Goal: Communication & Community: Answer question/provide support

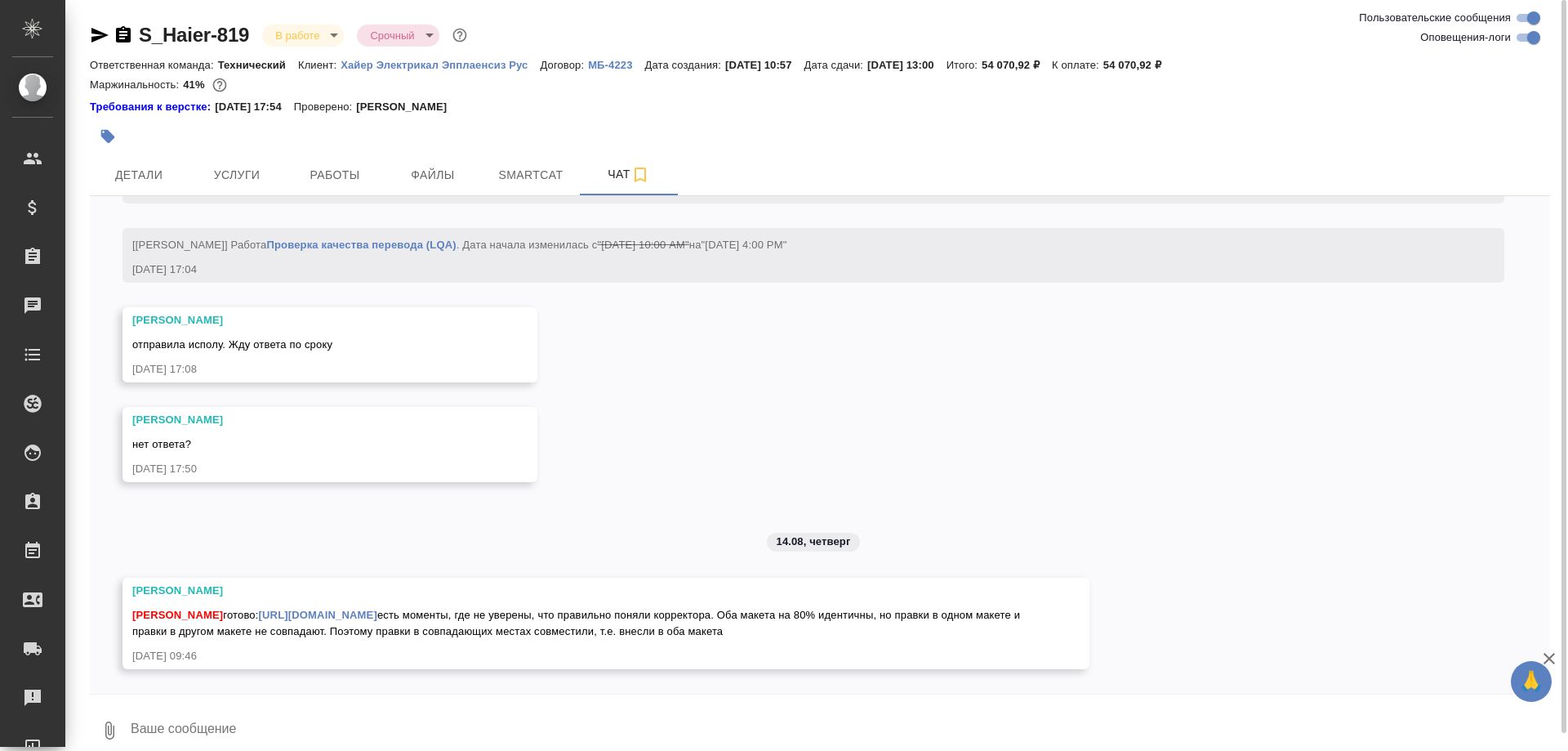
scroll to position [10828, 0]
click at [503, 177] on span "Smartcat" at bounding box center [530, 175] width 78 height 20
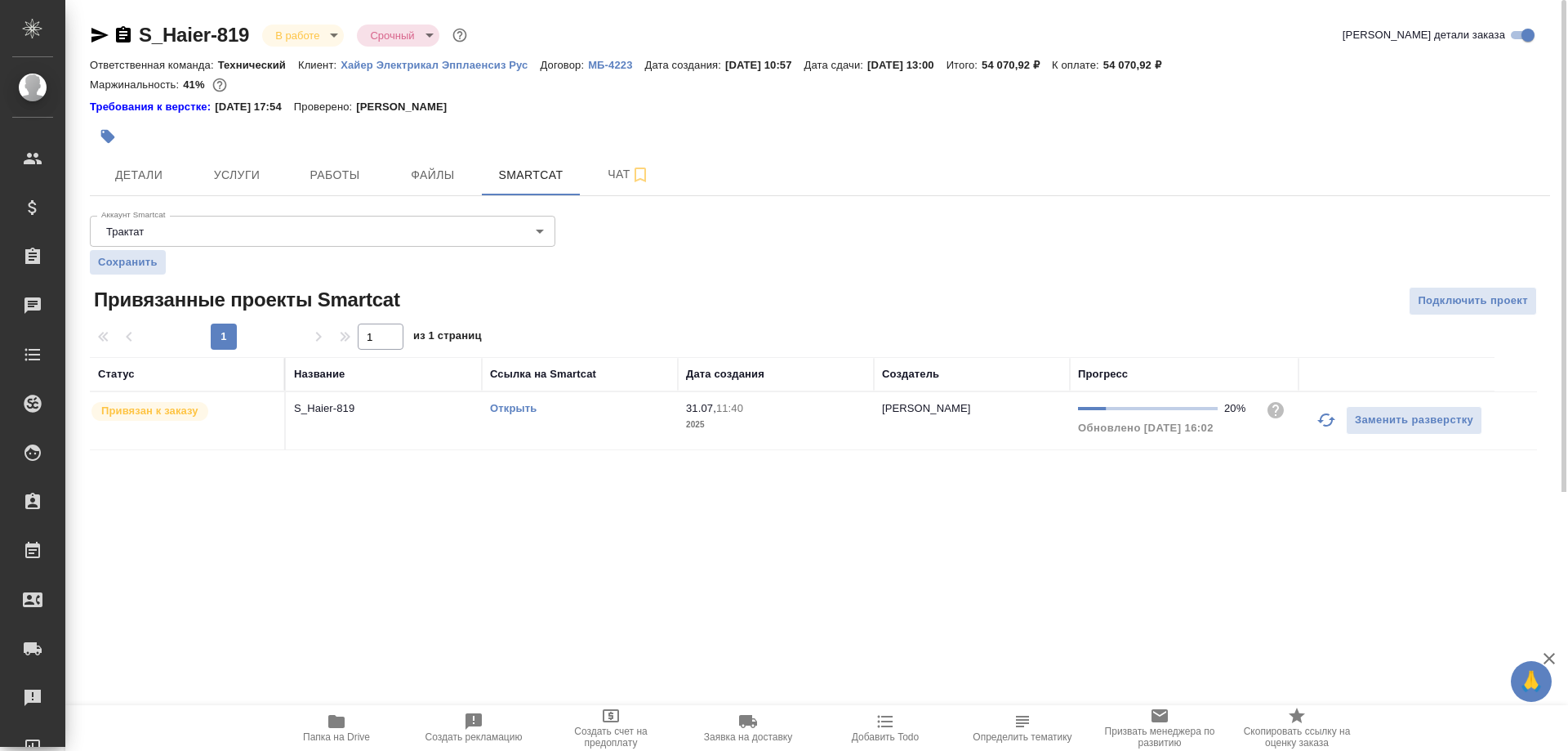
click at [508, 407] on link "Открыть" at bounding box center [513, 408] width 46 height 13
click at [514, 405] on link "Открыть" at bounding box center [513, 408] width 46 height 13
click at [351, 168] on span "Работы" at bounding box center [334, 175] width 78 height 20
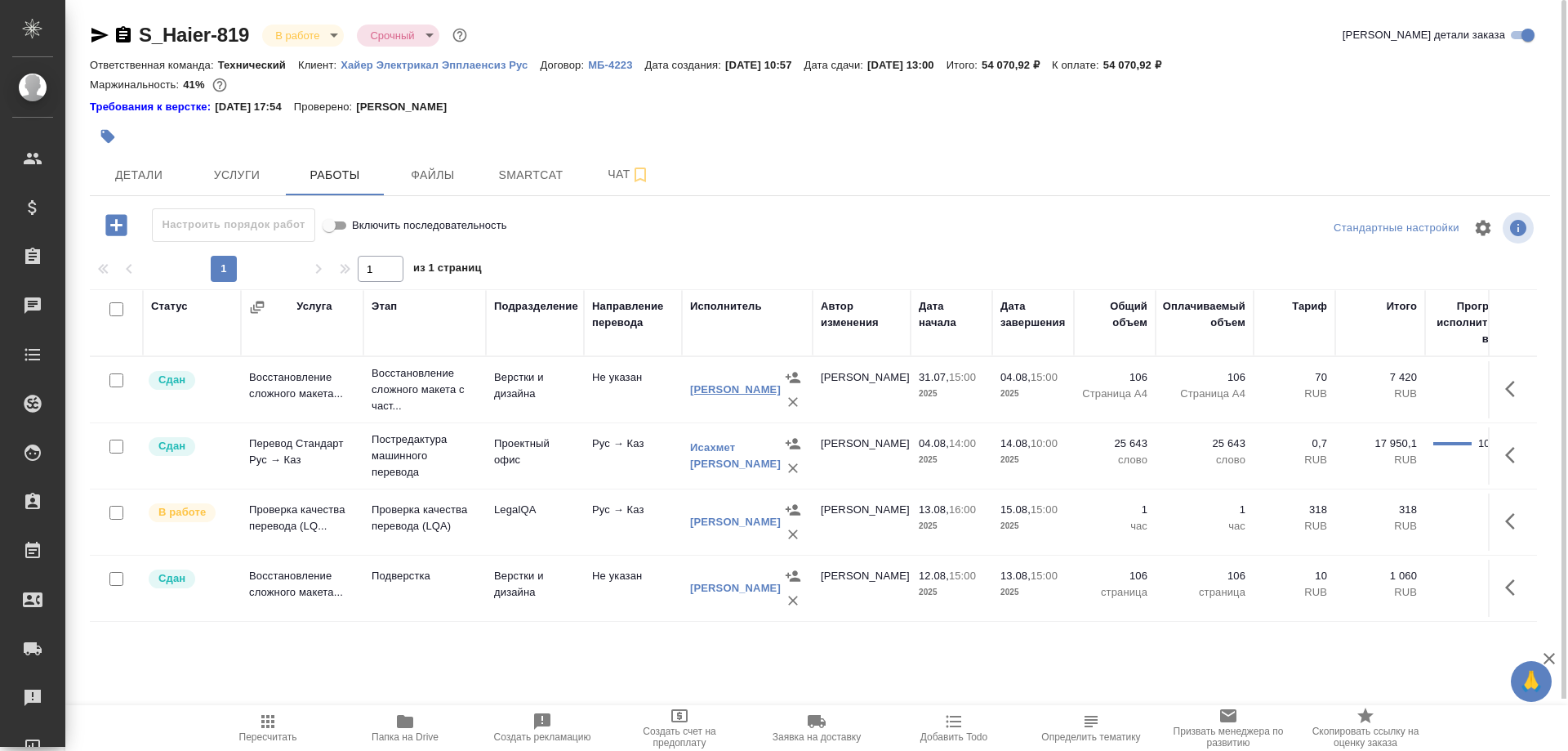
click at [725, 390] on link "Труфанов Владимир Иванович" at bounding box center [735, 389] width 91 height 13
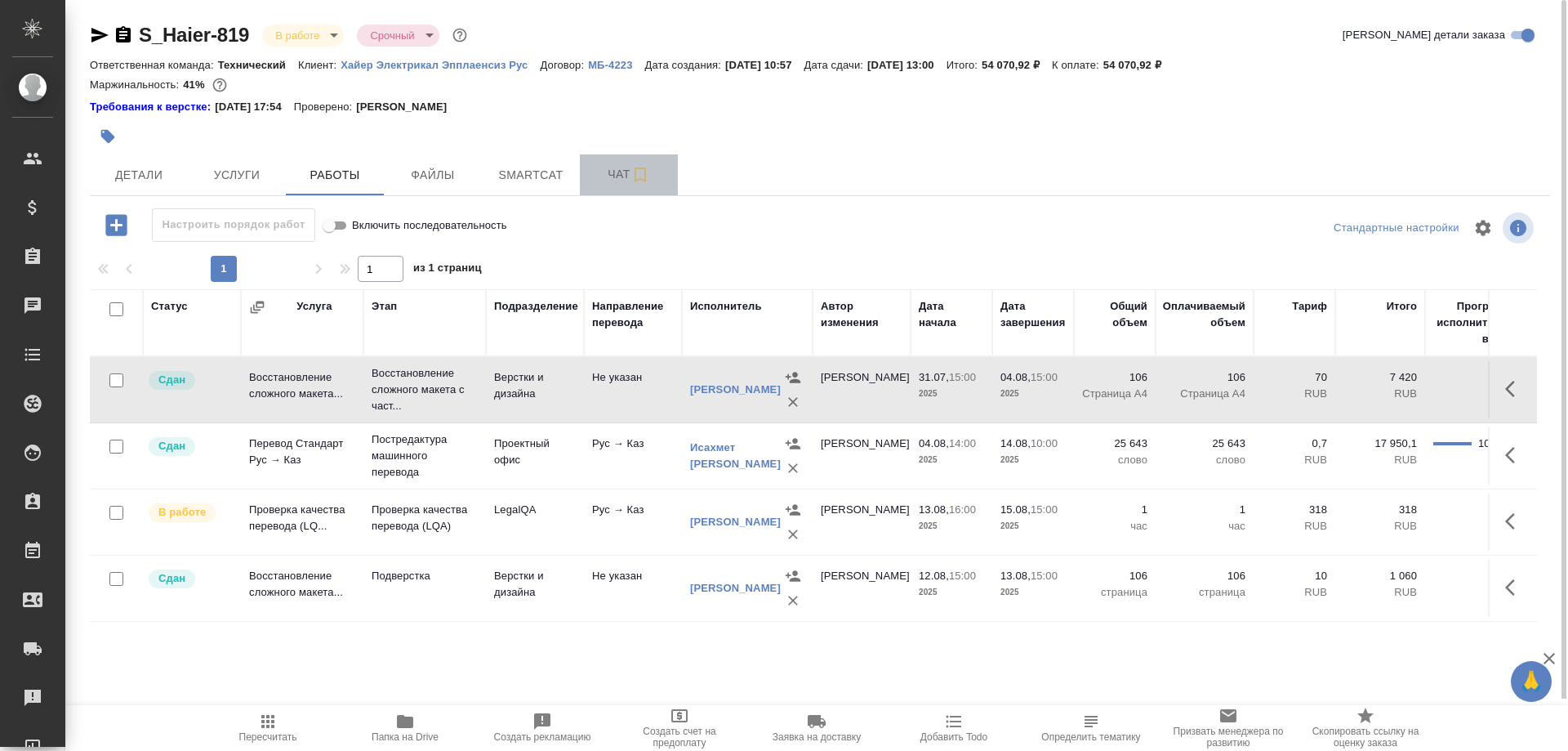
click at [610, 167] on span "Чат" at bounding box center [628, 174] width 78 height 20
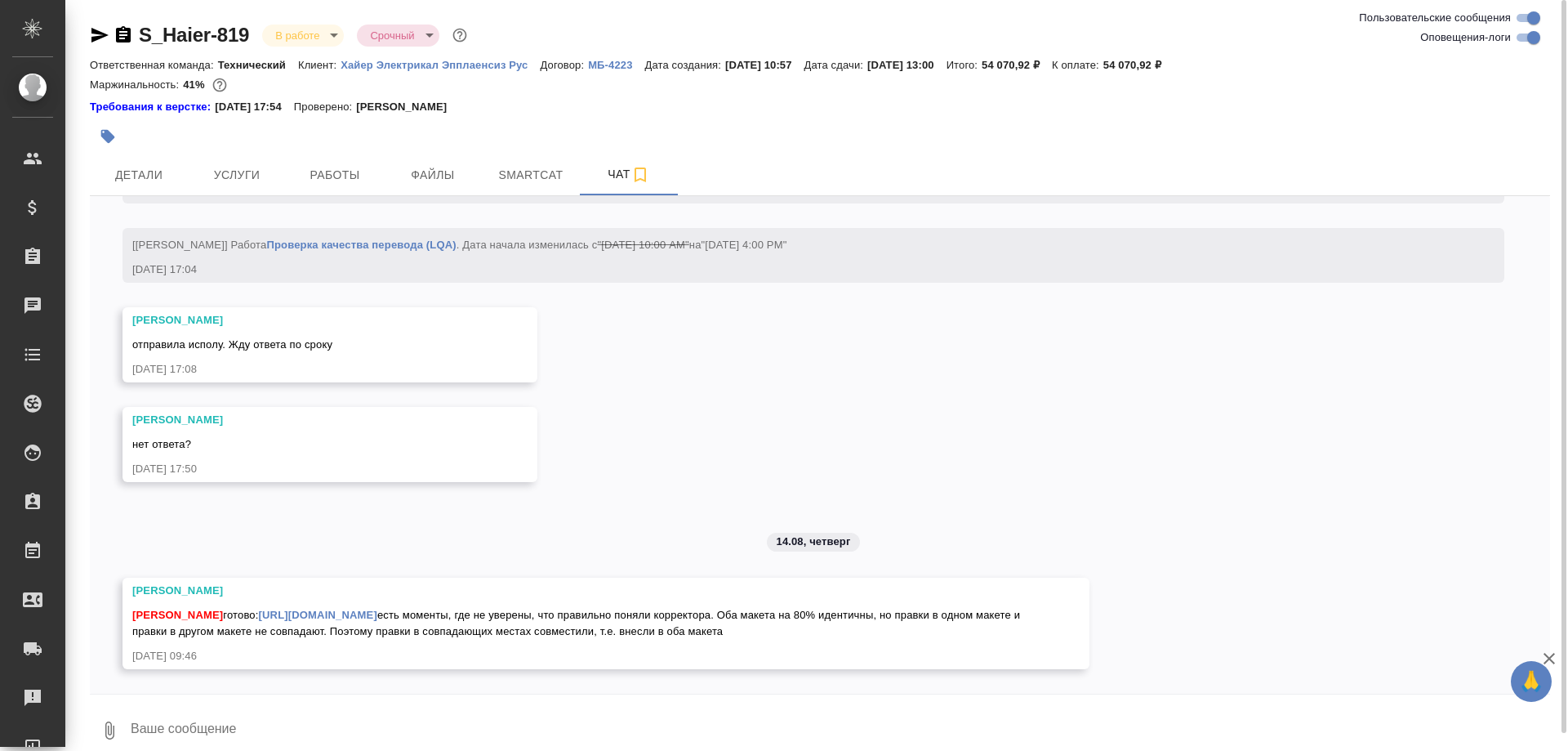
scroll to position [10828, 0]
click at [298, 169] on span "Работы" at bounding box center [334, 175] width 78 height 20
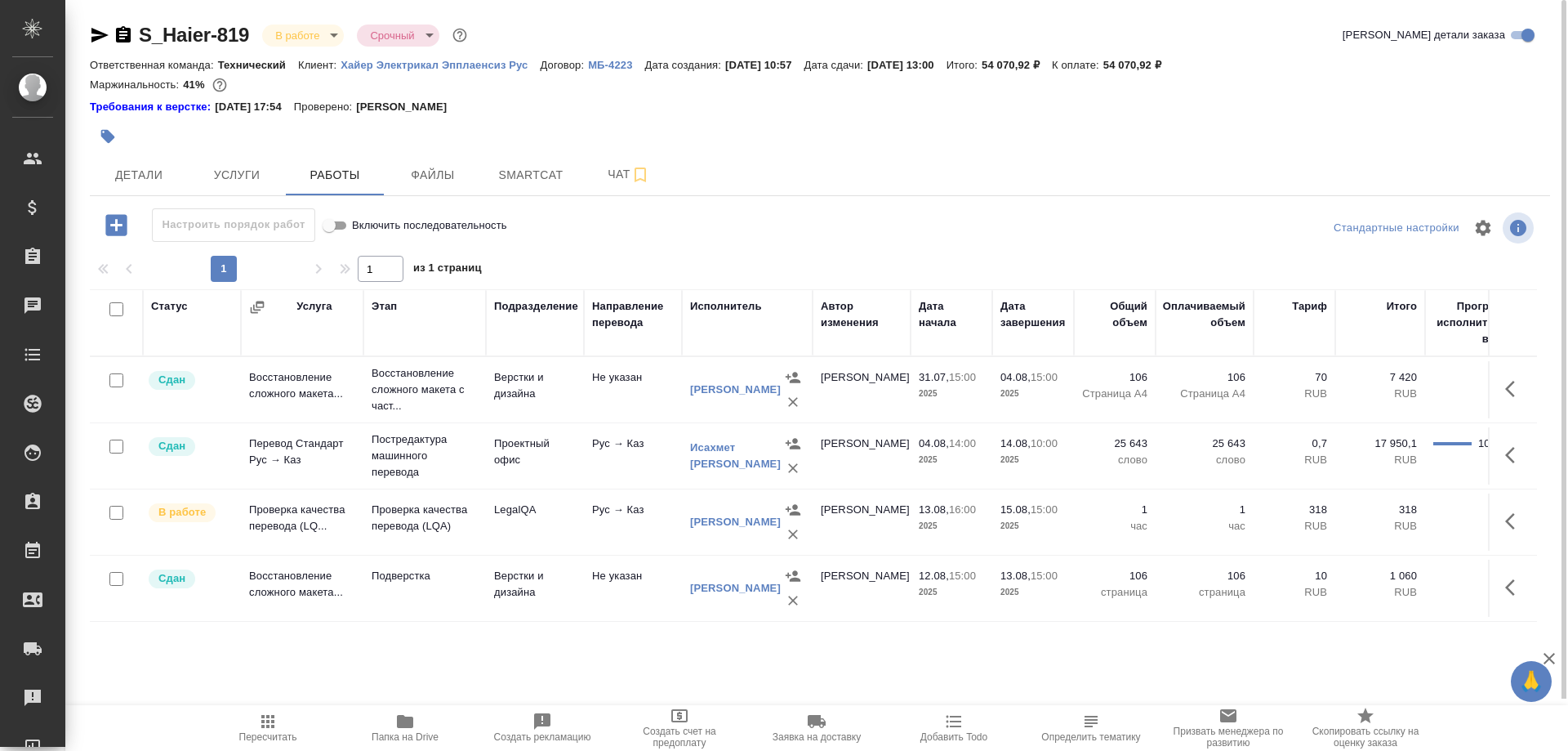
click at [402, 723] on icon "button" at bounding box center [405, 721] width 16 height 14
click at [609, 175] on span "Чат" at bounding box center [628, 174] width 78 height 20
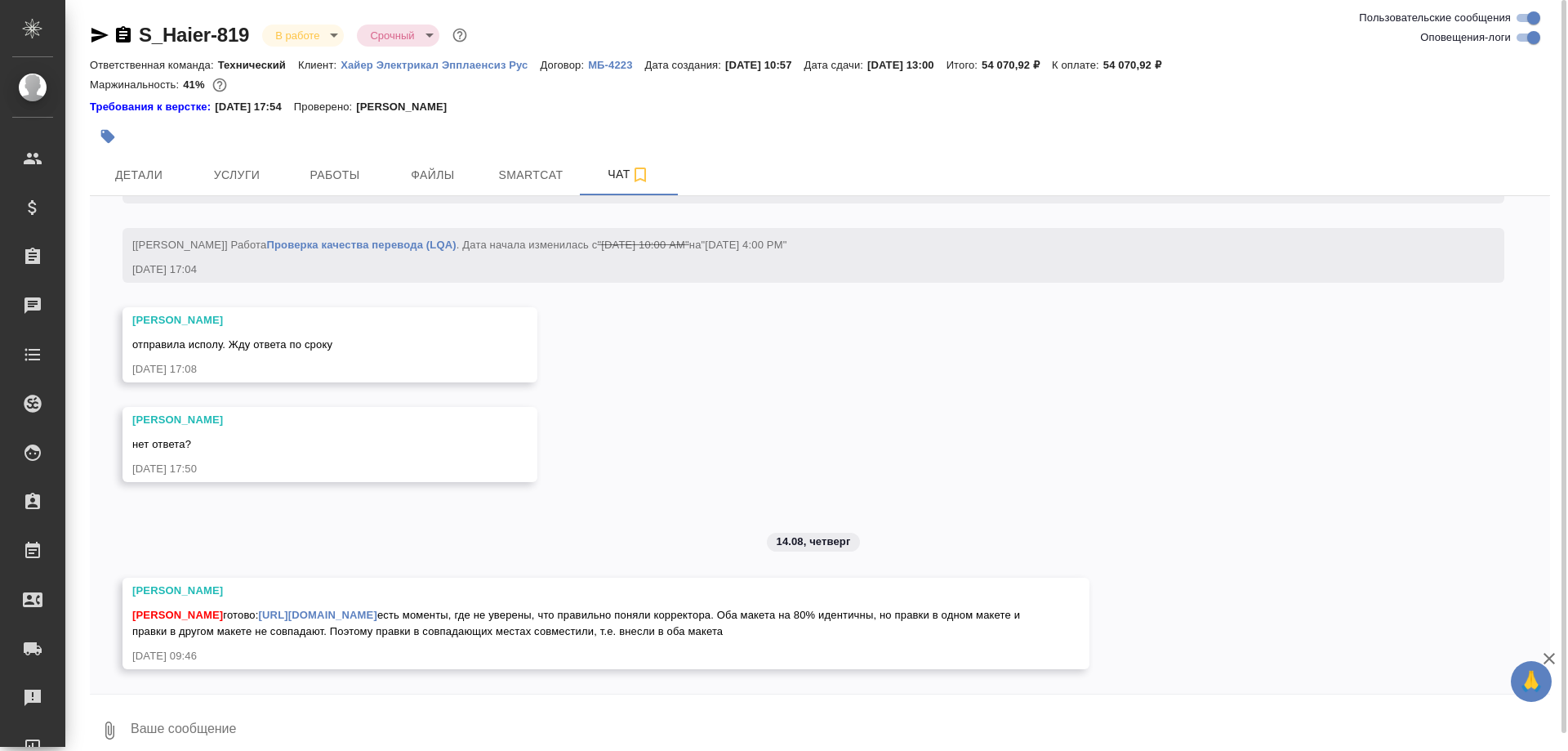
scroll to position [10828, 0]
click at [422, 723] on textarea at bounding box center [840, 730] width 1420 height 55
type textarea """
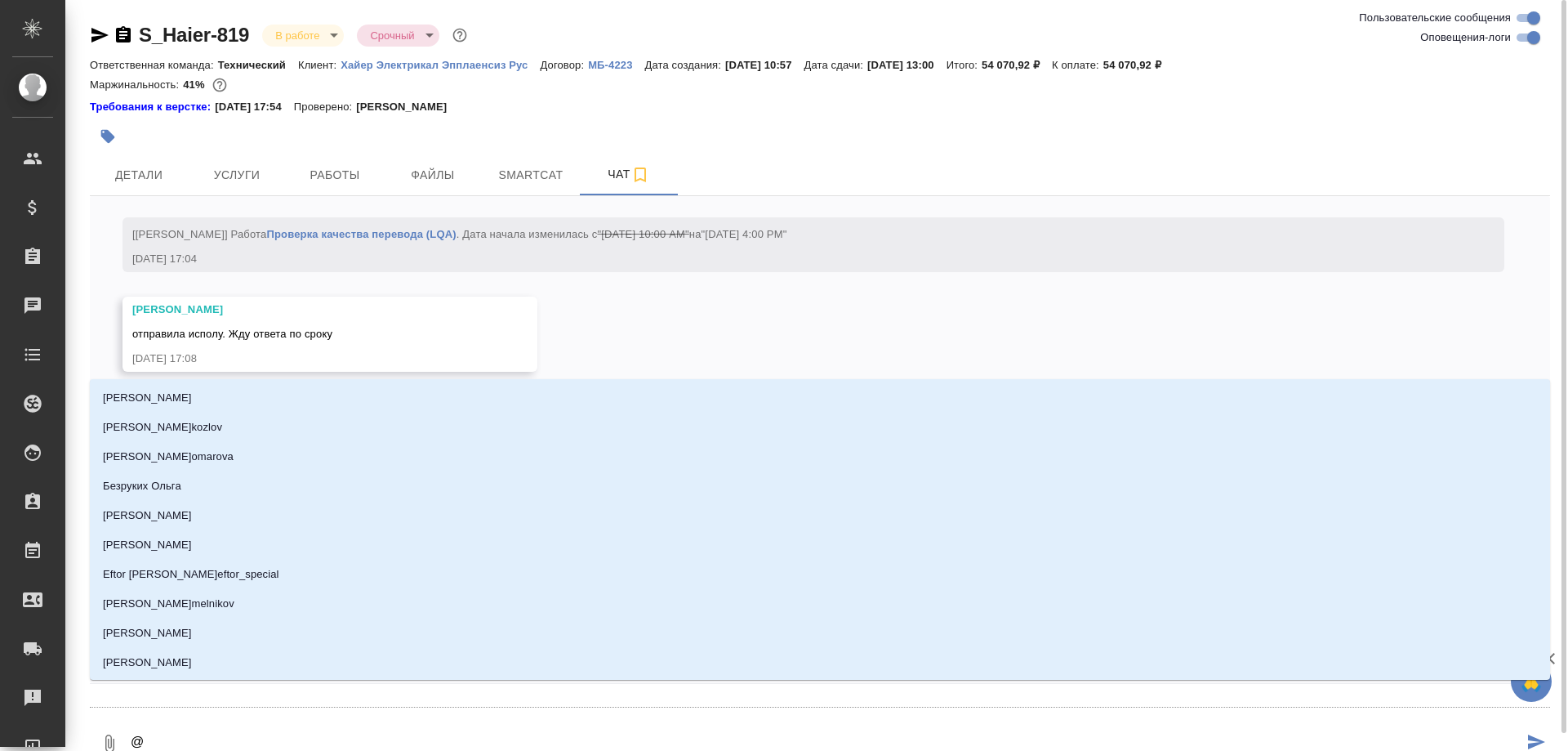
type textarea "@а"
type input "а"
type textarea "@ар"
type input "ар"
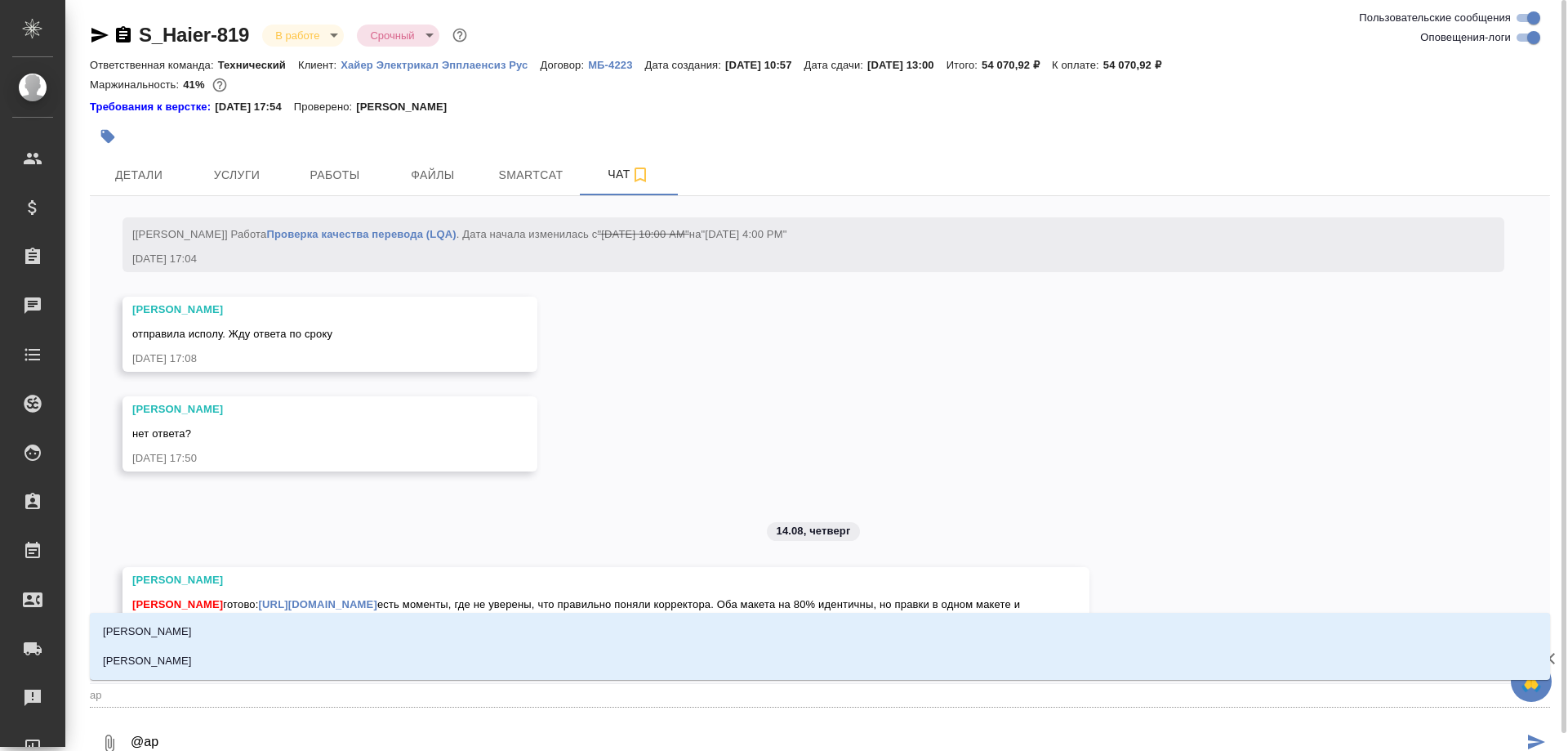
type textarea "@арс"
type input "арс"
type textarea "@арсе"
type input "арсе"
type textarea "@арсен"
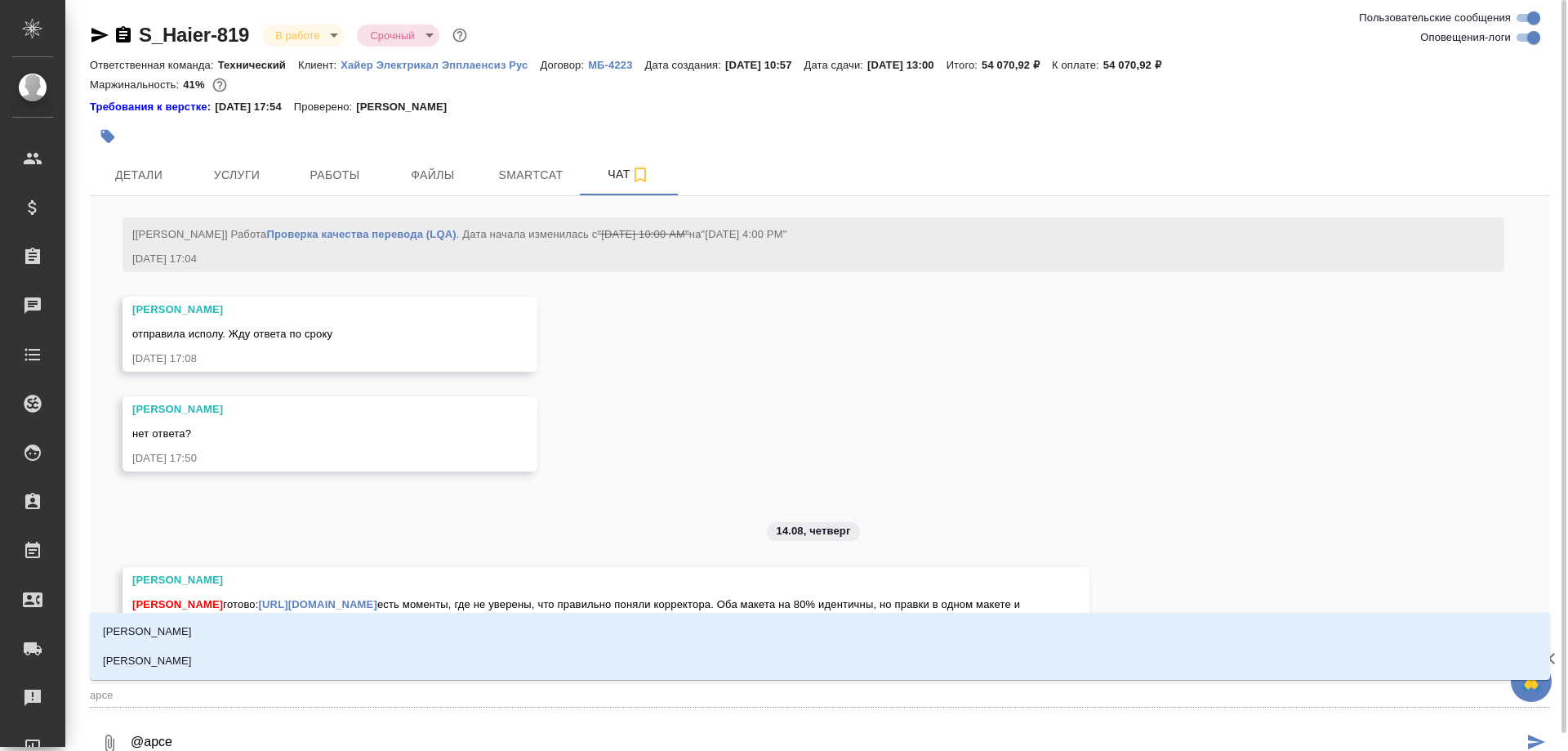
type input "арсен"
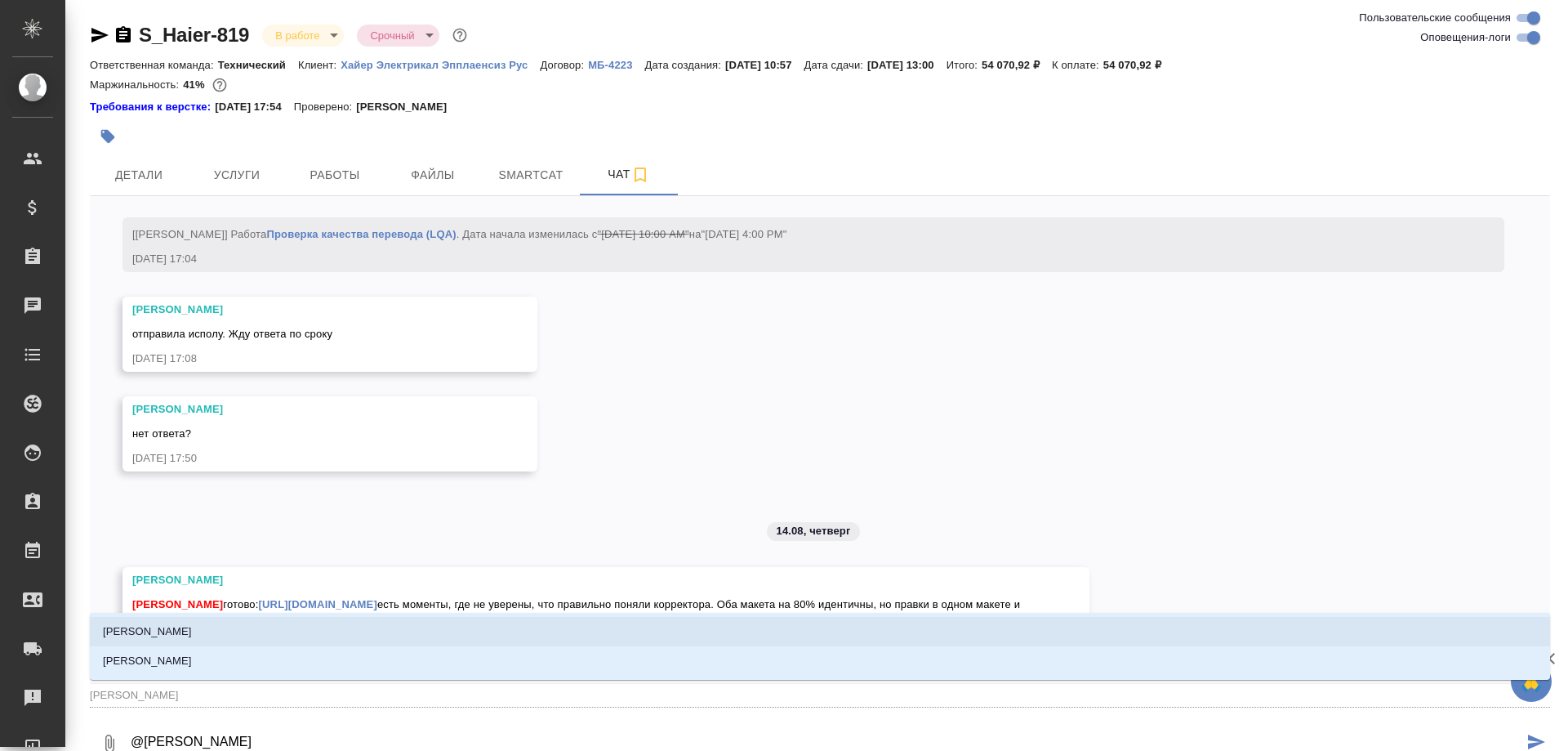
click at [124, 631] on p "[PERSON_NAME]" at bounding box center [147, 631] width 89 height 16
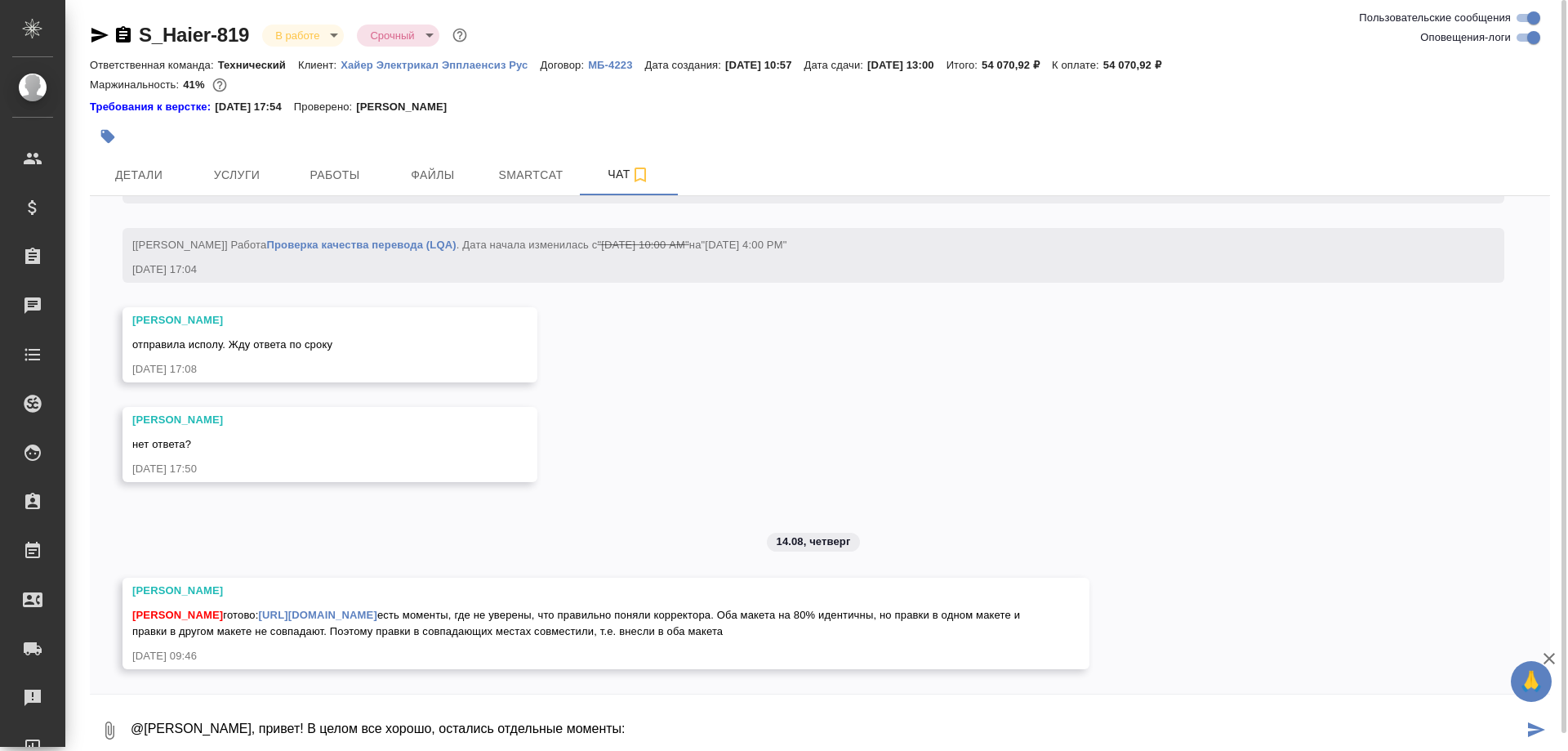
paste textarea "https://drive.awatera.com/s/7n4Kjp3JjF2ZMtj"
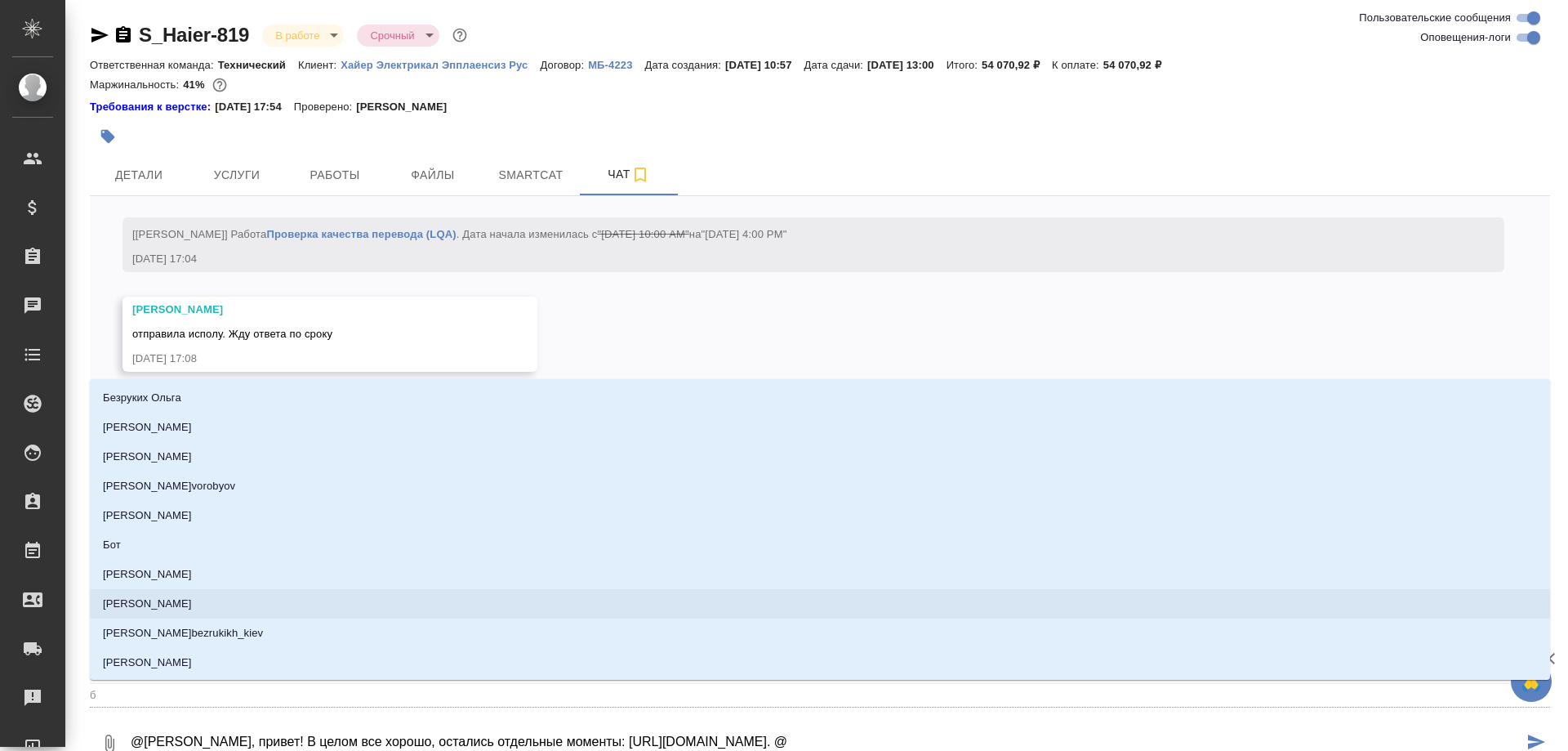
type textarea "@Арсеньева Вера, привет! В целом все хорошо, остались отдельные моменты: https:…"
type input "б"
type textarea "@Арсеньева Вера, привет! В целом все хорошо, остались отдельные моменты: https:…"
type input "бе"
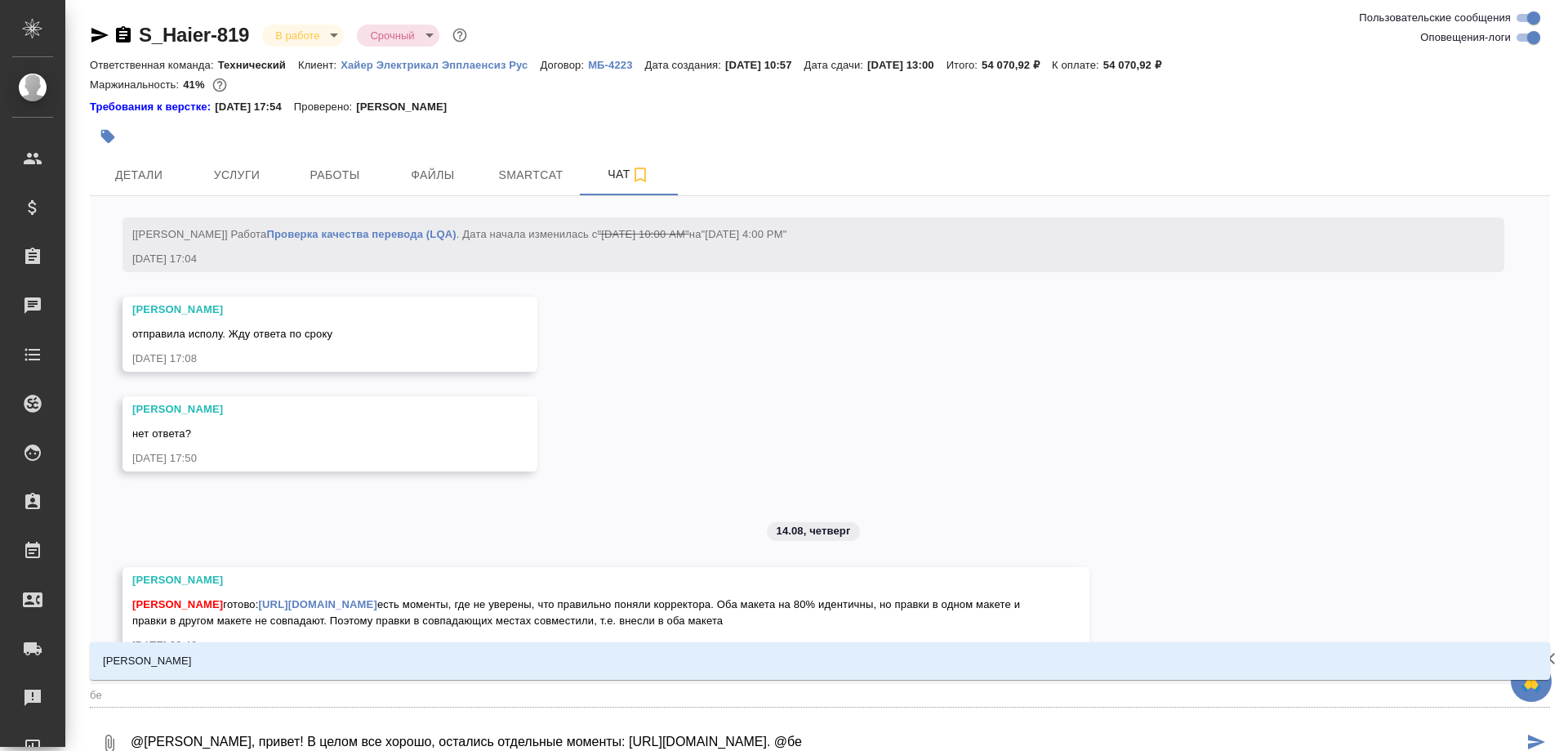
type textarea "@Арсеньева Вера, привет! В целом все хорошо, остались отдельные моменты: https:…"
type input "бел"
type textarea "@Арсеньева Вера, привет! В целом все хорошо, остались отдельные моменты: https:…"
type input "беля"
type textarea "@Арсеньева Вера, привет! В целом все хорошо, остались отдельные моменты: https:…"
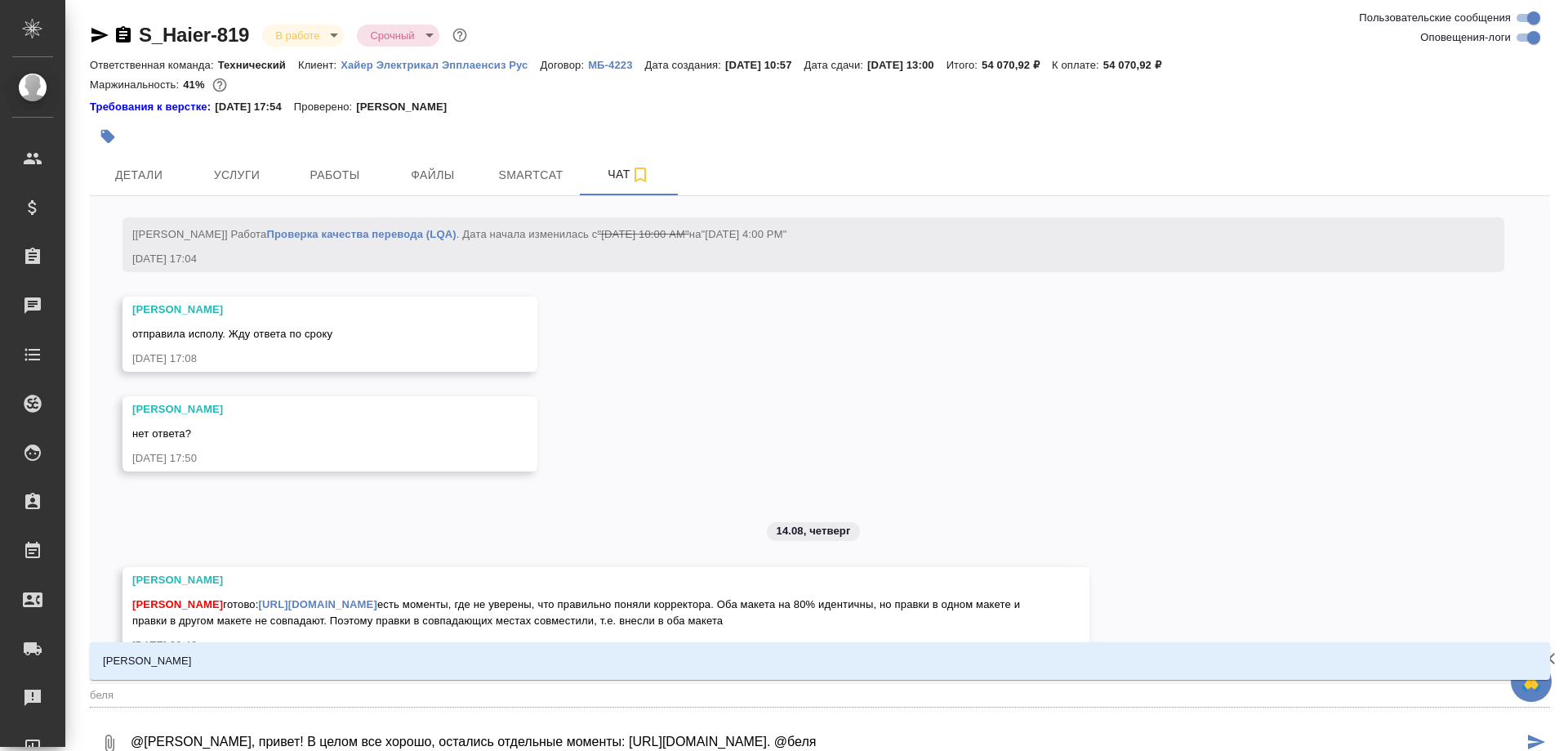
type input "беляк"
type textarea "@Арсеньева Вера, привет! В целом все хорошо, остались отдельные моменты: https:…"
type input "беляко"
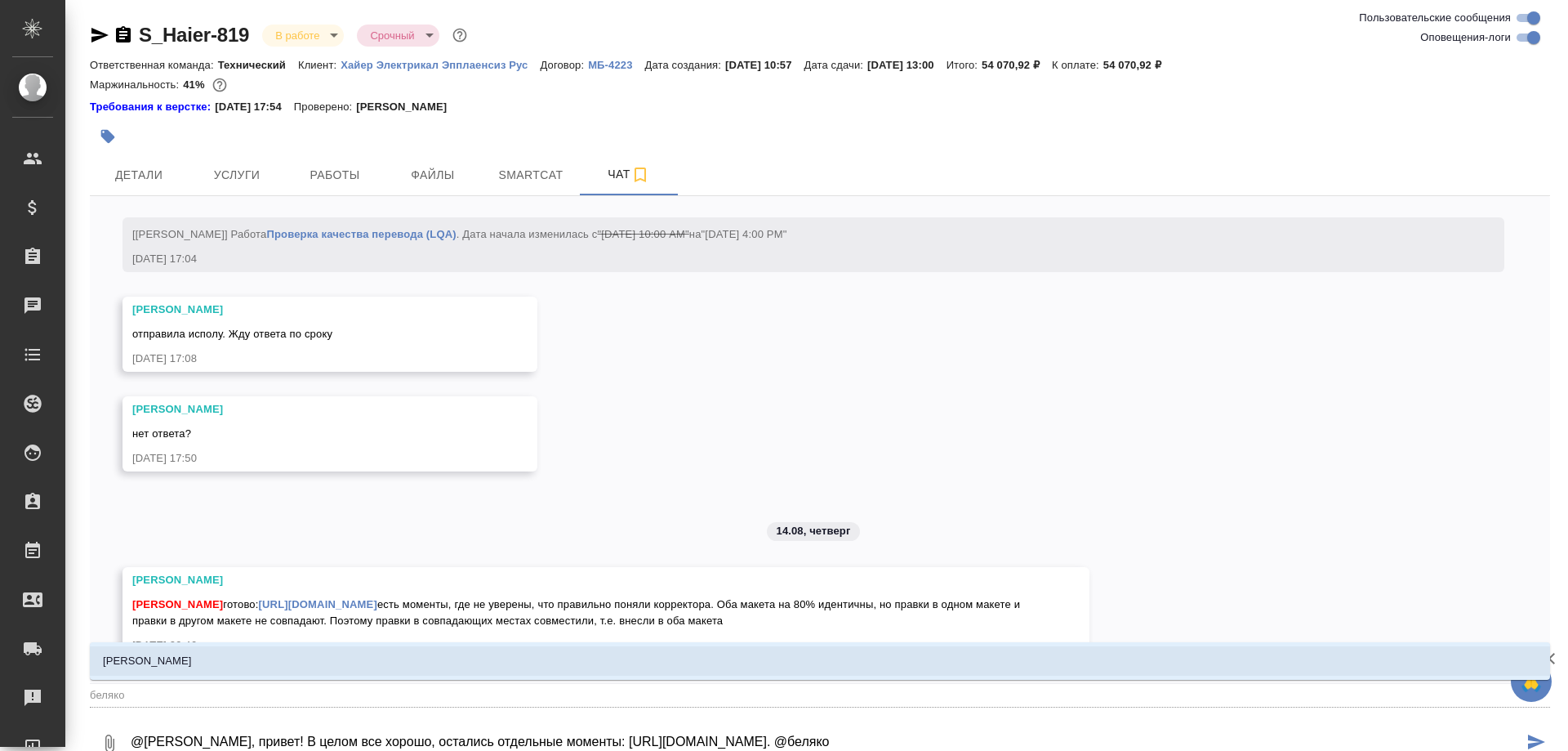
click at [167, 656] on p "[PERSON_NAME]" at bounding box center [147, 660] width 89 height 16
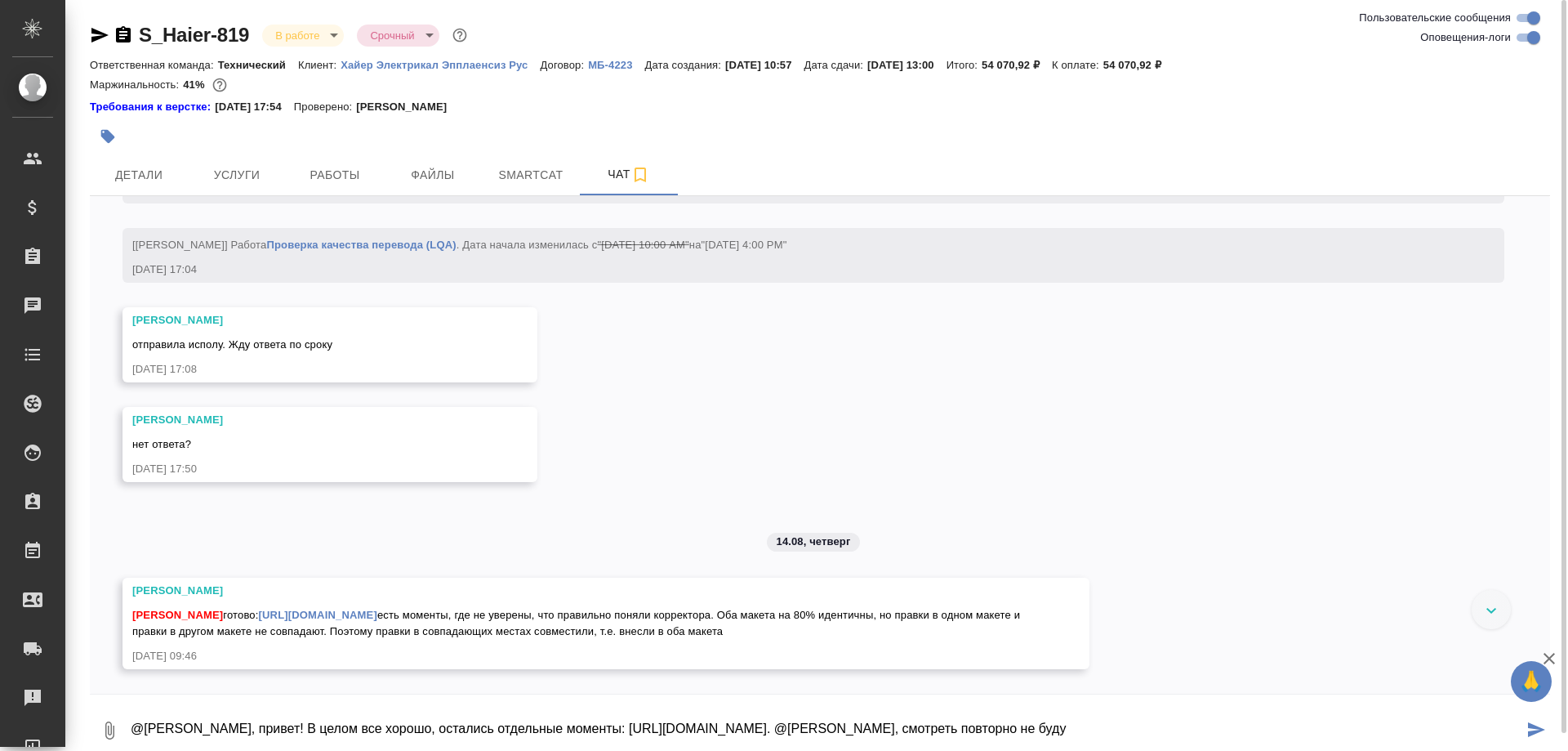
scroll to position [10496, 0]
type textarea "@Арсеньева Вера, привет! В целом все хорошо, остались отдельные моменты: https:…"
click at [324, 172] on span "Работы" at bounding box center [334, 175] width 78 height 20
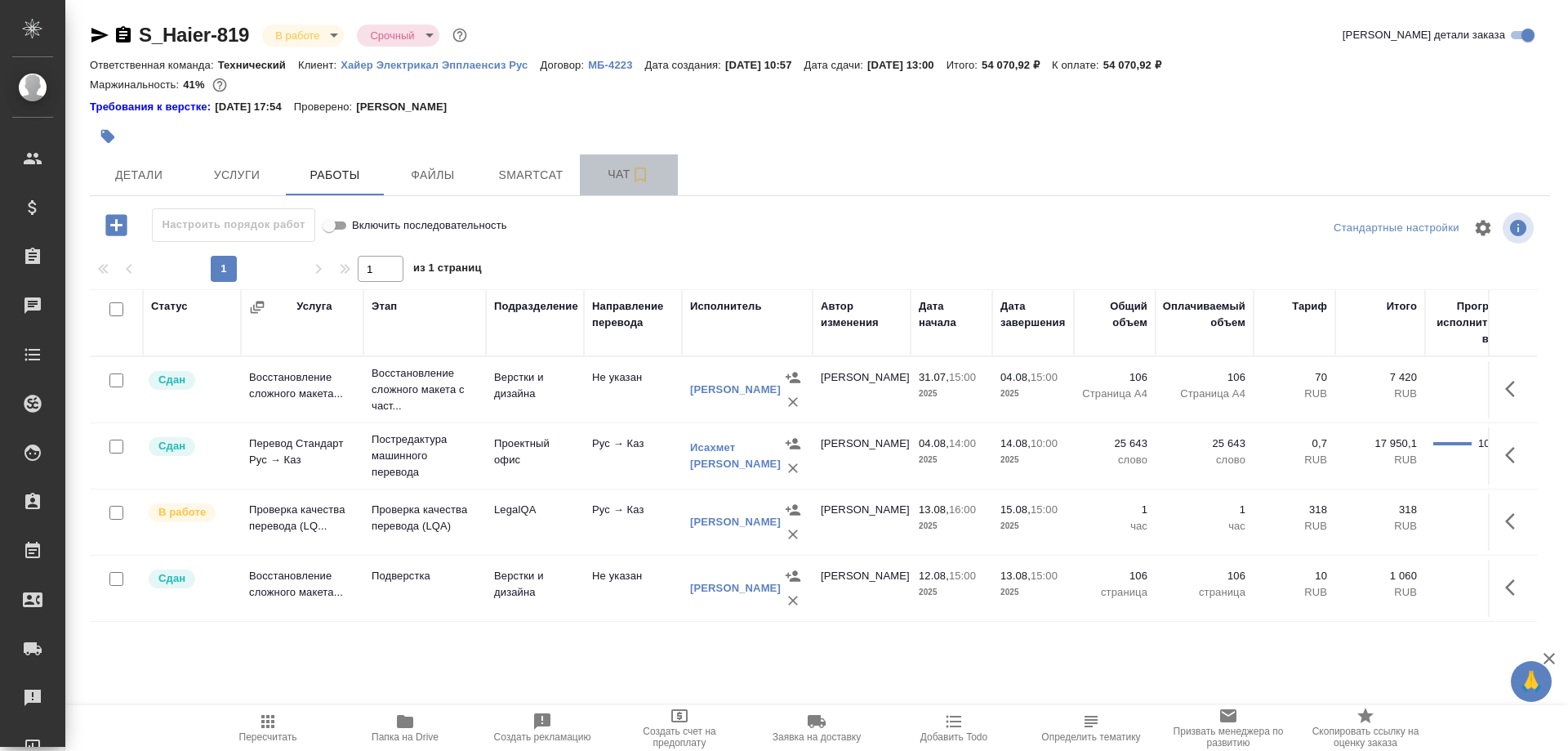
click at [587, 178] on button "Чат" at bounding box center [628, 175] width 98 height 41
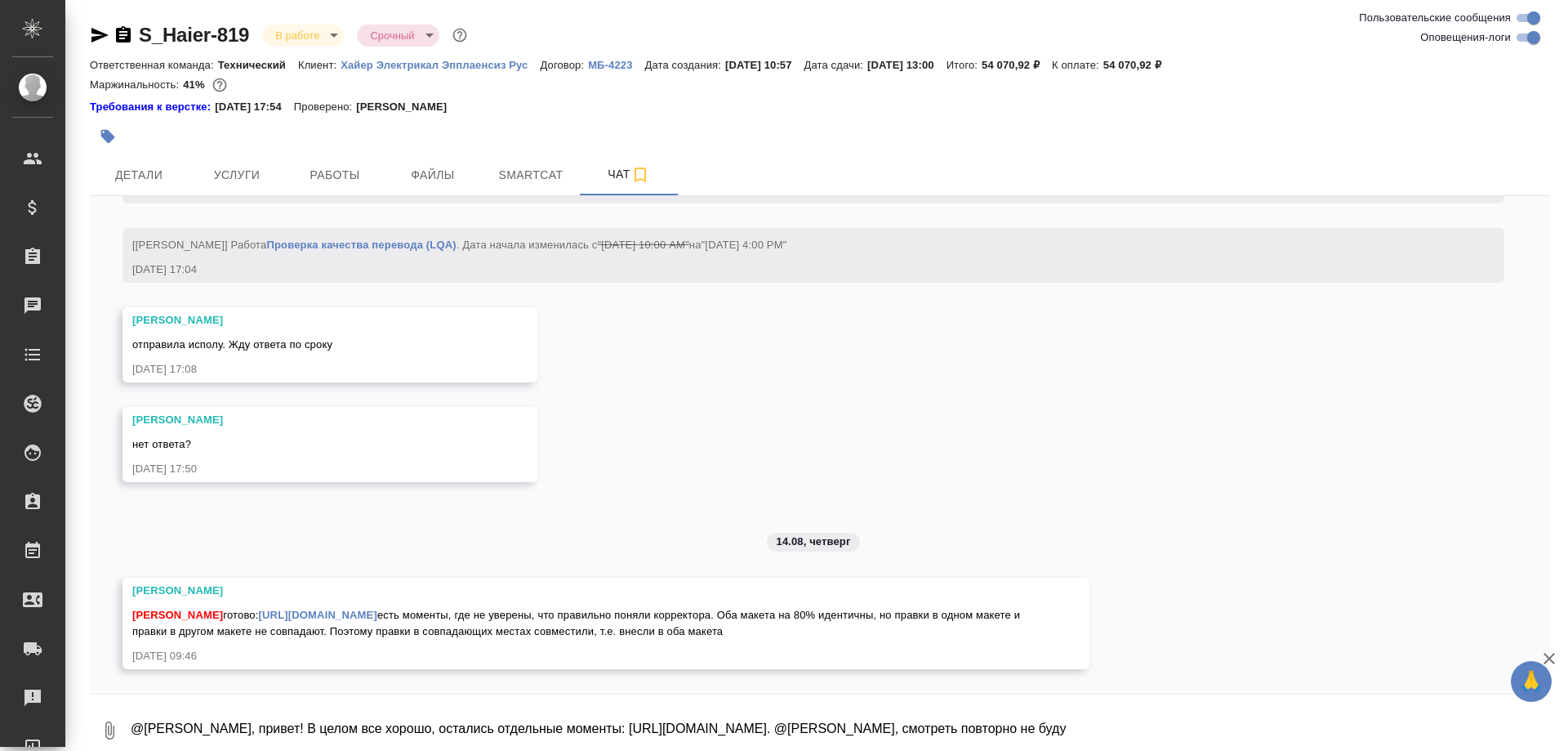
scroll to position [10828, 0]
click at [1178, 725] on textarea "@Арсеньева Вера, привет! В целом все хорошо, остались отдельные моменты: https:…" at bounding box center [840, 730] width 1420 height 55
type textarea "@Арсеньева Вера, привет! В целом все хорошо, остались отдельные моменты: https:…"
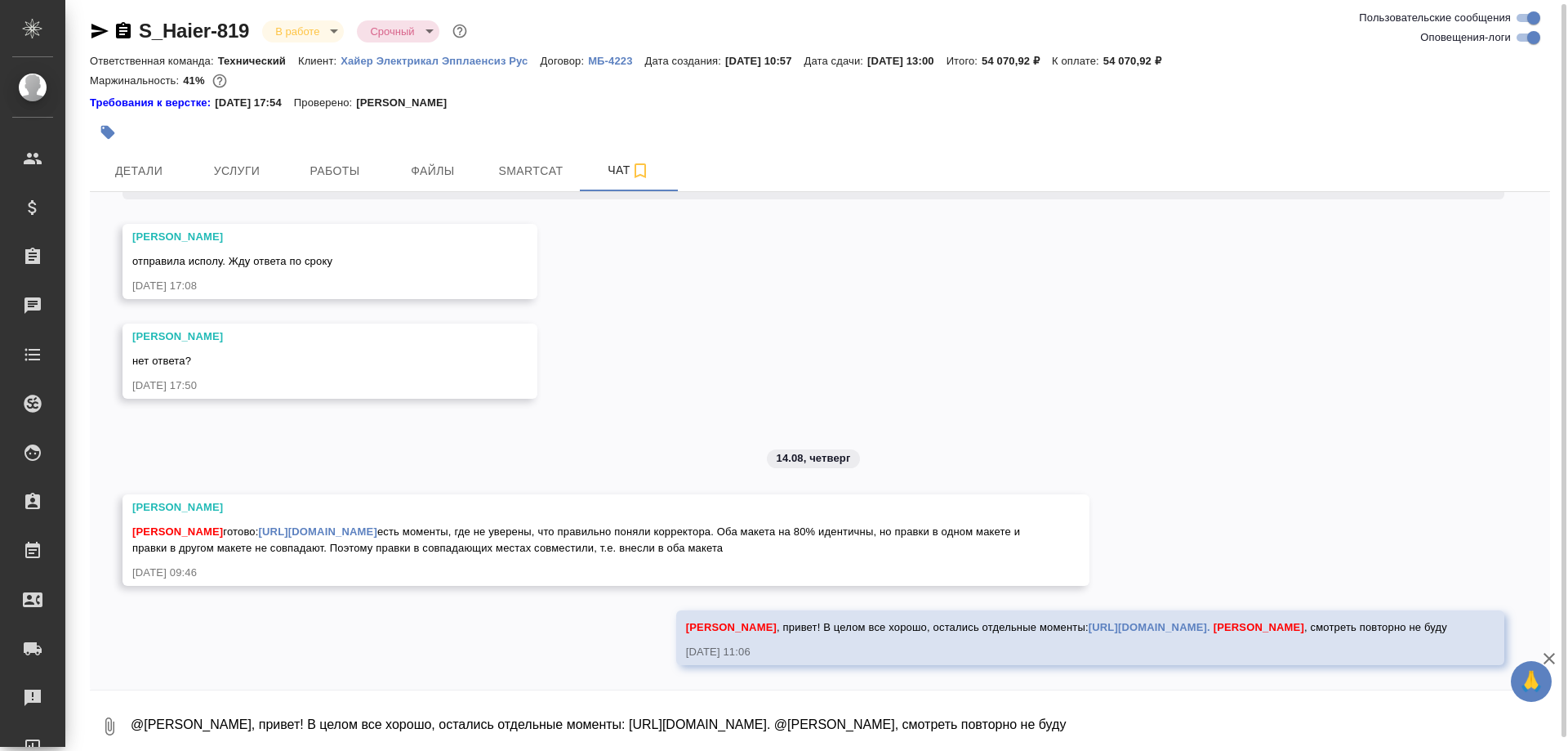
scroll to position [10907, 0]
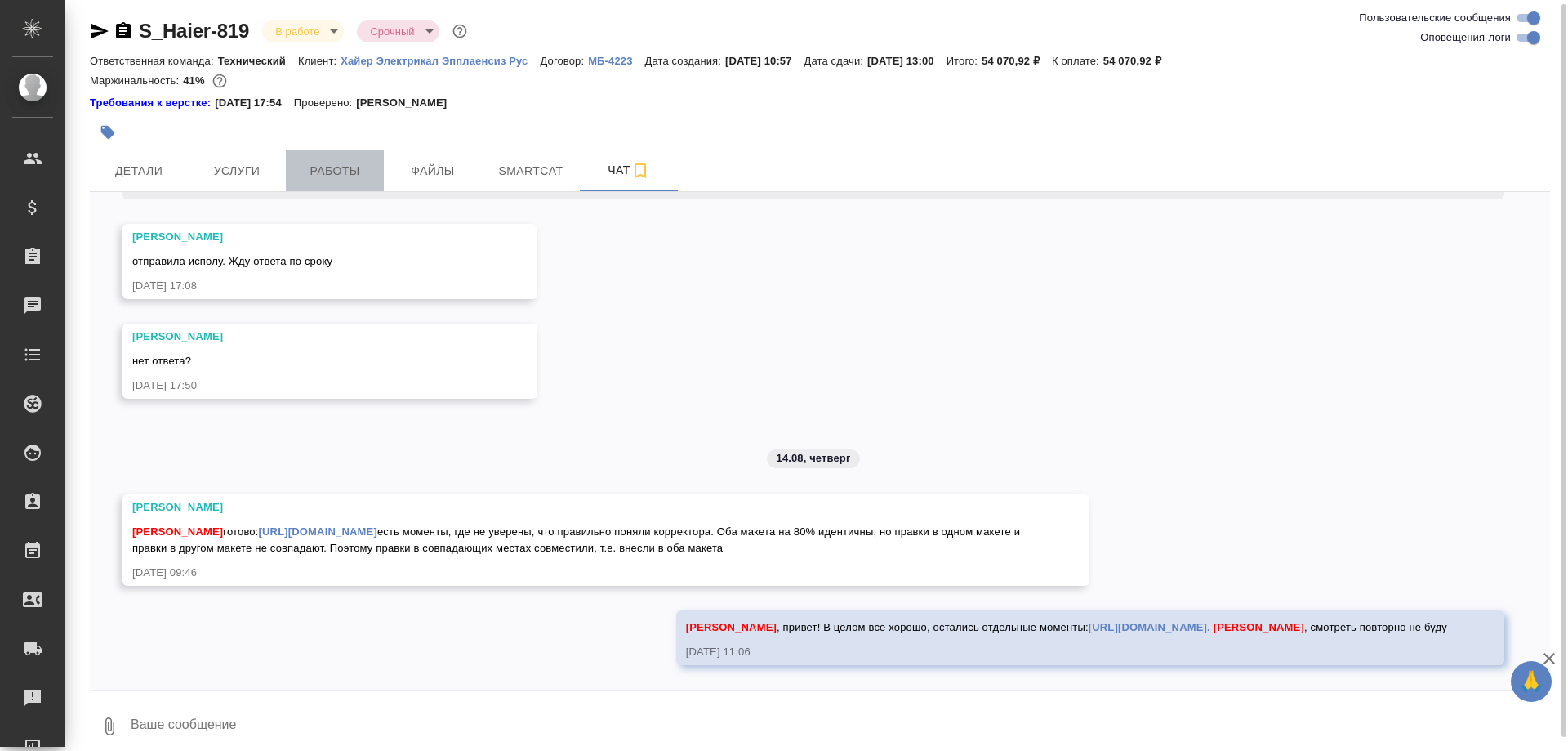
click at [343, 167] on span "Работы" at bounding box center [334, 170] width 78 height 20
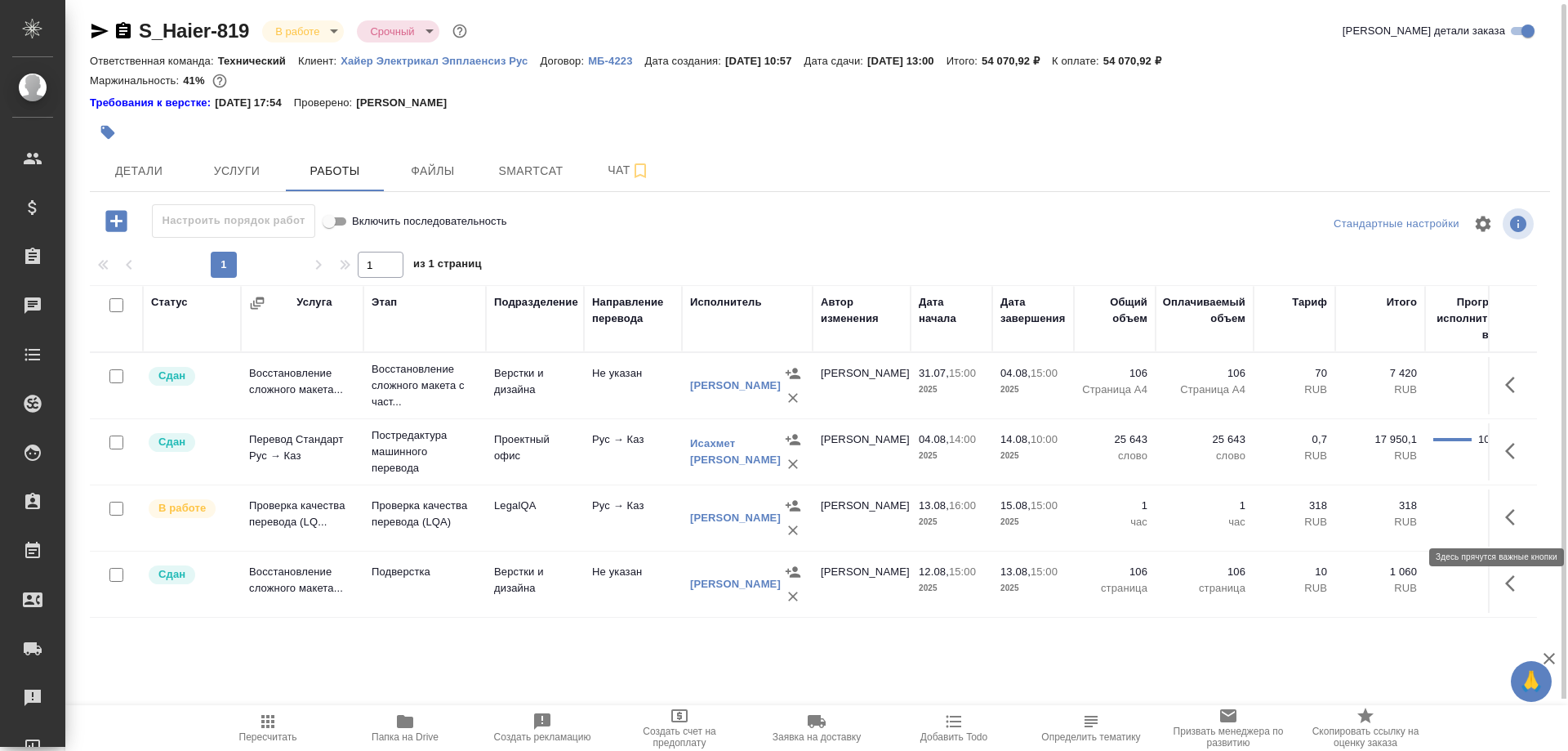
click at [1500, 517] on button "button" at bounding box center [1514, 517] width 40 height 40
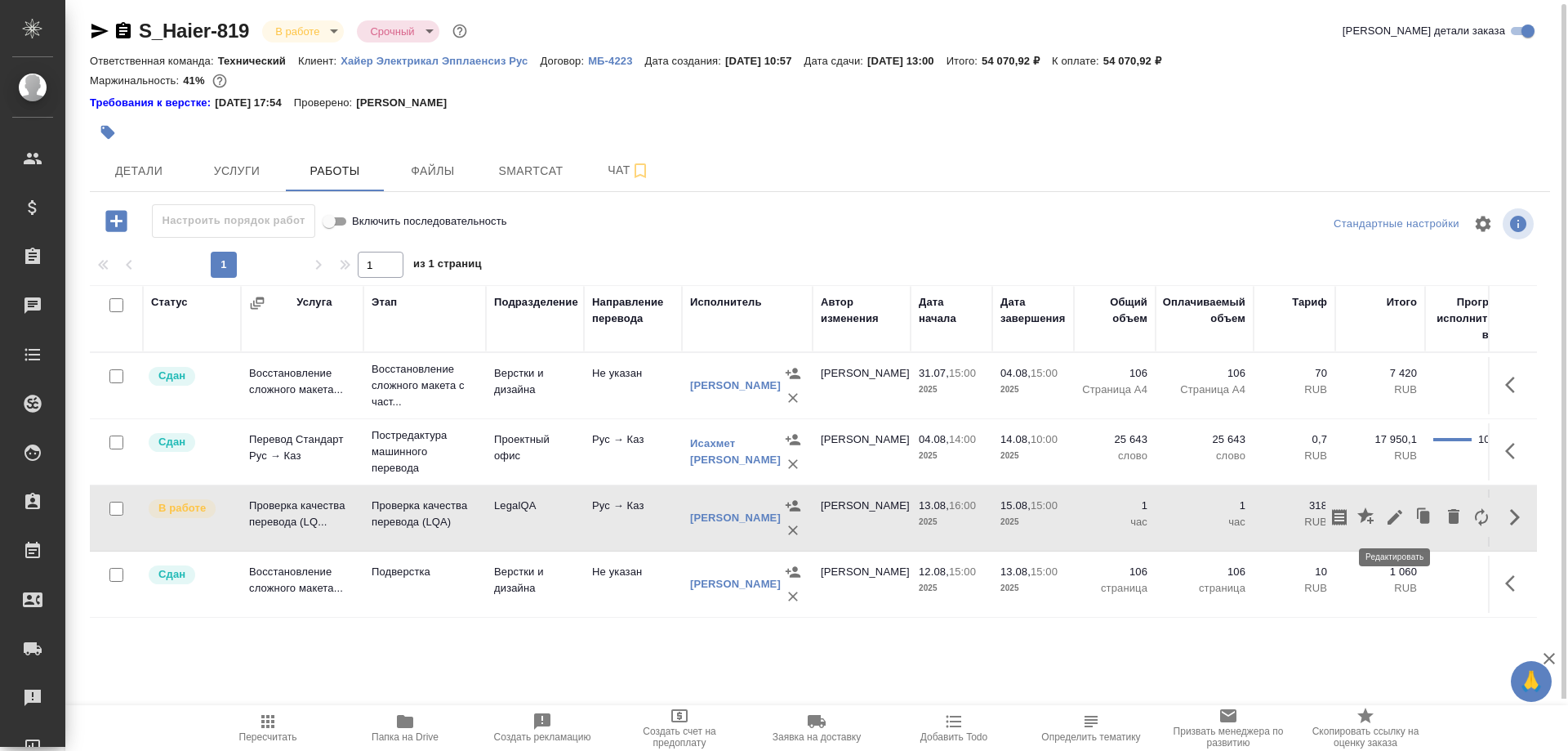
click at [1394, 519] on icon "button" at bounding box center [1394, 516] width 14 height 14
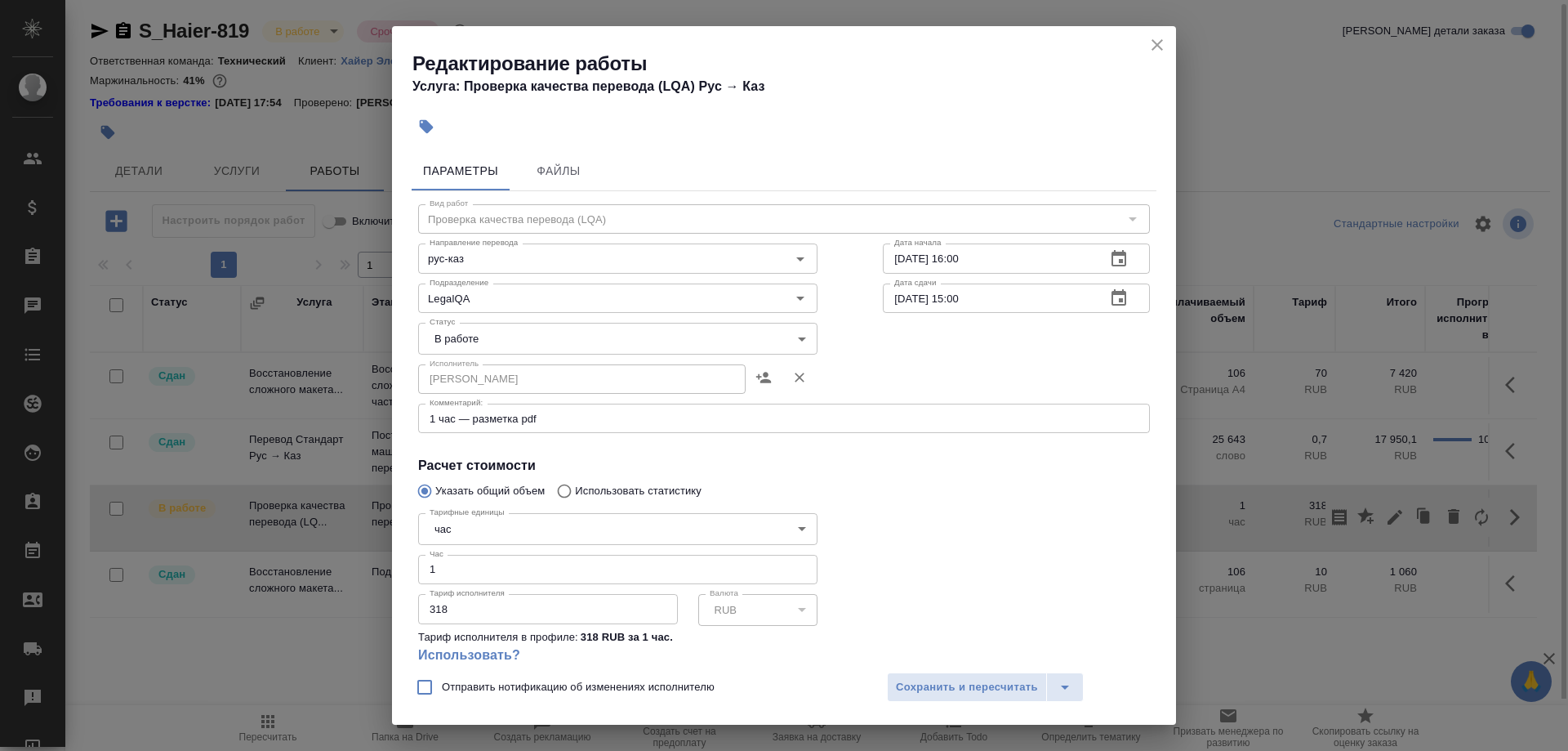
click at [656, 555] on input "1" at bounding box center [617, 569] width 399 height 29
type input "1.33"
click at [679, 409] on div "1 час — разметка pdf x Комментарий:" at bounding box center [784, 418] width 731 height 29
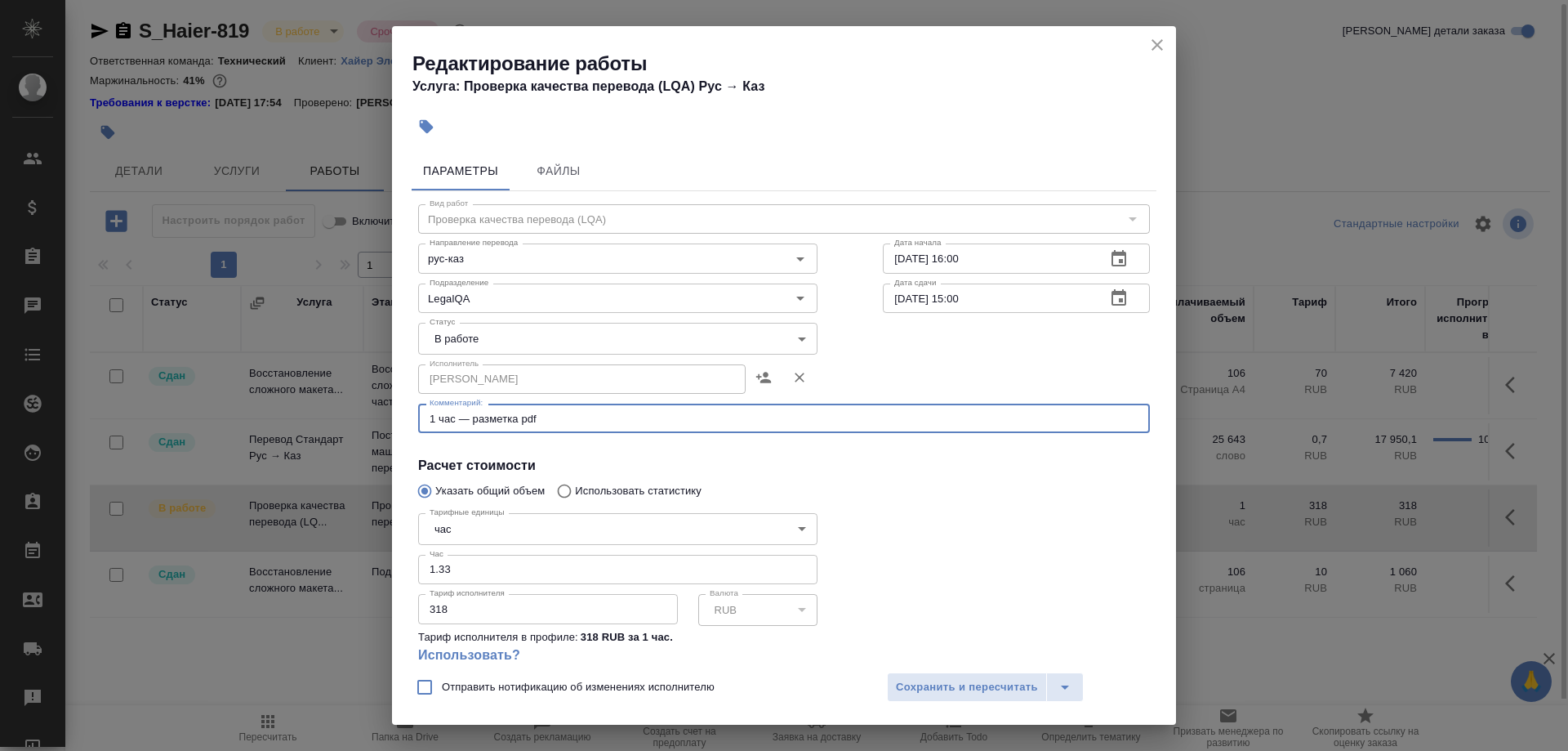
drag, startPoint x: 692, startPoint y: 395, endPoint x: 691, endPoint y: 406, distance: 11.0
click at [691, 406] on div "Вид работ Проверка качества перевода (LQA) Вид работ Направление перевода рус-к…" at bounding box center [784, 475] width 745 height 566
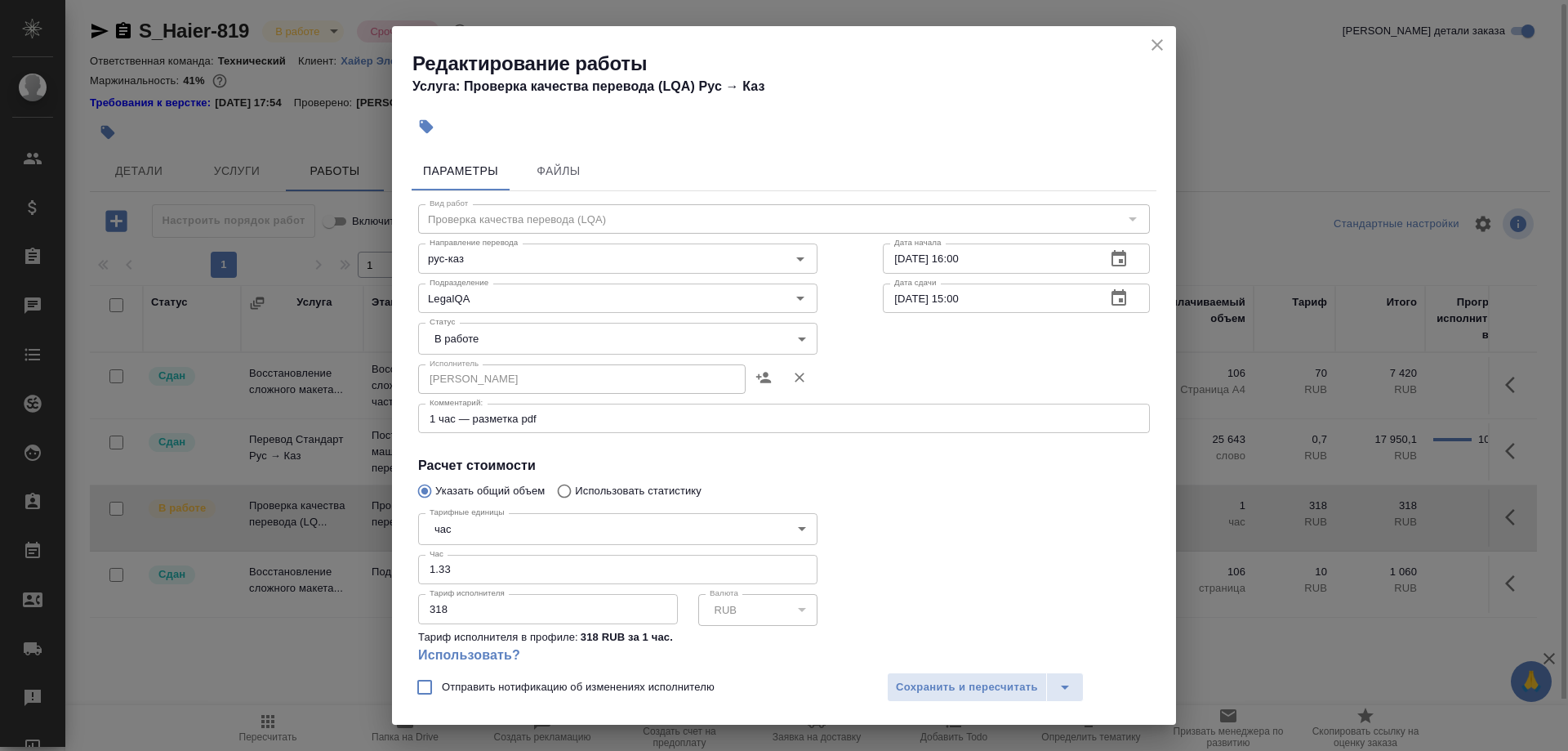
click at [691, 406] on div "1 час — разметка pdf x Комментарий:" at bounding box center [784, 418] width 731 height 29
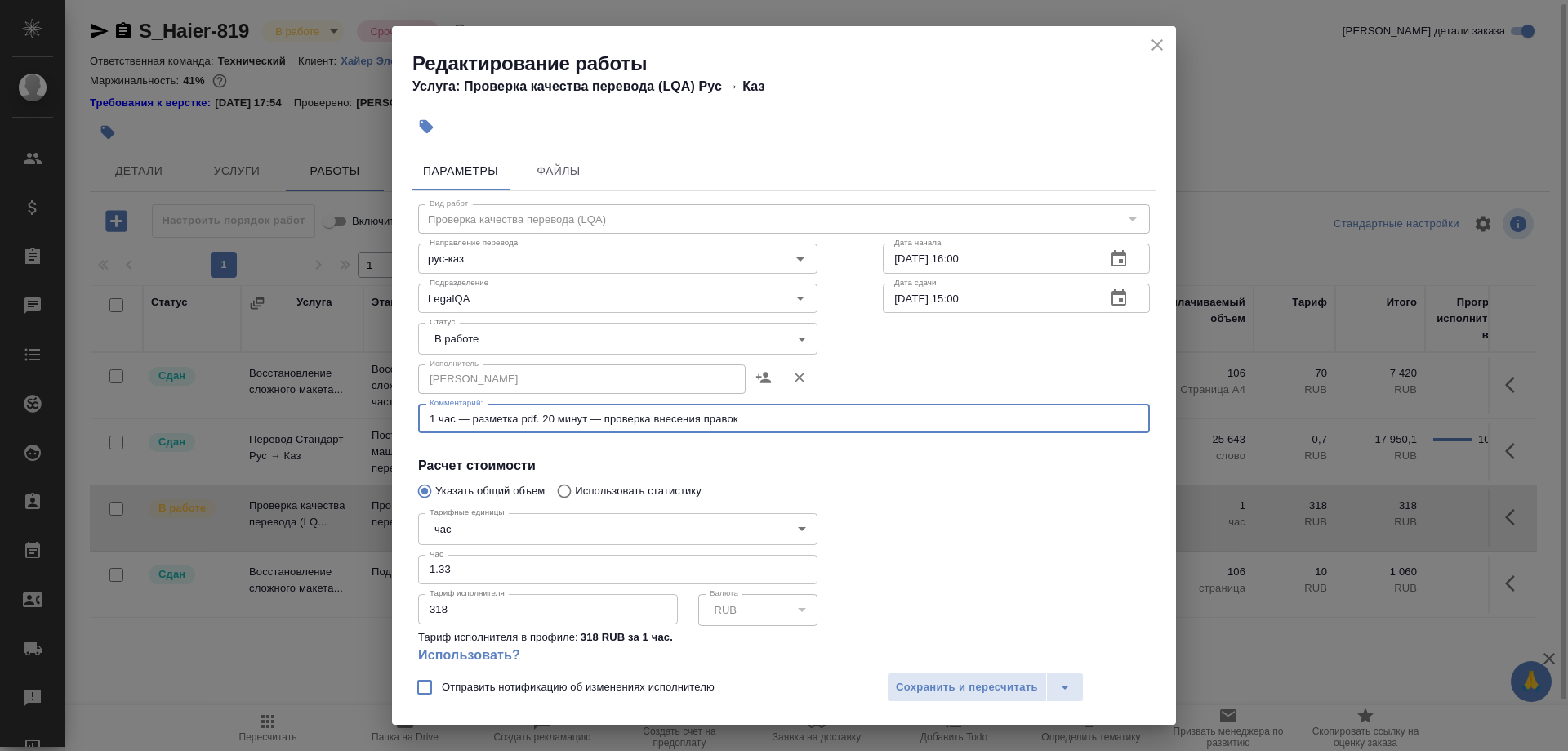
type textarea "1 час — разметка pdf. 20 минут — проверка внесения правок"
click at [626, 339] on body "🙏 .cls-1 fill:#fff; AWATERA Shirina Sabina Клиенты Спецификации Заказы 0 Чаты T…" at bounding box center [784, 375] width 1568 height 751
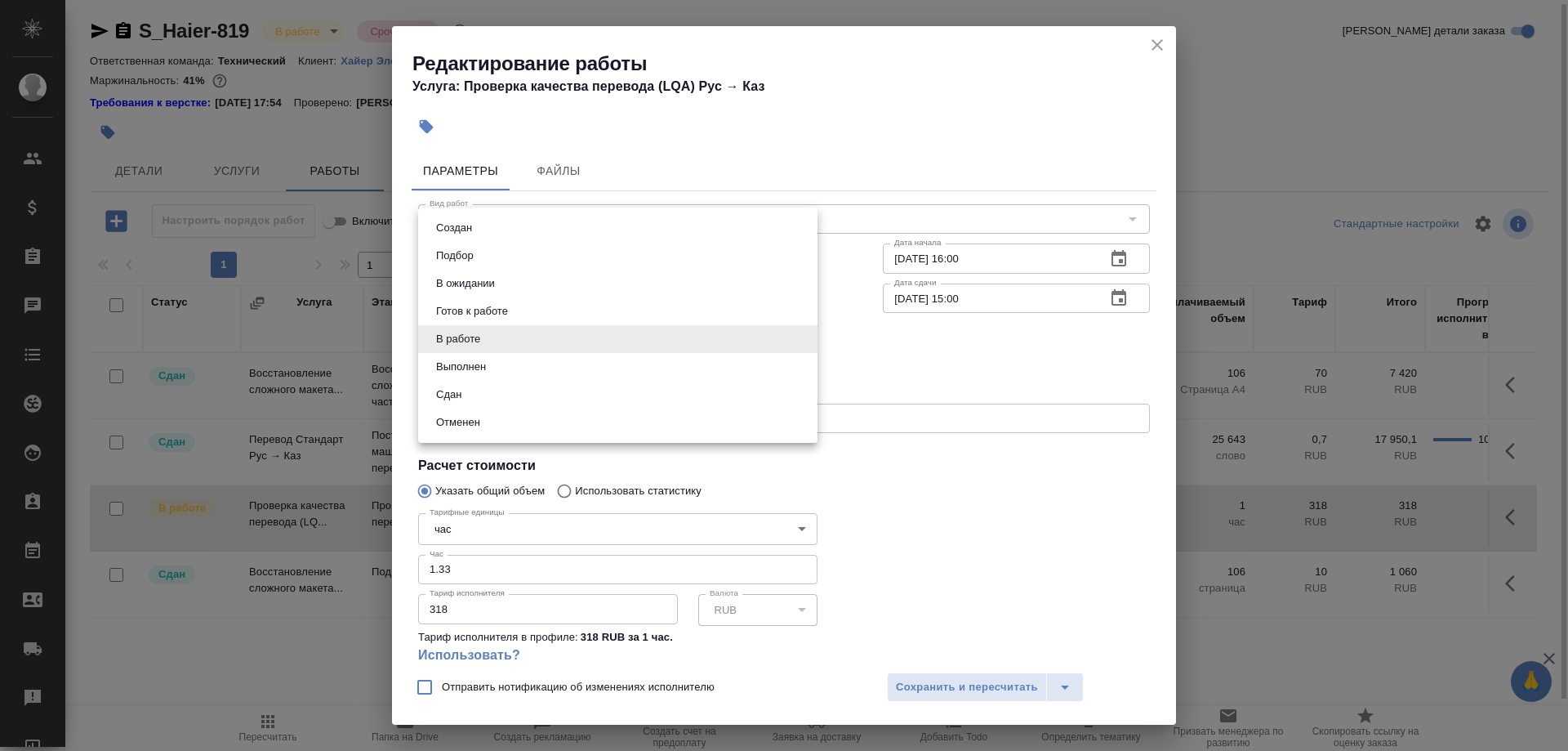
click at [455, 389] on button "Сдан" at bounding box center [448, 394] width 35 height 18
type input "closed"
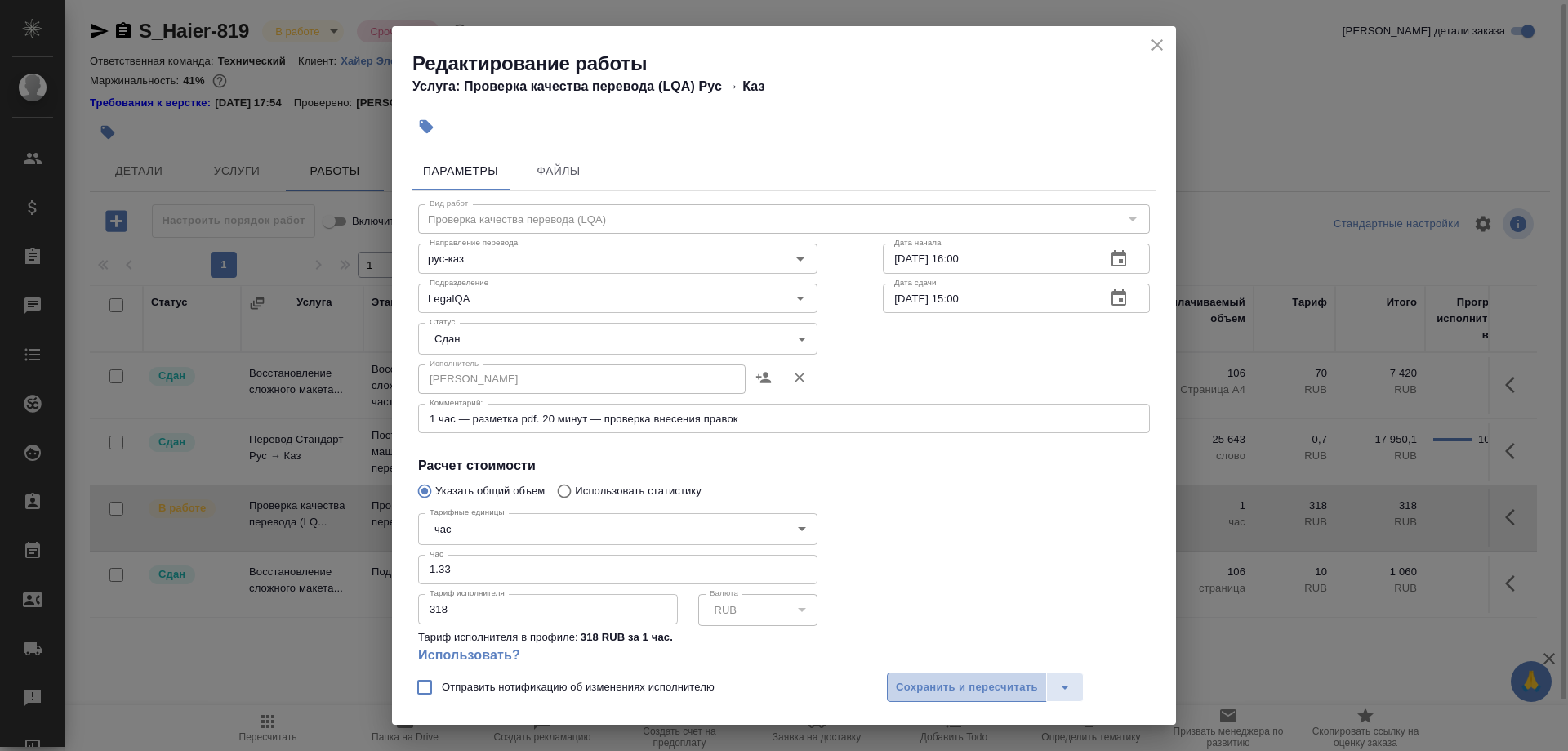
click at [916, 678] on span "Сохранить и пересчитать" at bounding box center [966, 686] width 142 height 18
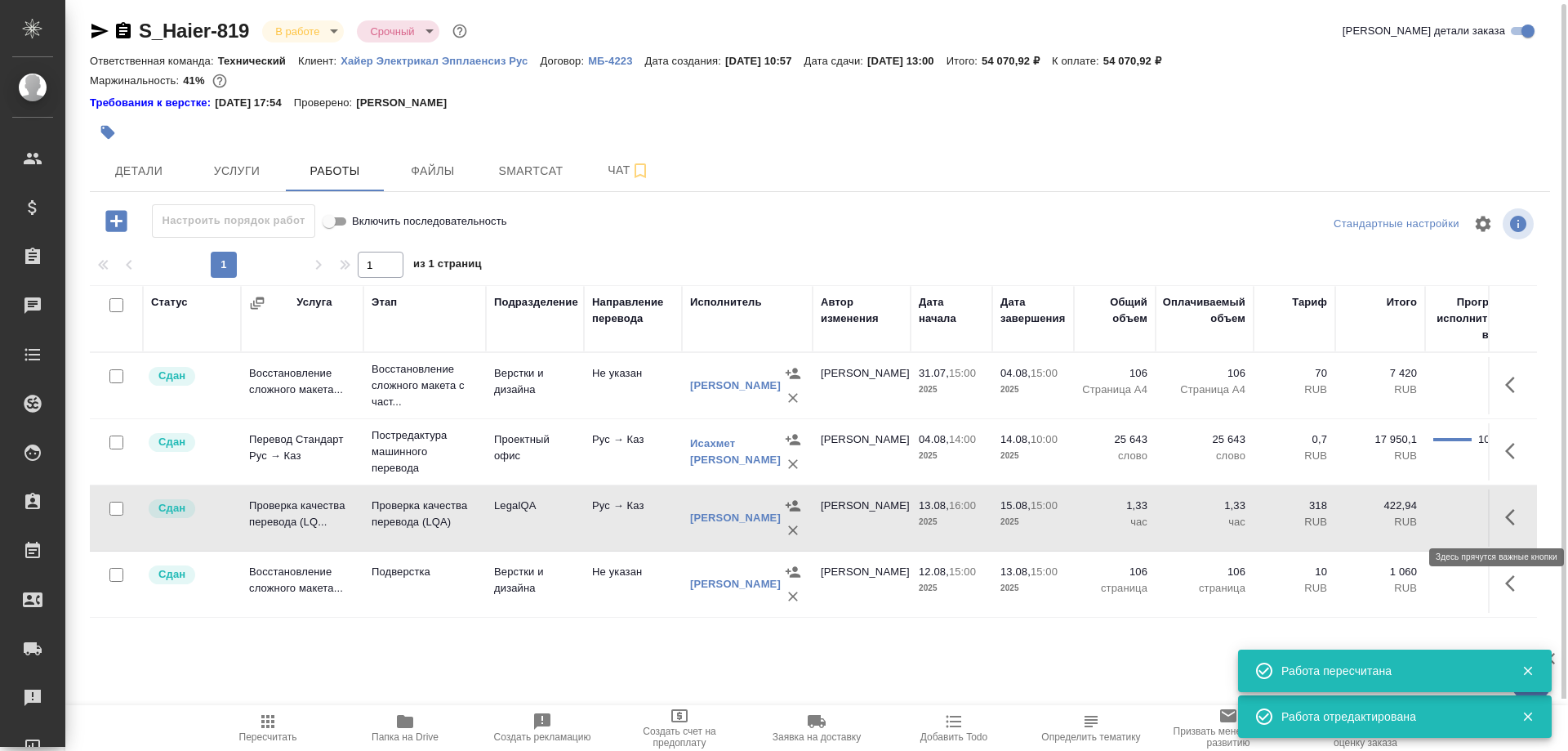
click at [1507, 514] on icon "button" at bounding box center [1514, 517] width 19 height 19
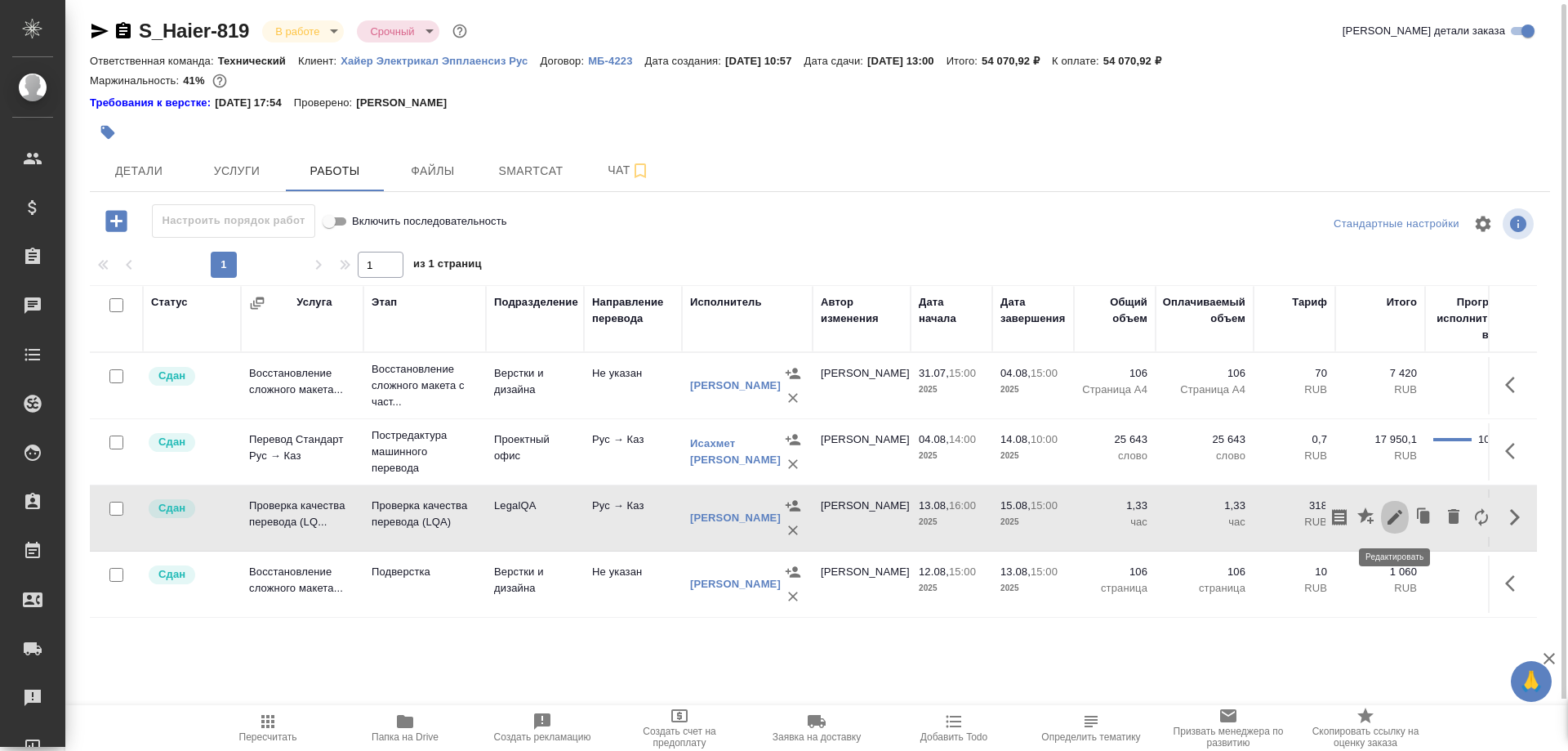
click at [1384, 519] on icon "button" at bounding box center [1394, 517] width 19 height 19
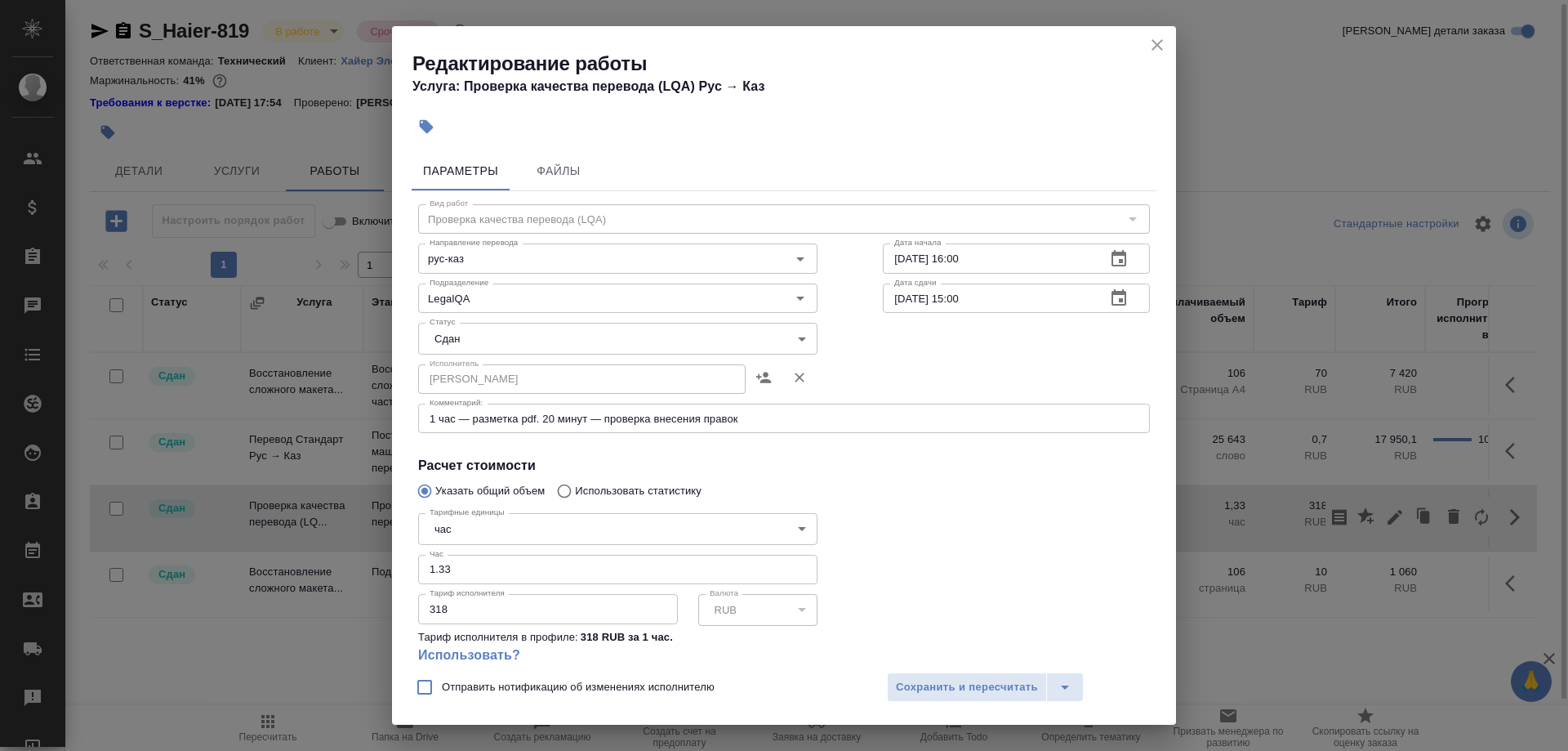
click at [893, 298] on input "15.08.2025 15:00" at bounding box center [987, 298] width 210 height 29
type input "14.08.2025 11:10"
click at [951, 681] on span "Сохранить и пересчитать" at bounding box center [966, 686] width 142 height 18
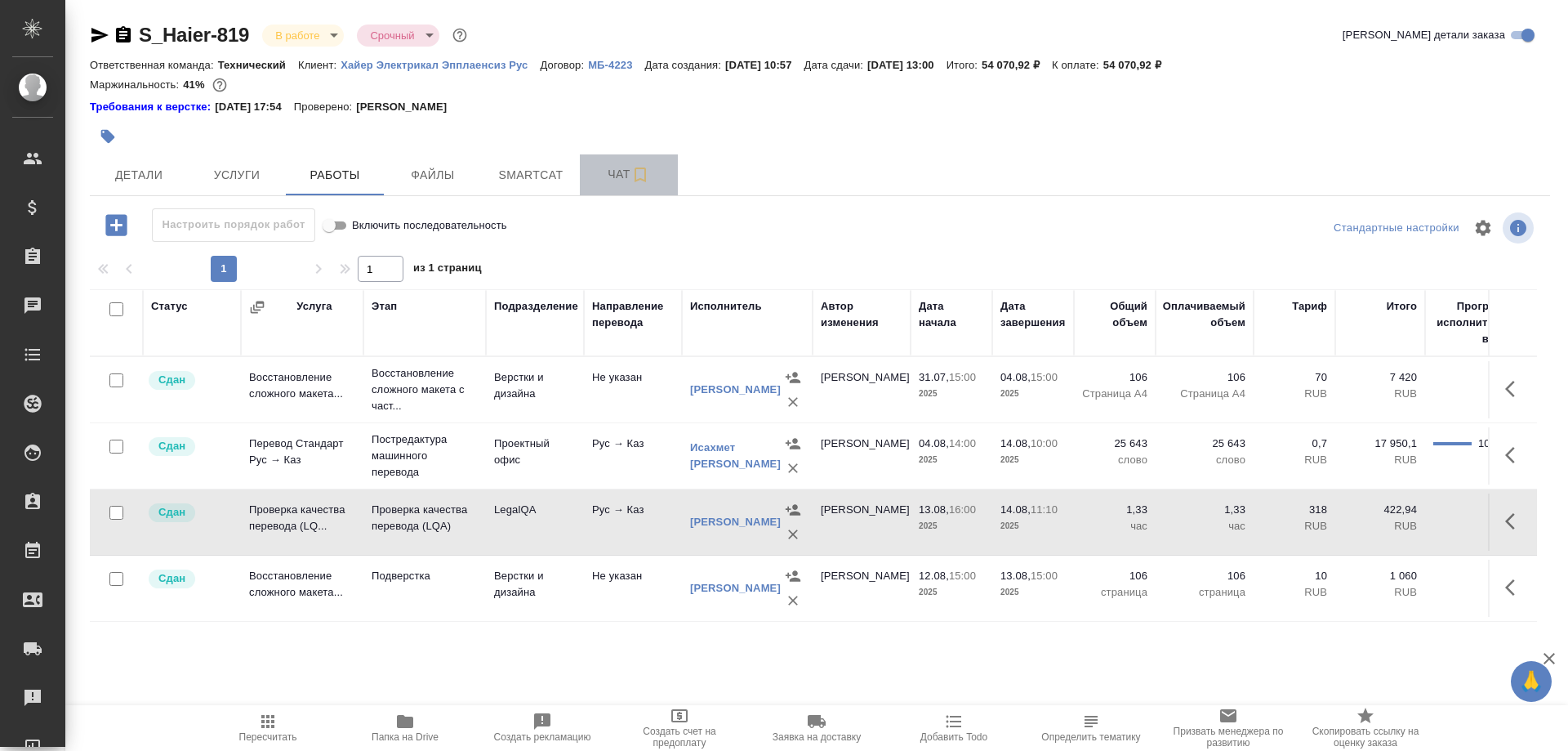
click at [607, 182] on span "Чат" at bounding box center [628, 174] width 78 height 20
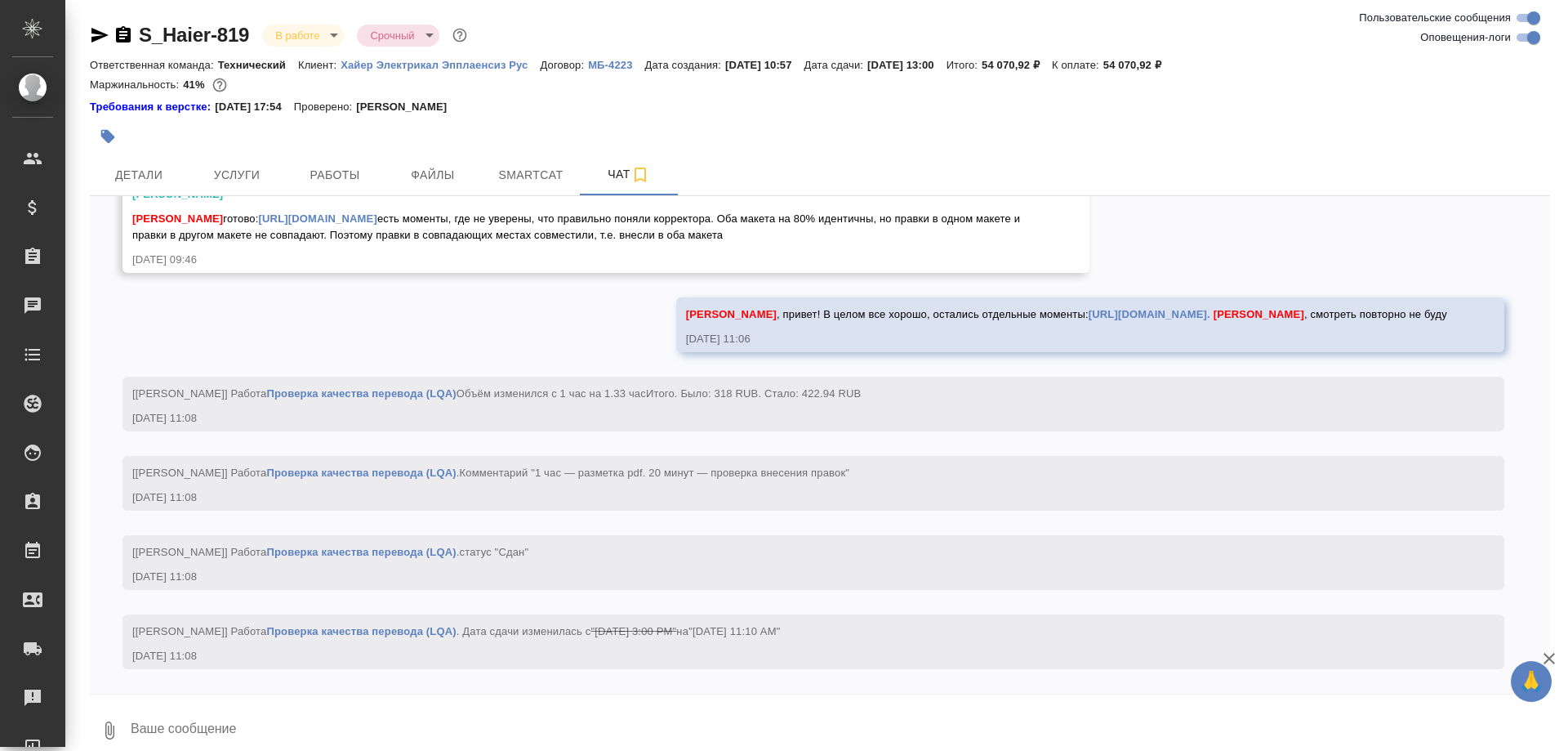
scroll to position [11241, 0]
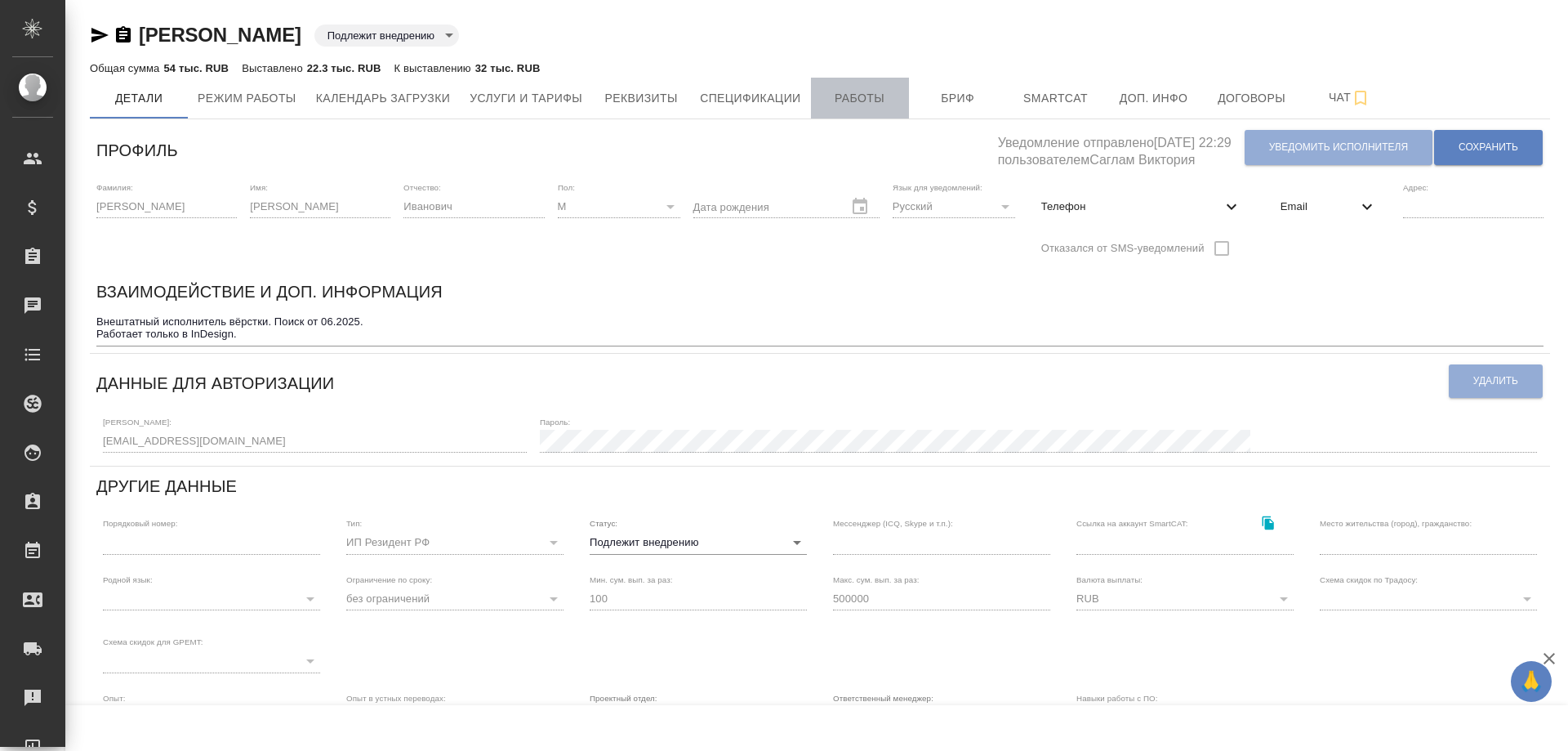
click at [847, 104] on span "Работы" at bounding box center [859, 98] width 78 height 20
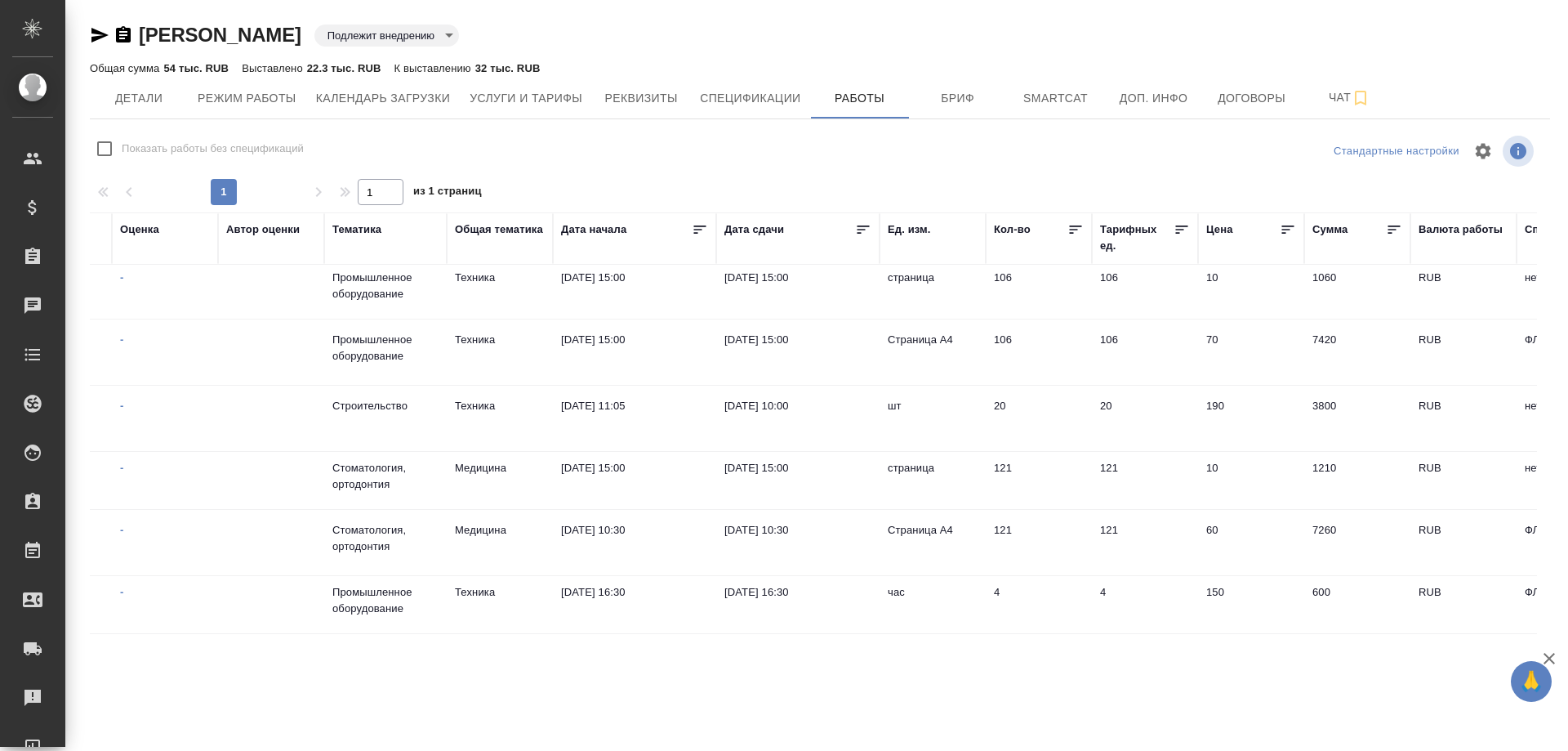
scroll to position [878, 783]
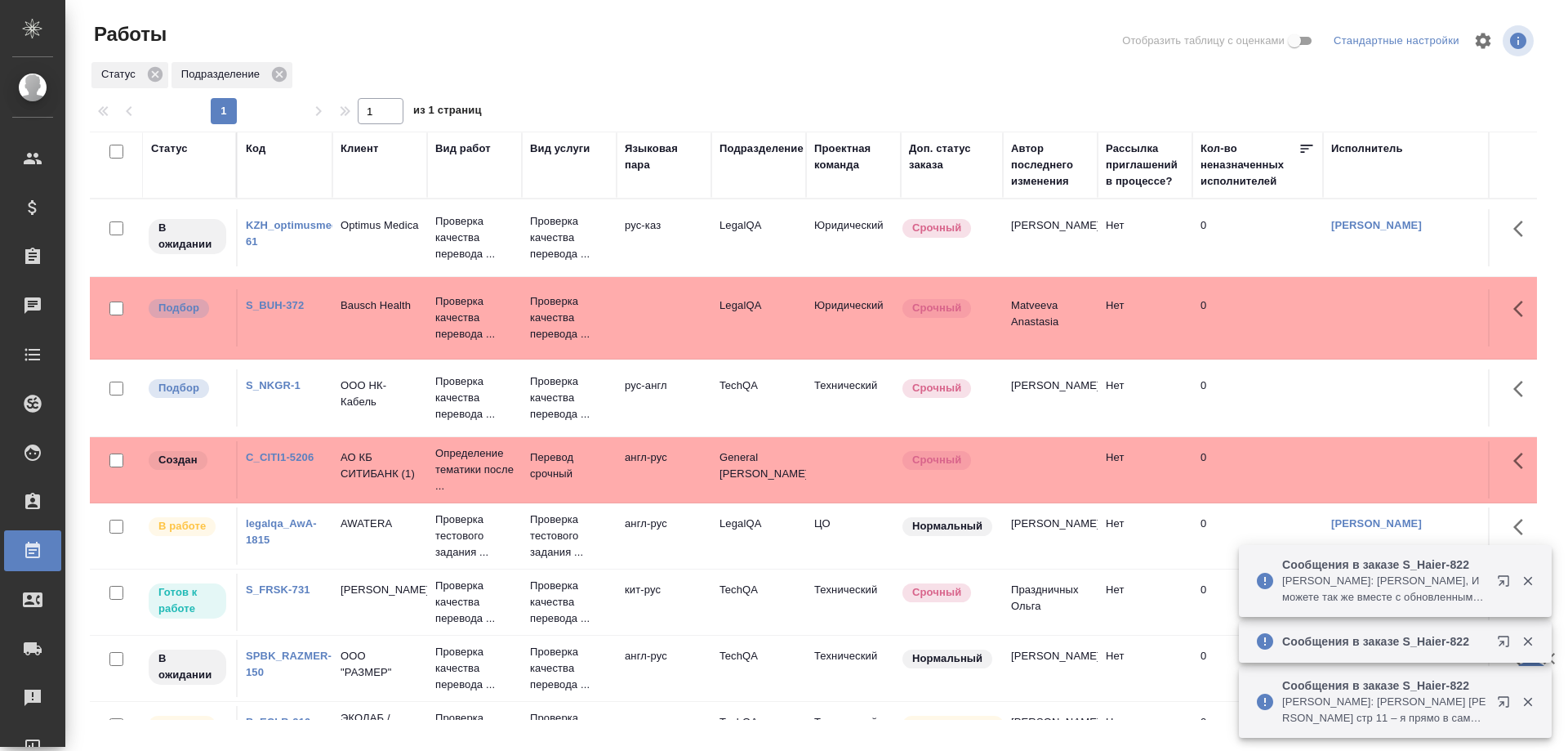
scroll to position [449, 0]
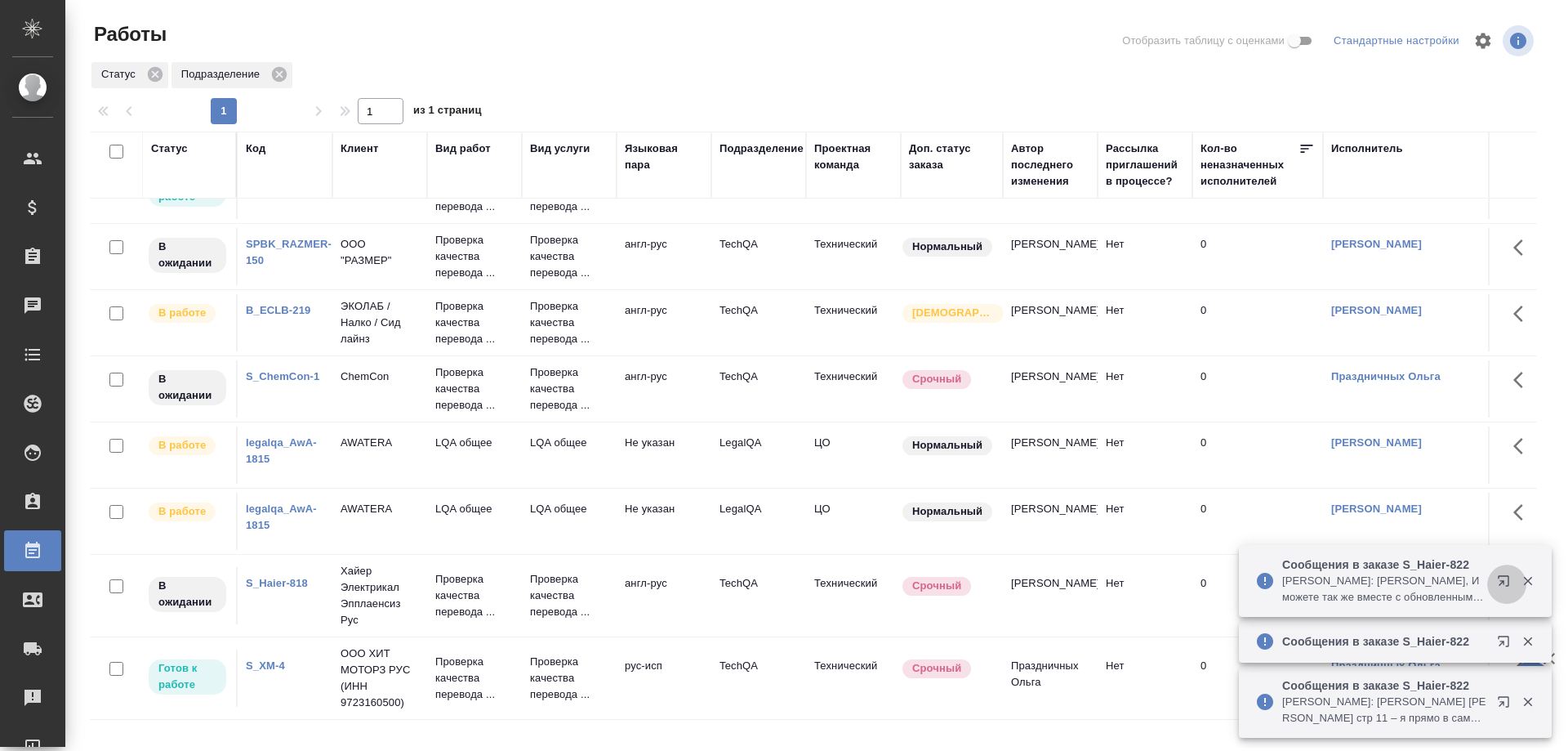
click at [1495, 583] on button "button" at bounding box center [1506, 584] width 40 height 40
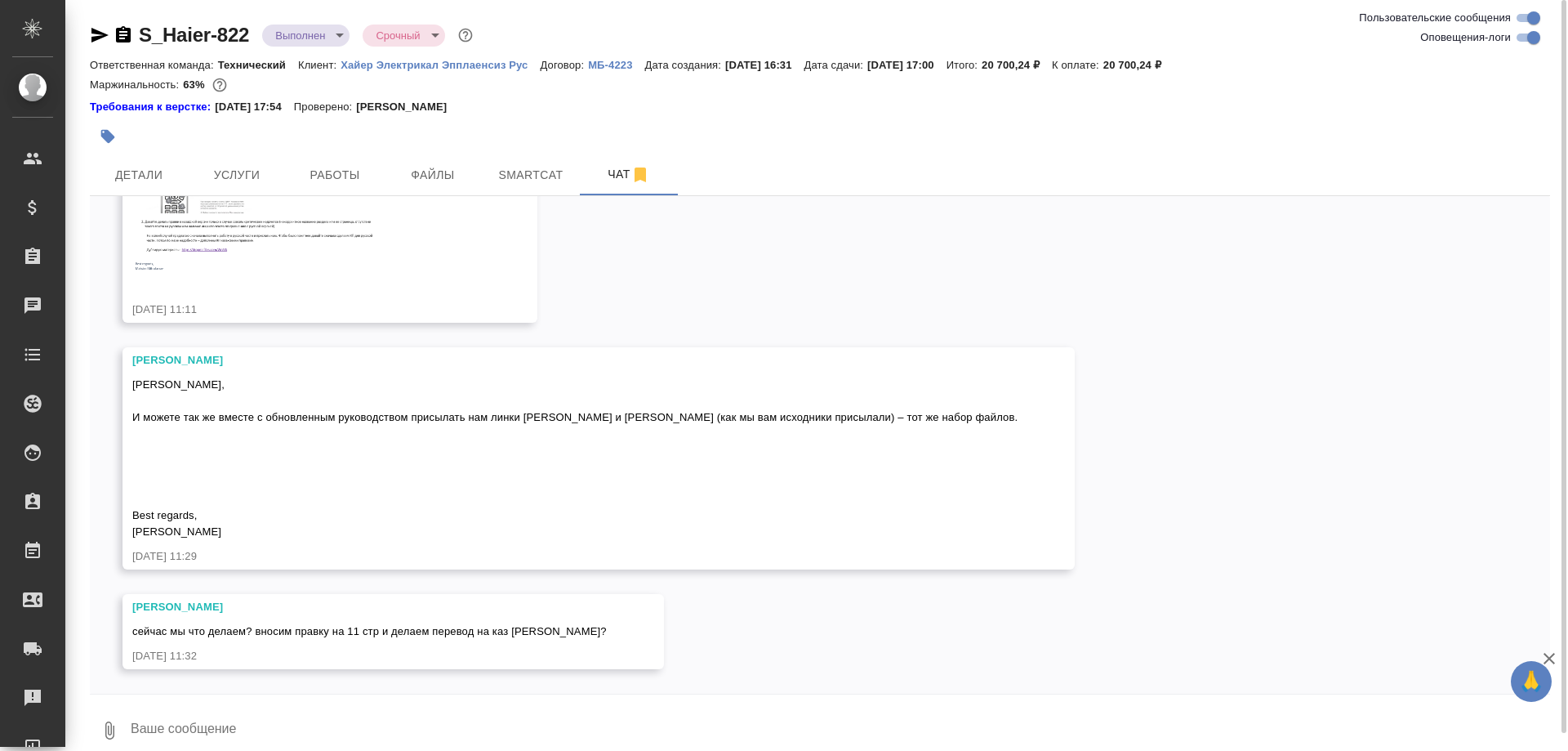
scroll to position [22017, 0]
click at [862, 717] on textarea at bounding box center [840, 730] width 1420 height 55
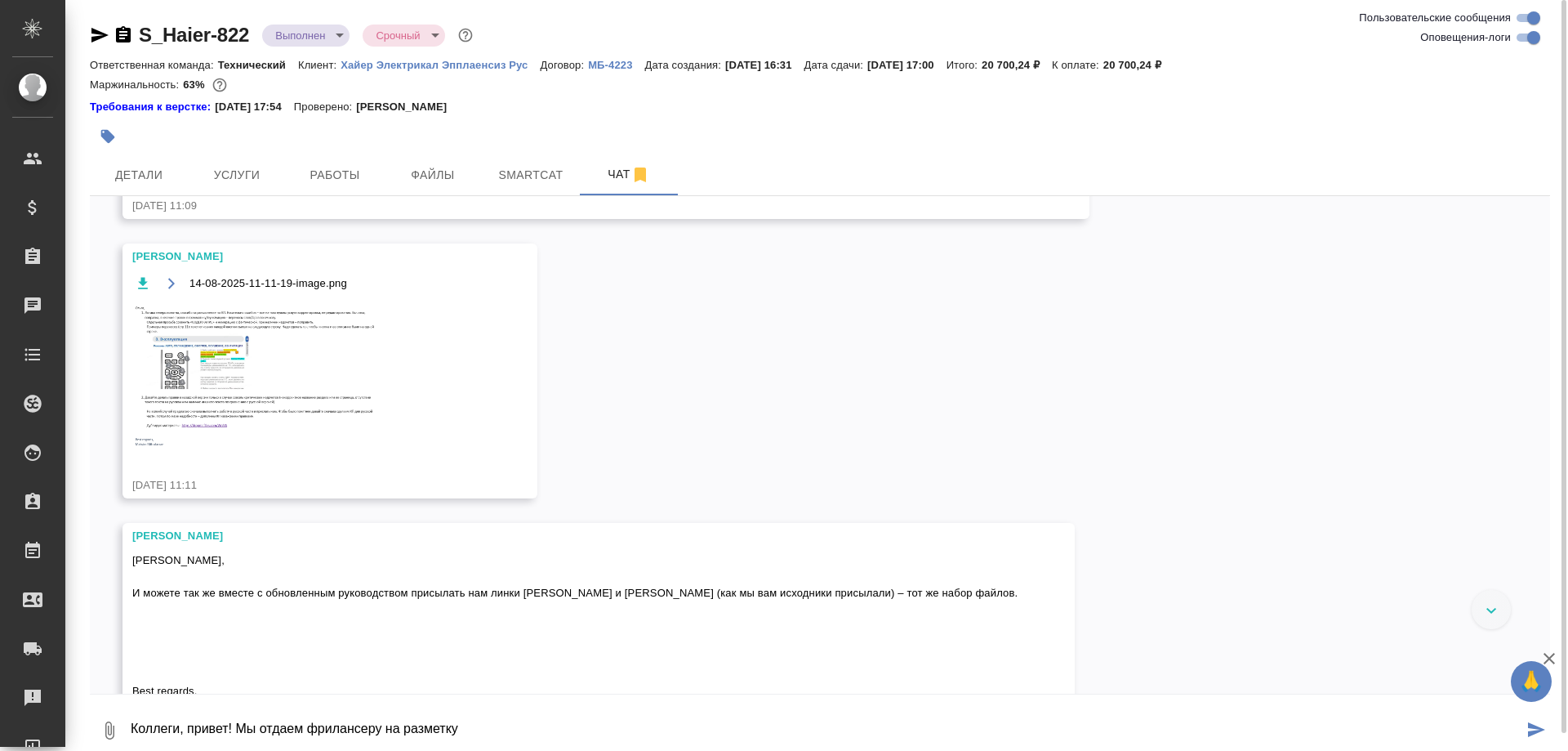
scroll to position [21017, 0]
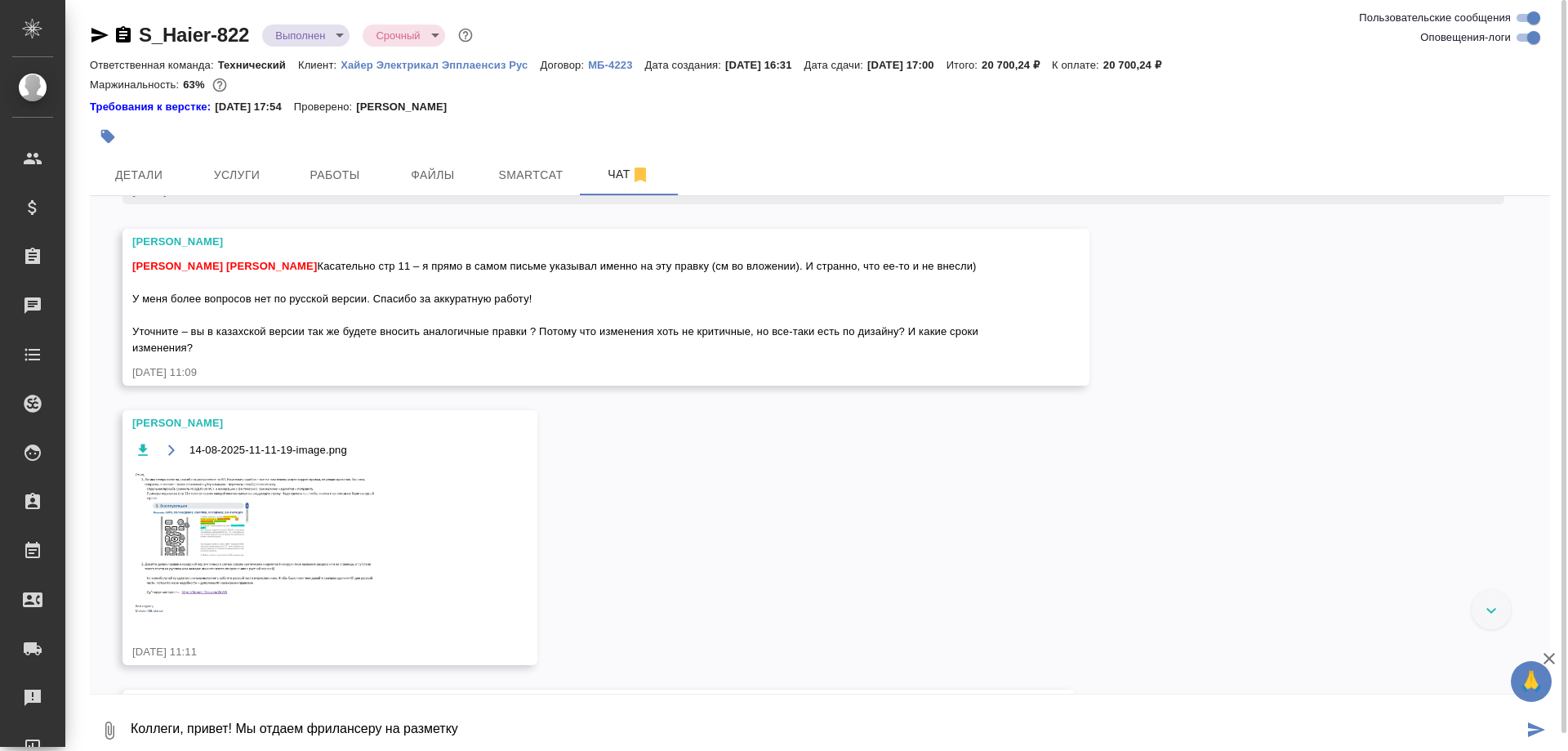
type textarea "Коллеги, привет! Мы отдаем фрилансеру на разметку"
drag, startPoint x: 540, startPoint y: 727, endPoint x: 121, endPoint y: 687, distance: 420.9
click at [129, 703] on textarea "Коллеги, привет! Мы отдаем фрилансеру на разметку" at bounding box center [826, 730] width 1394 height 55
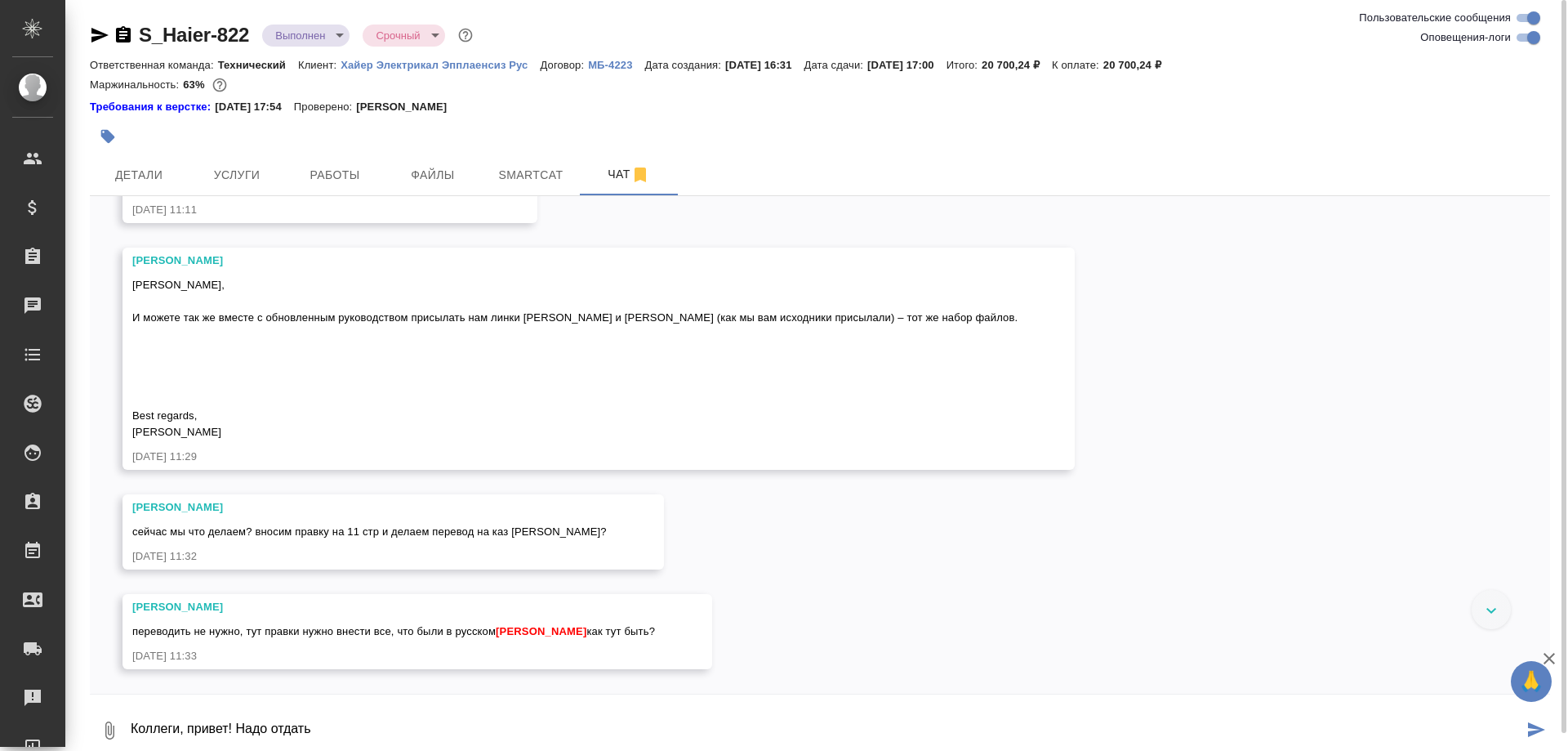
scroll to position [22133, 0]
click at [410, 716] on textarea "Коллеги, привет! Надо отдать" at bounding box center [826, 730] width 1394 height 55
type textarea "Коллеги, привет! Какие тут сроки?"
click at [328, 171] on span "Работы" at bounding box center [334, 175] width 78 height 20
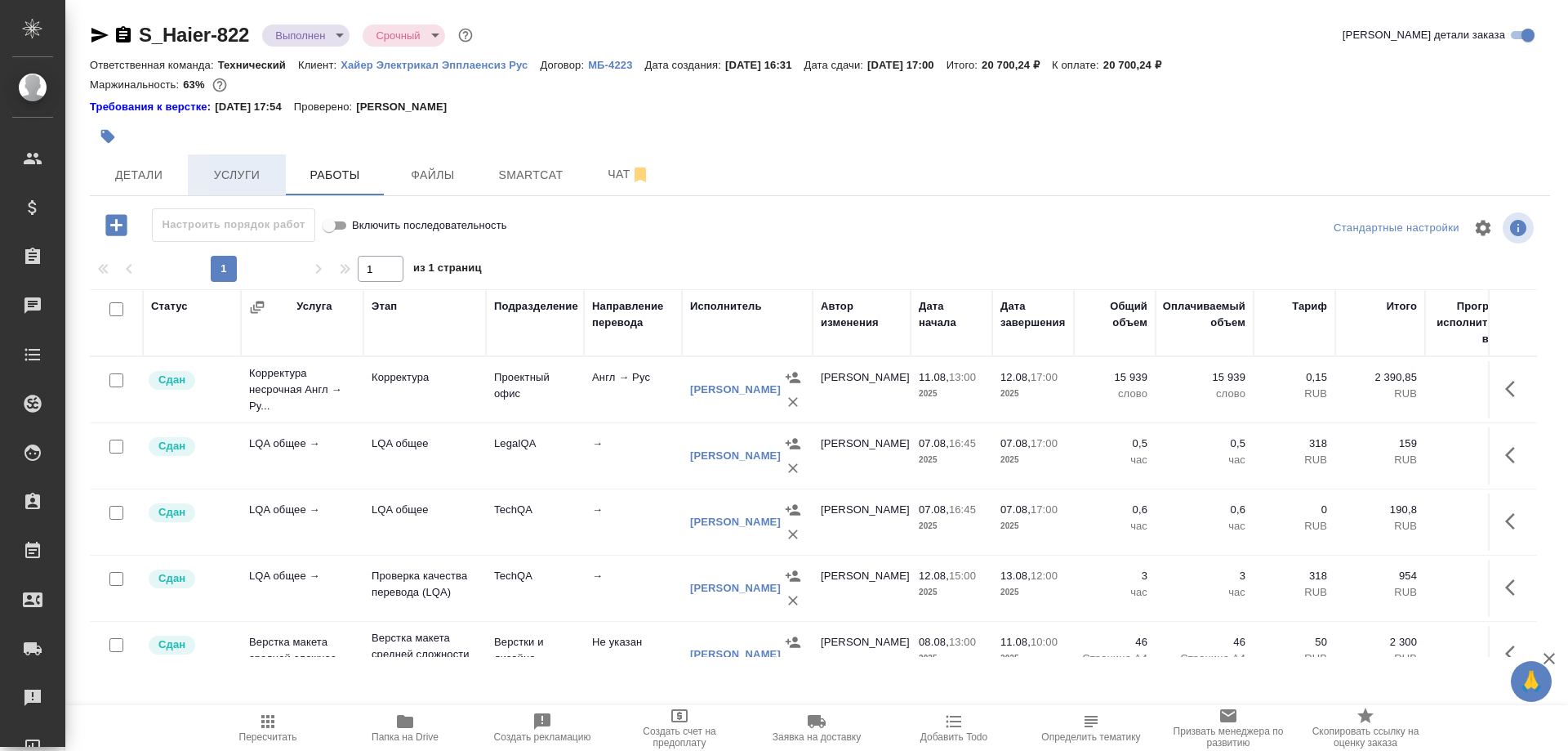
click at [232, 181] on span "Услуги" at bounding box center [237, 175] width 78 height 20
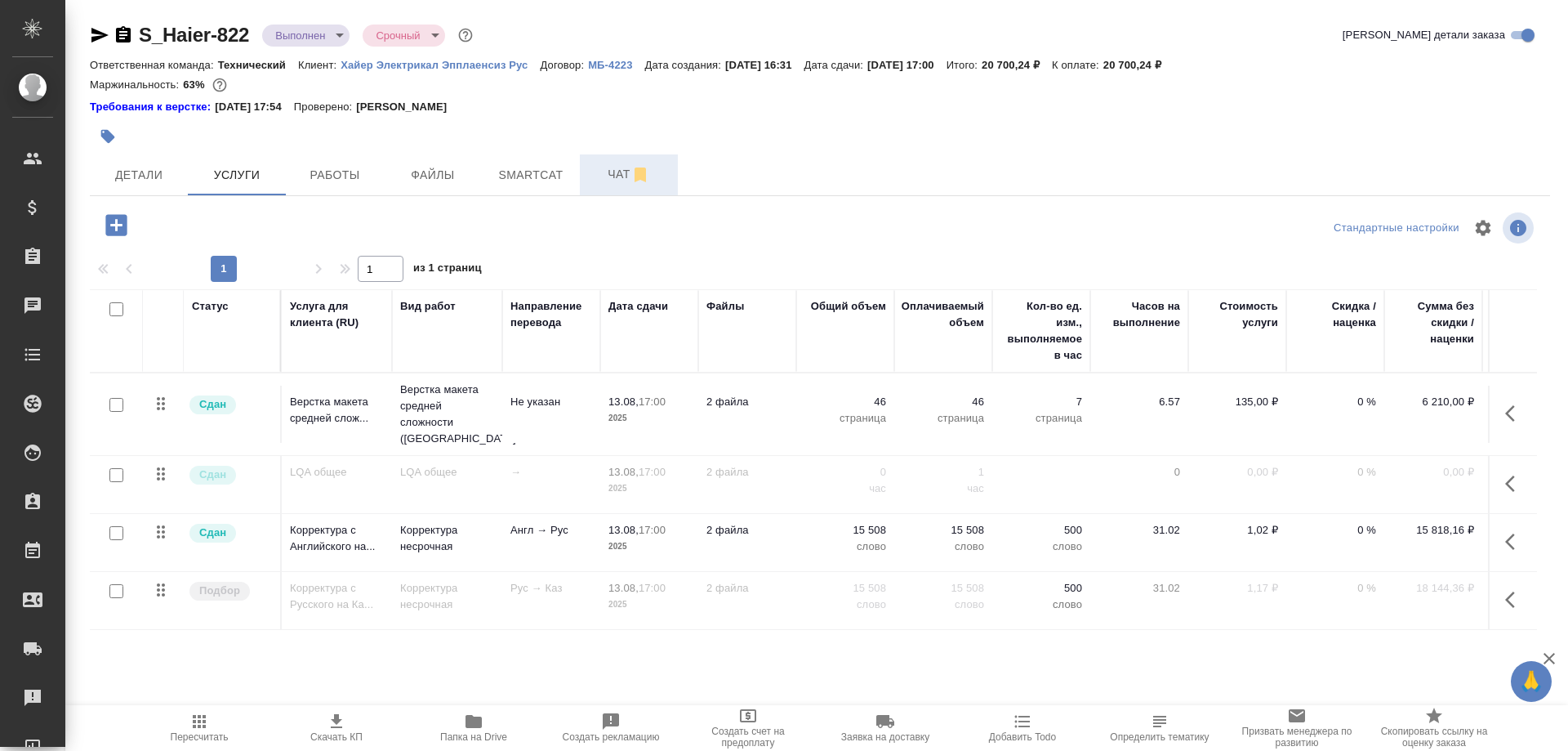
click at [597, 184] on span "Чат" at bounding box center [628, 174] width 78 height 20
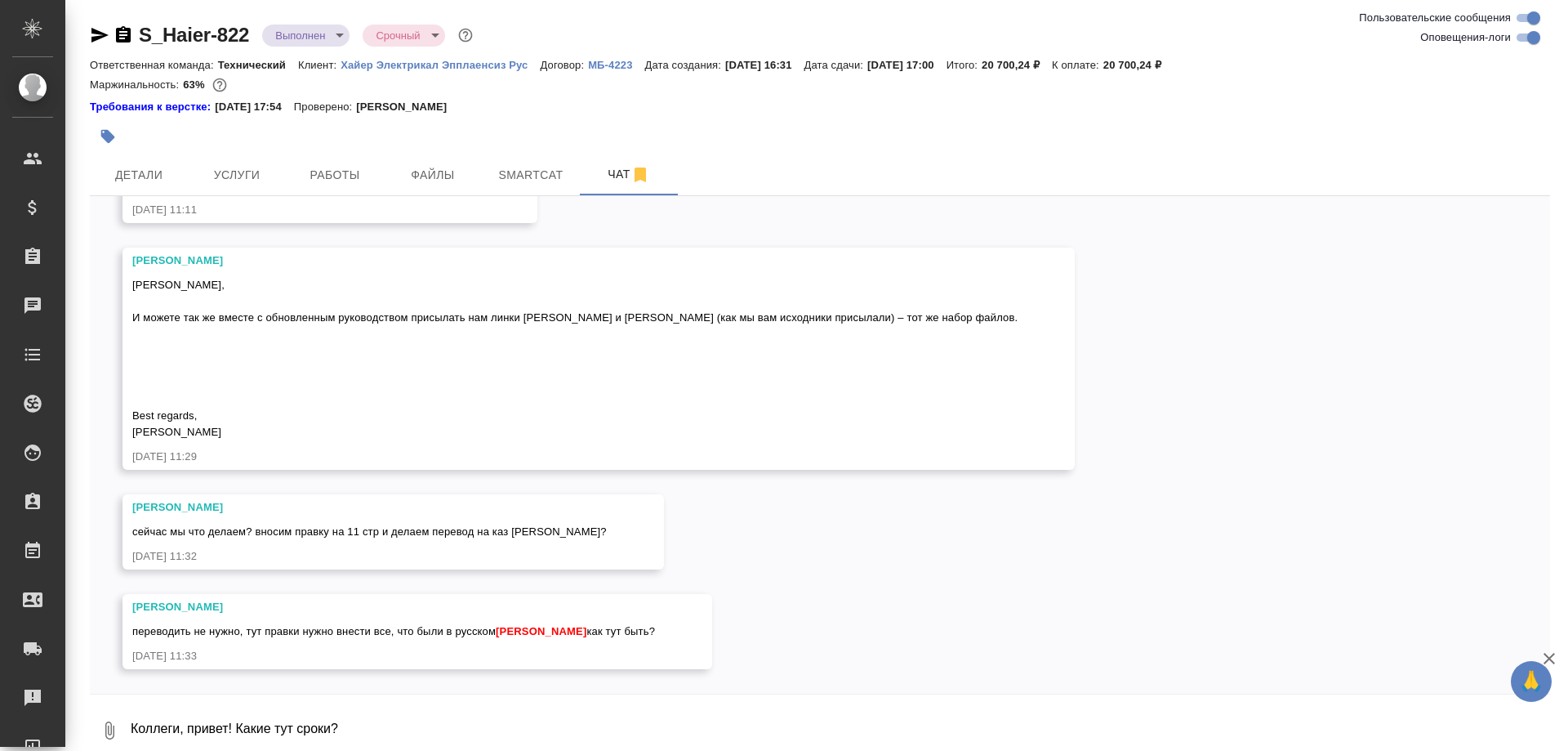
scroll to position [22133, 0]
click at [417, 719] on textarea "Коллеги, привет! Какие тут сроки?" at bounding box center [840, 730] width 1420 height 55
type textarea "Коллеги, привет! Какие тут сроки? Я думаю, отдать Улжан на разметку"
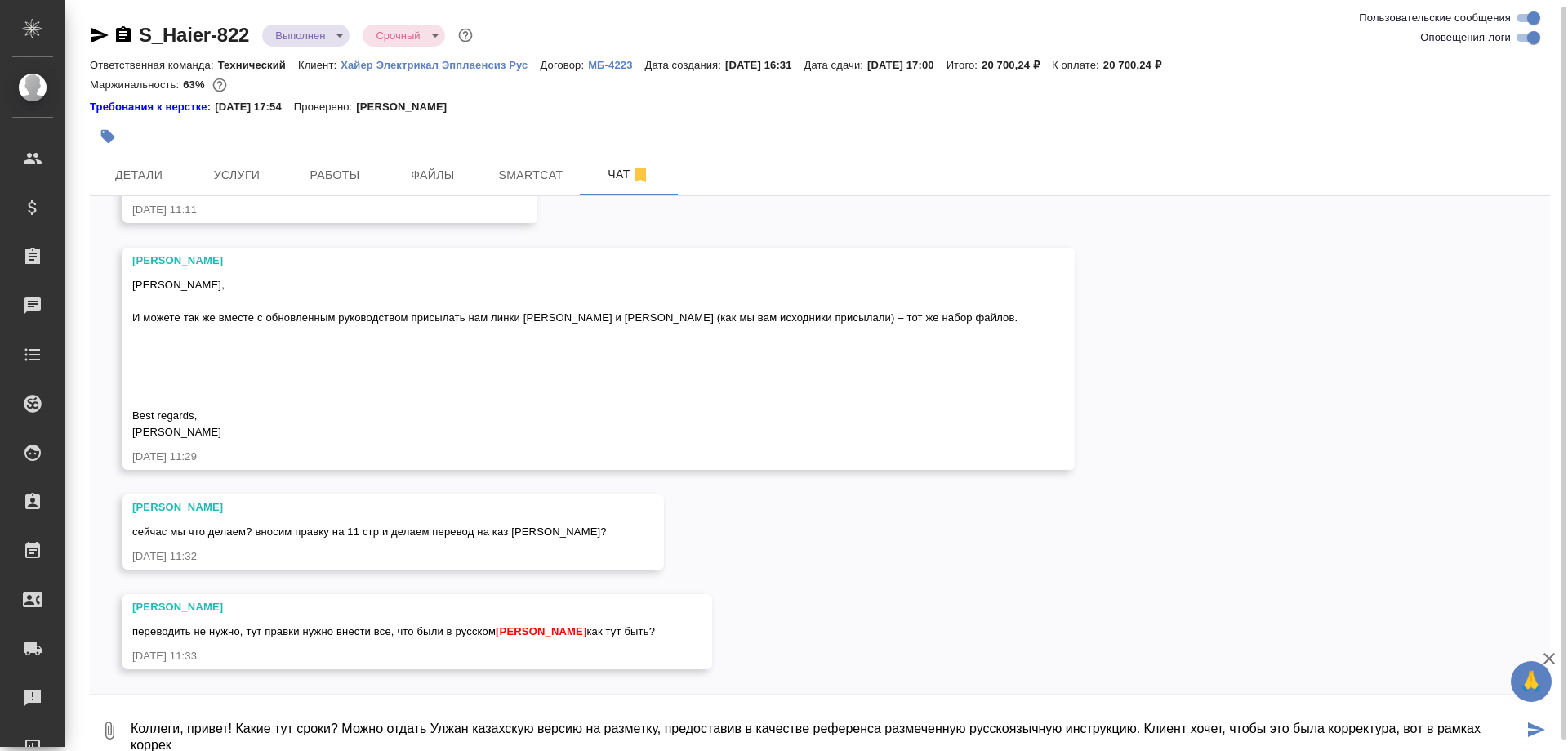
scroll to position [3, 0]
type textarea "Коллеги, привет! Можно отдать Улжан казахскую версию на разметку, предоставив в…"
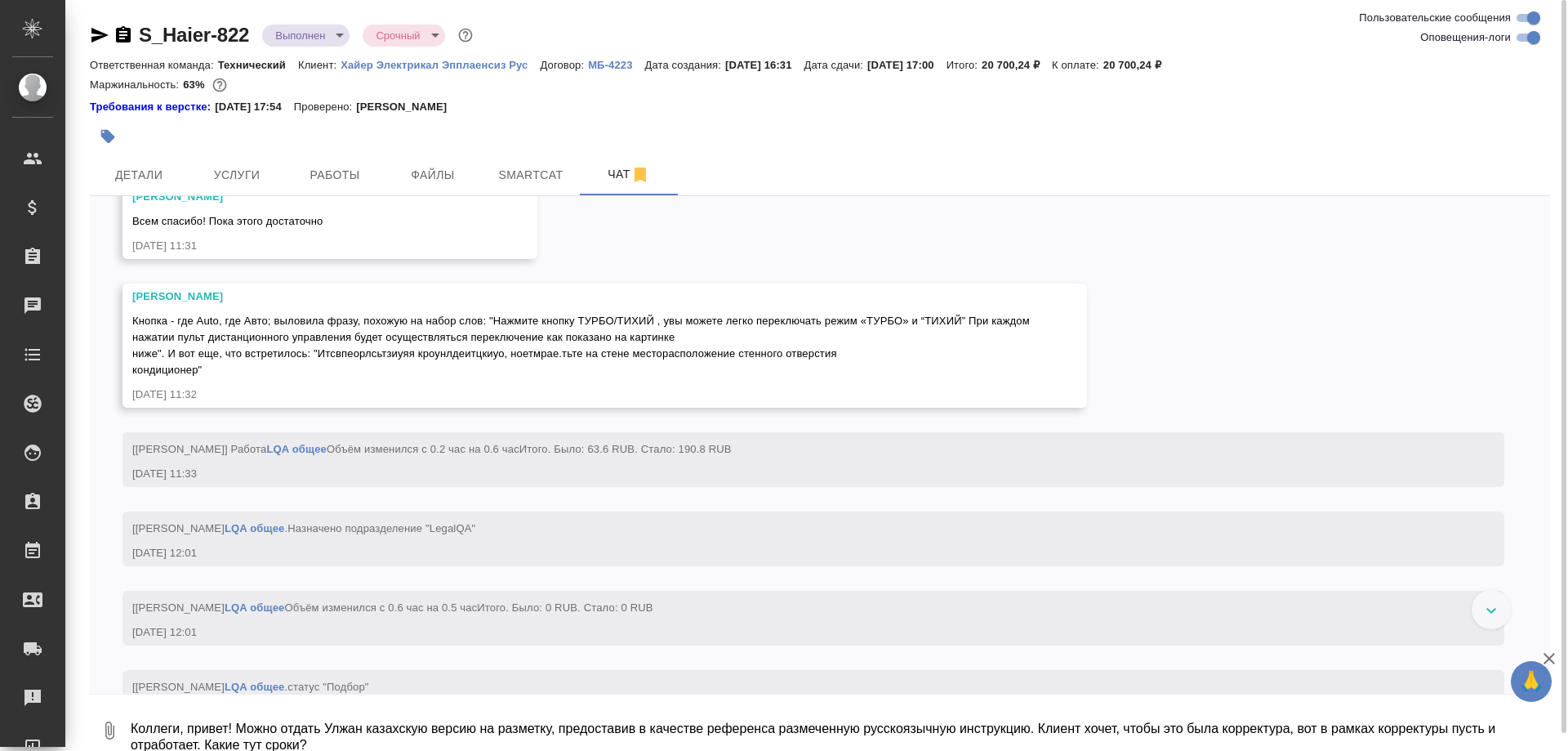
scroll to position [8398, 0]
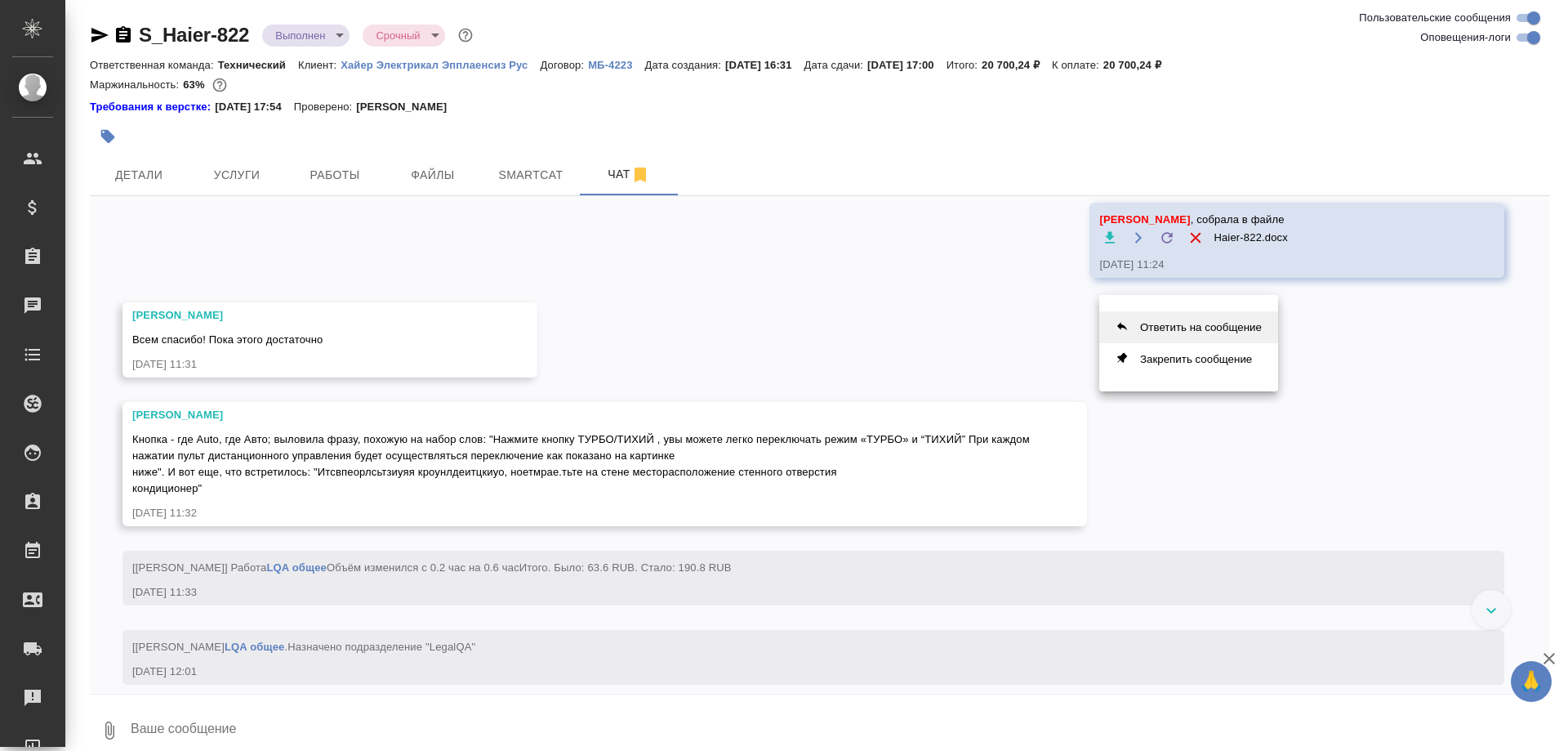
click at [1202, 326] on button "Ответить на сообщение" at bounding box center [1187, 327] width 179 height 32
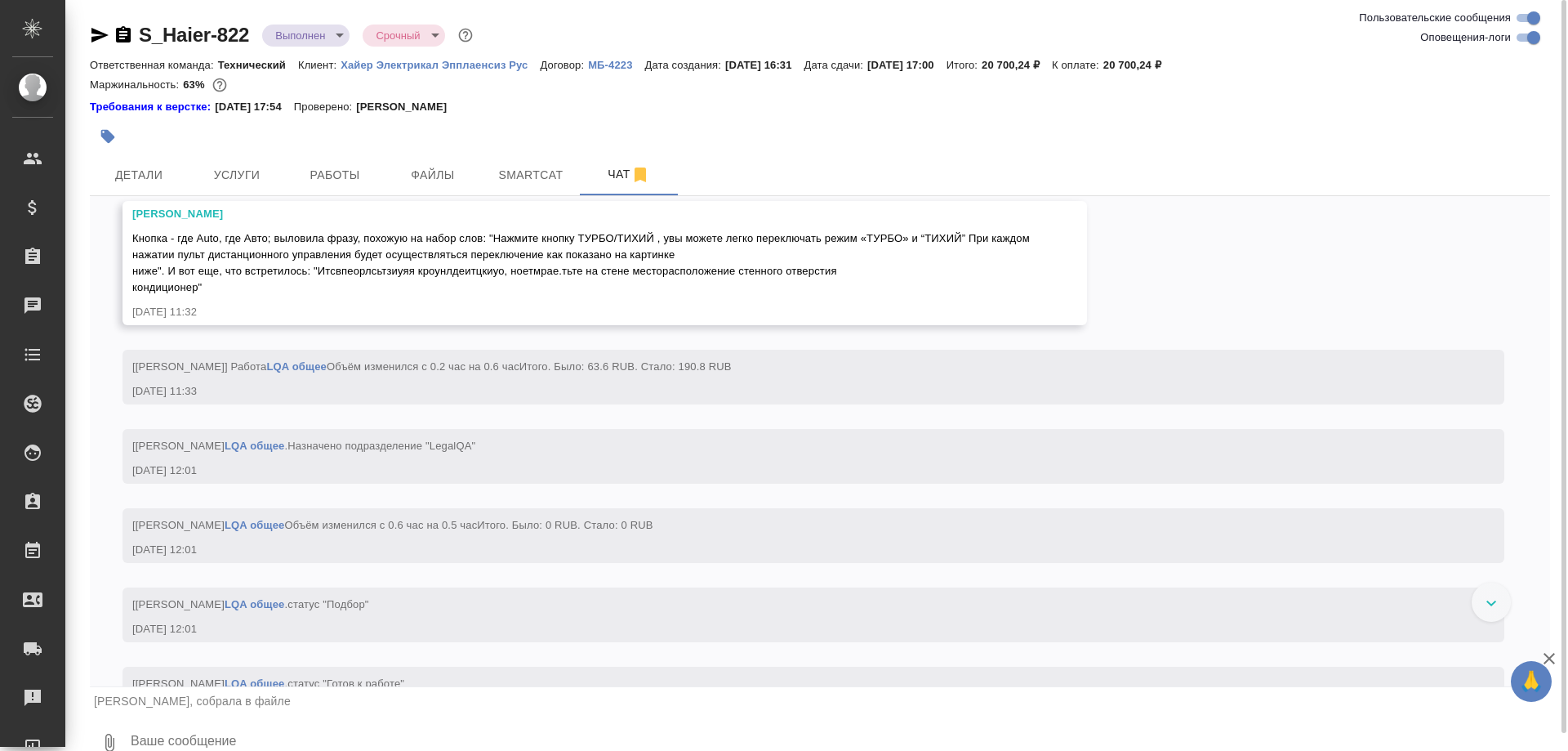
scroll to position [8649, 0]
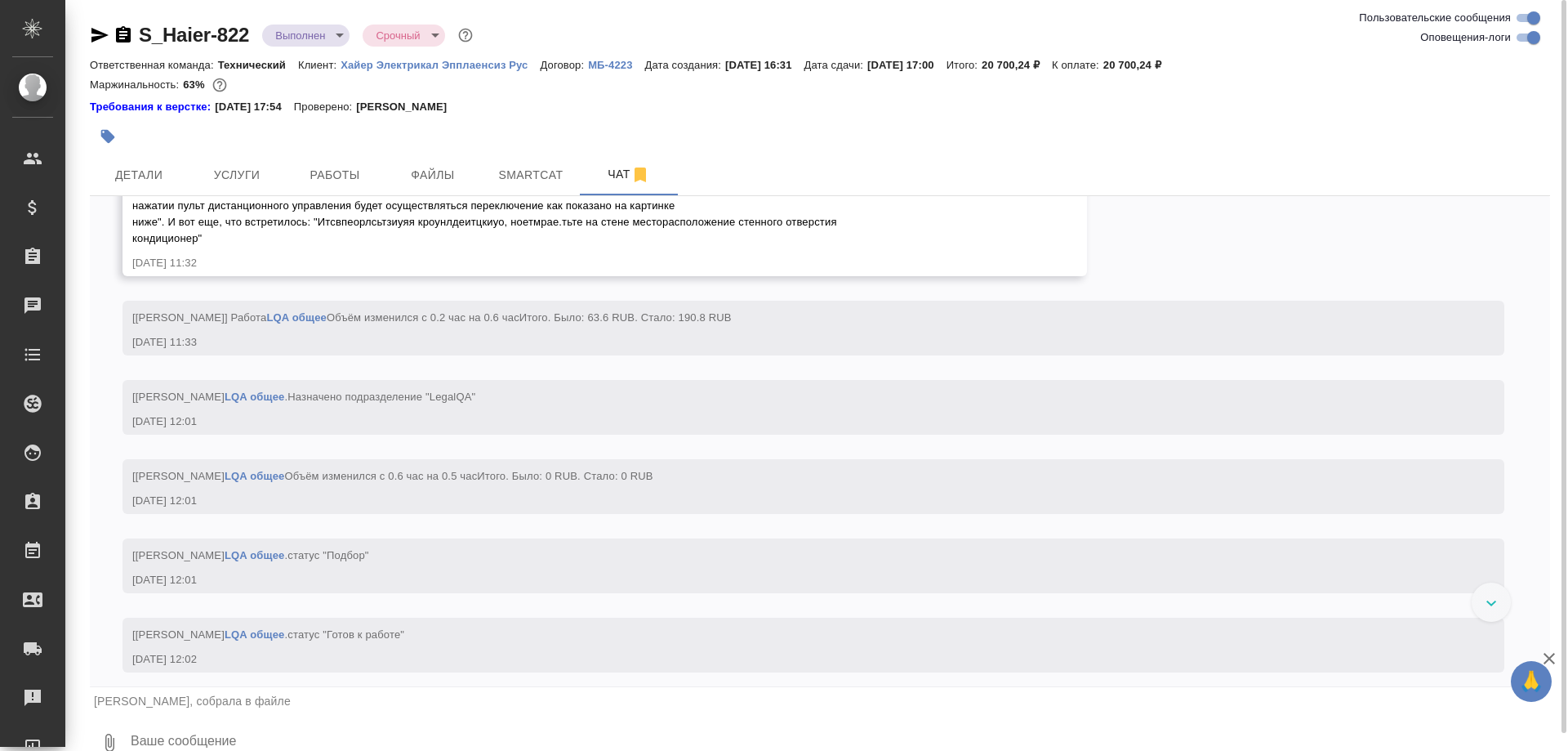
click at [190, 740] on textarea at bounding box center [840, 741] width 1420 height 55
type textarea "Вот этот файл тоже направить нужно"
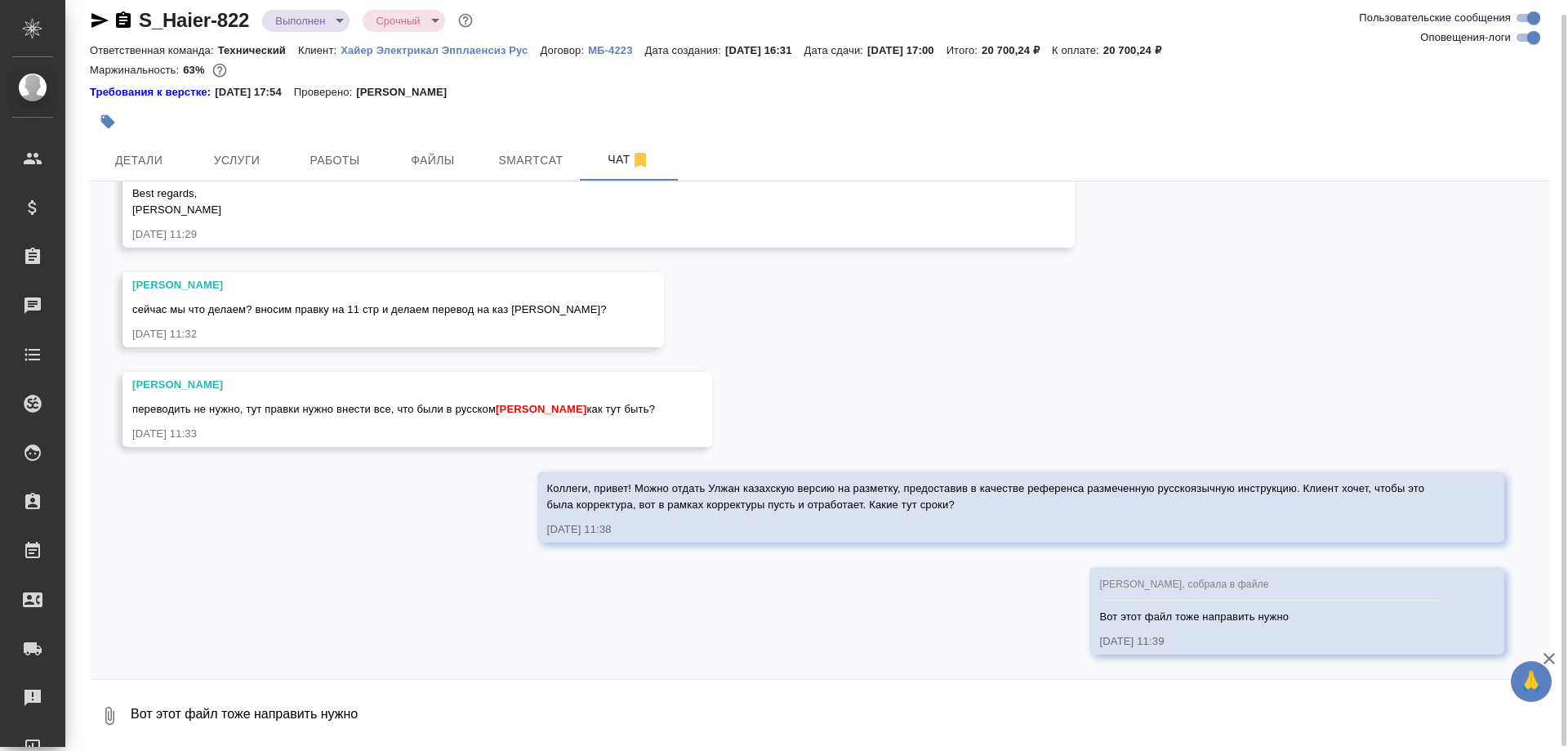
scroll to position [22342, 0]
click at [1110, 583] on span "Усманова Ольга, собрала в файле" at bounding box center [1183, 584] width 169 height 12
click at [998, 597] on div "07.08, четверг [Усманова Ольга] Клиент оставил комментарий: ">https://drive.awa…" at bounding box center [819, 430] width 1460 height 498
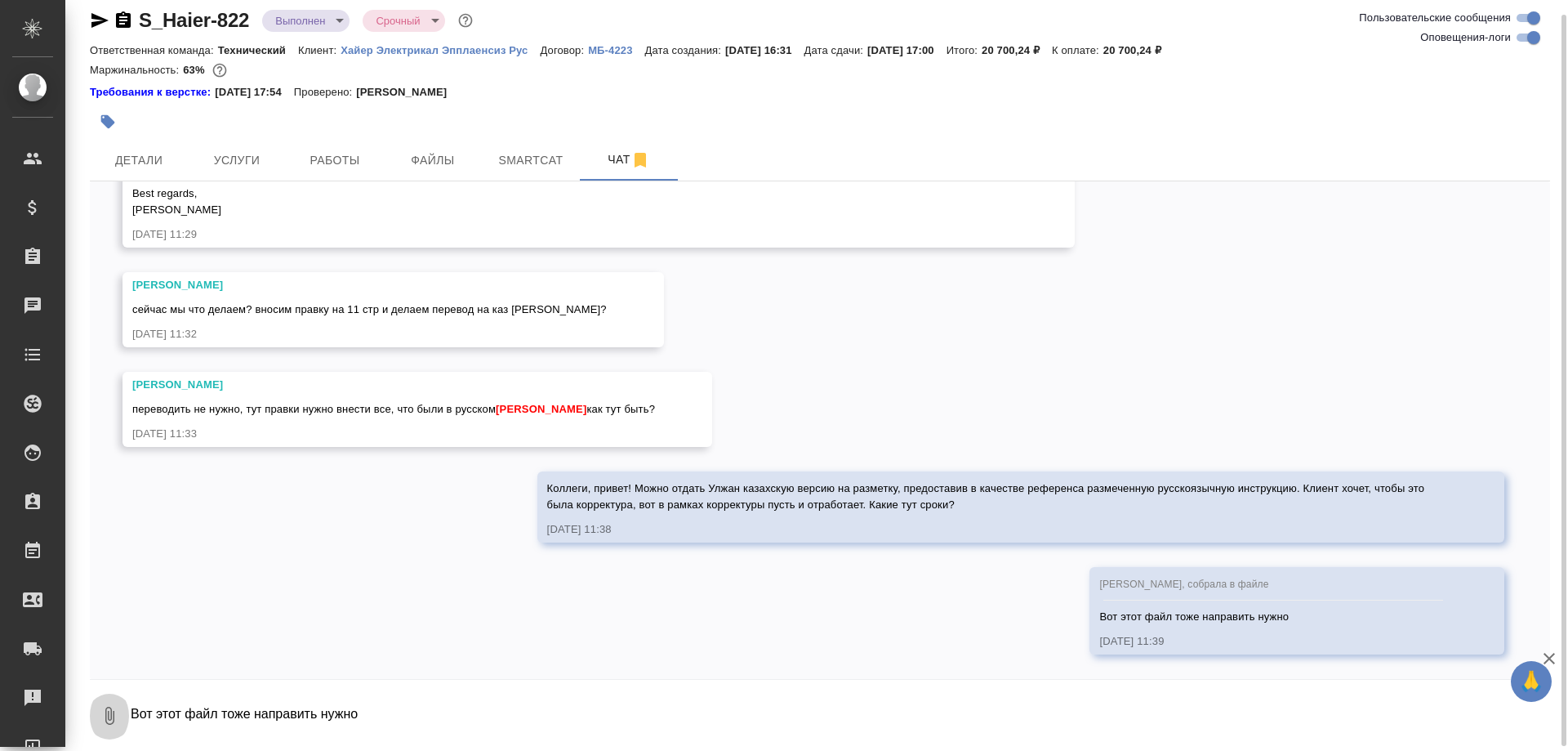
click at [104, 714] on icon "button" at bounding box center [109, 715] width 19 height 19
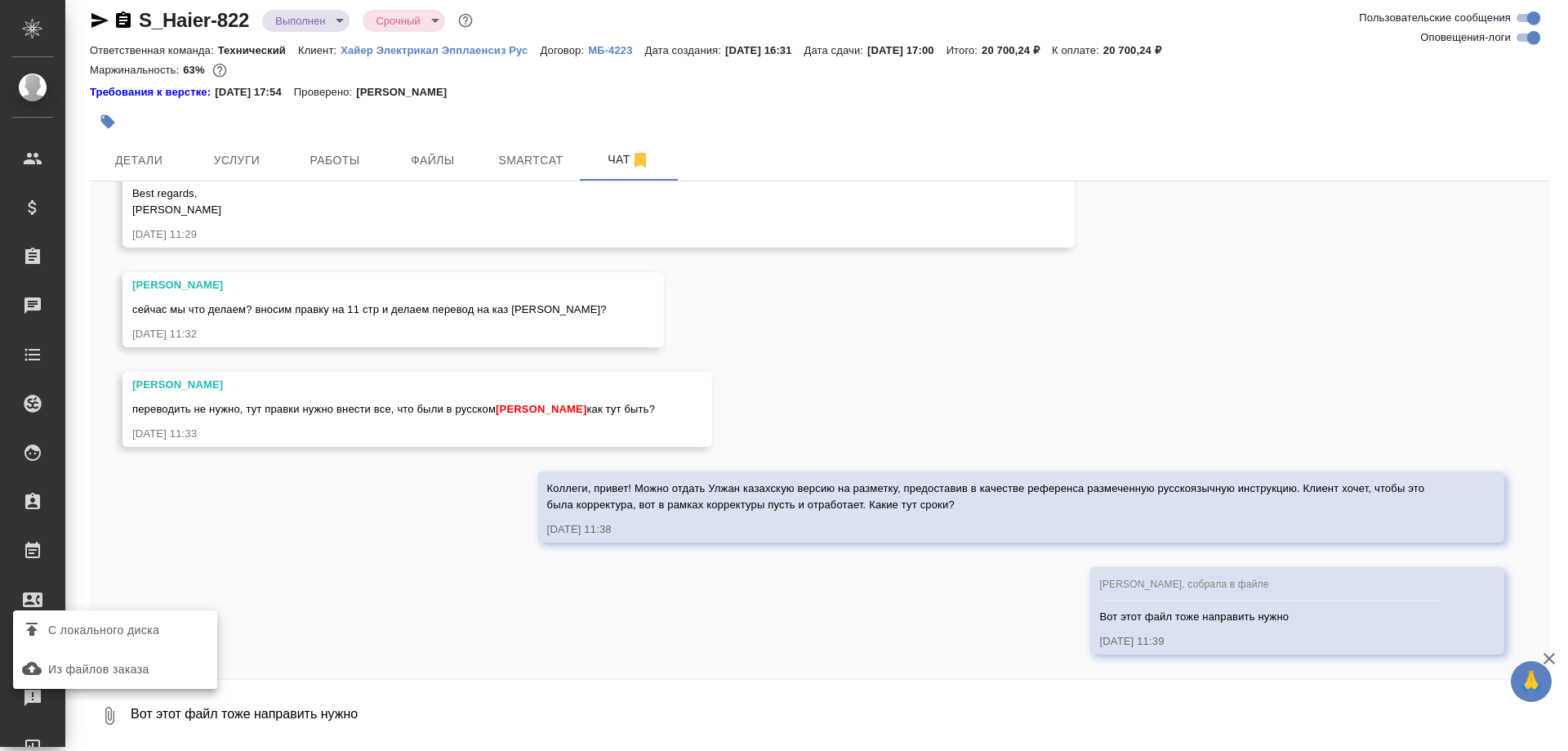
click at [116, 635] on span "С локального диска" at bounding box center [103, 629] width 111 height 20
click at [0, 0] on input "С локального диска" at bounding box center [0, 0] width 0 height 0
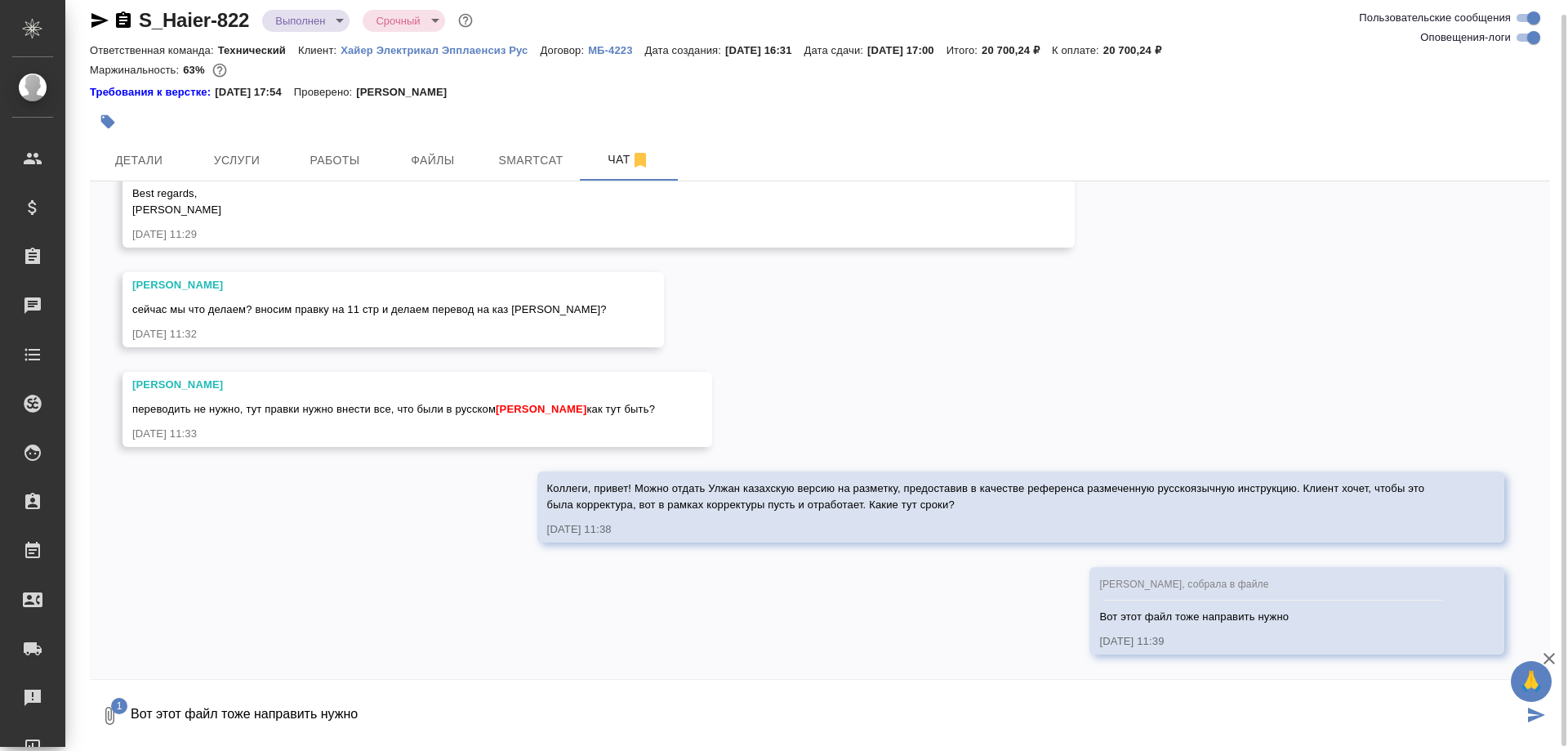
click at [688, 714] on textarea "Вот этот файл тоже направить нужно" at bounding box center [826, 715] width 1394 height 55
type textarea "Вот, чтобы не скроллить"
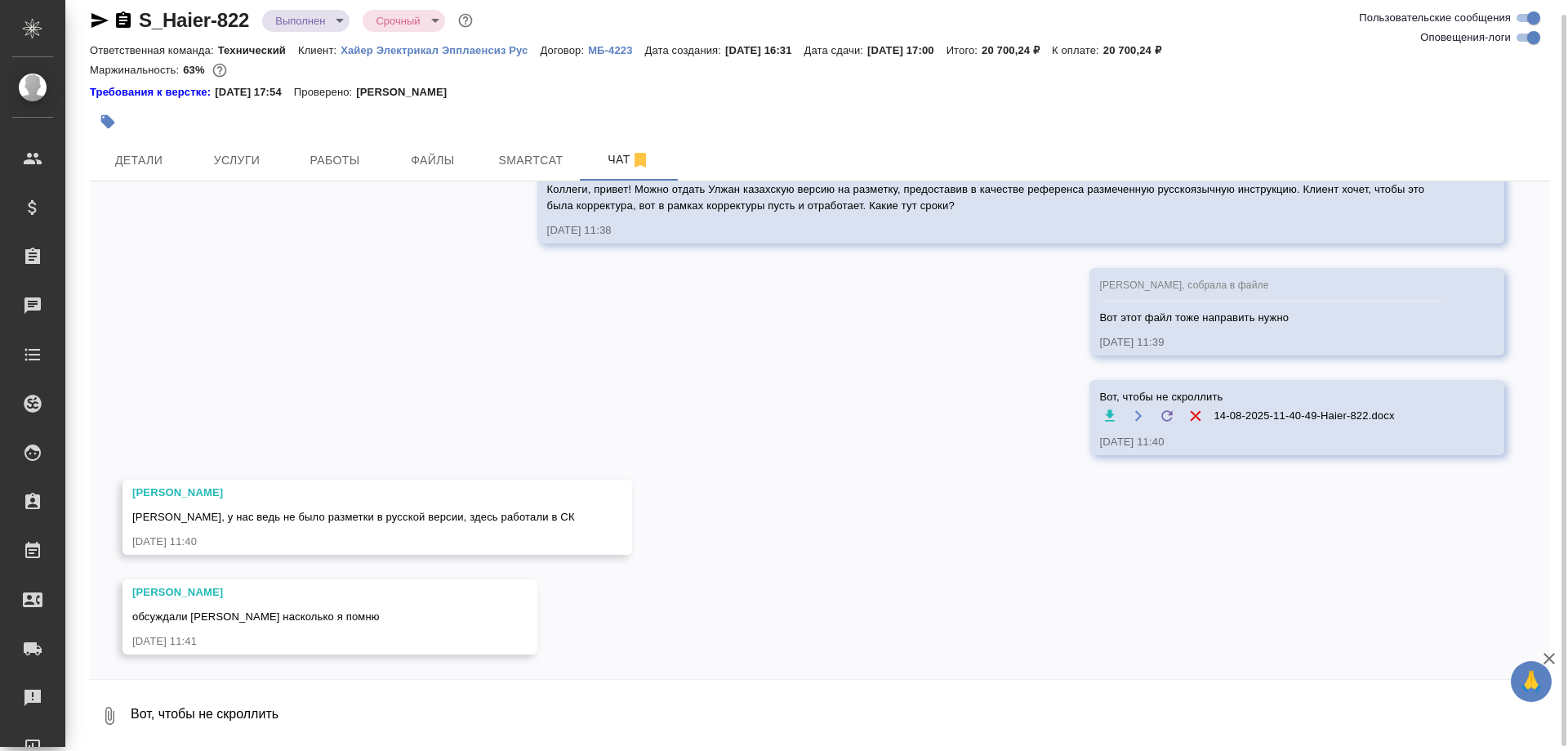
scroll to position [22640, 0]
type textarea "Поняла, тогда файл от меня и финальную русскую версию направить. В СК намного б…"
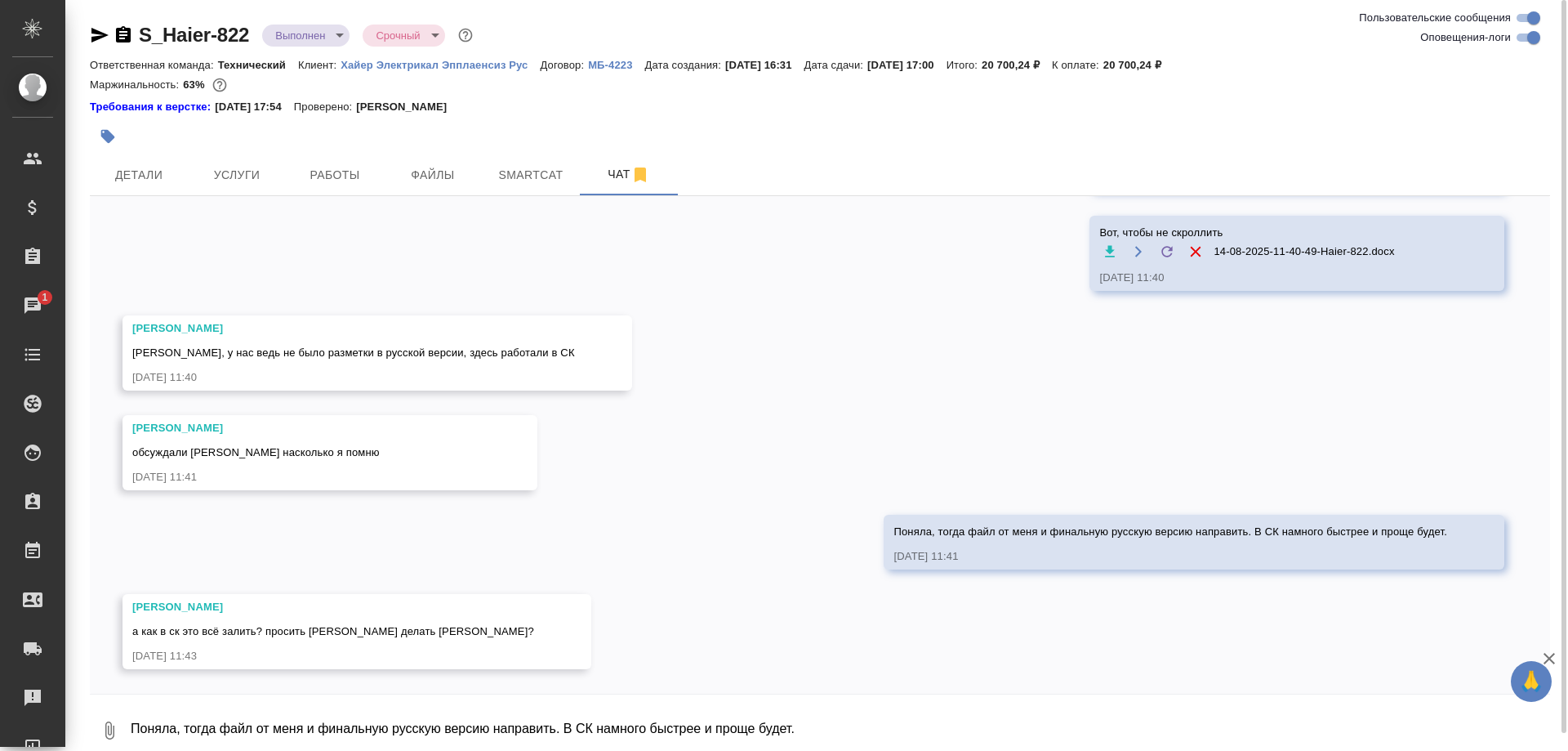
scroll to position [22819, 0]
drag, startPoint x: 474, startPoint y: 721, endPoint x: 108, endPoint y: 737, distance: 366.3
click at [129, 737] on textarea "Надо с ним посоветоваться" at bounding box center [826, 730] width 1394 height 55
type textarea "По идее, да"
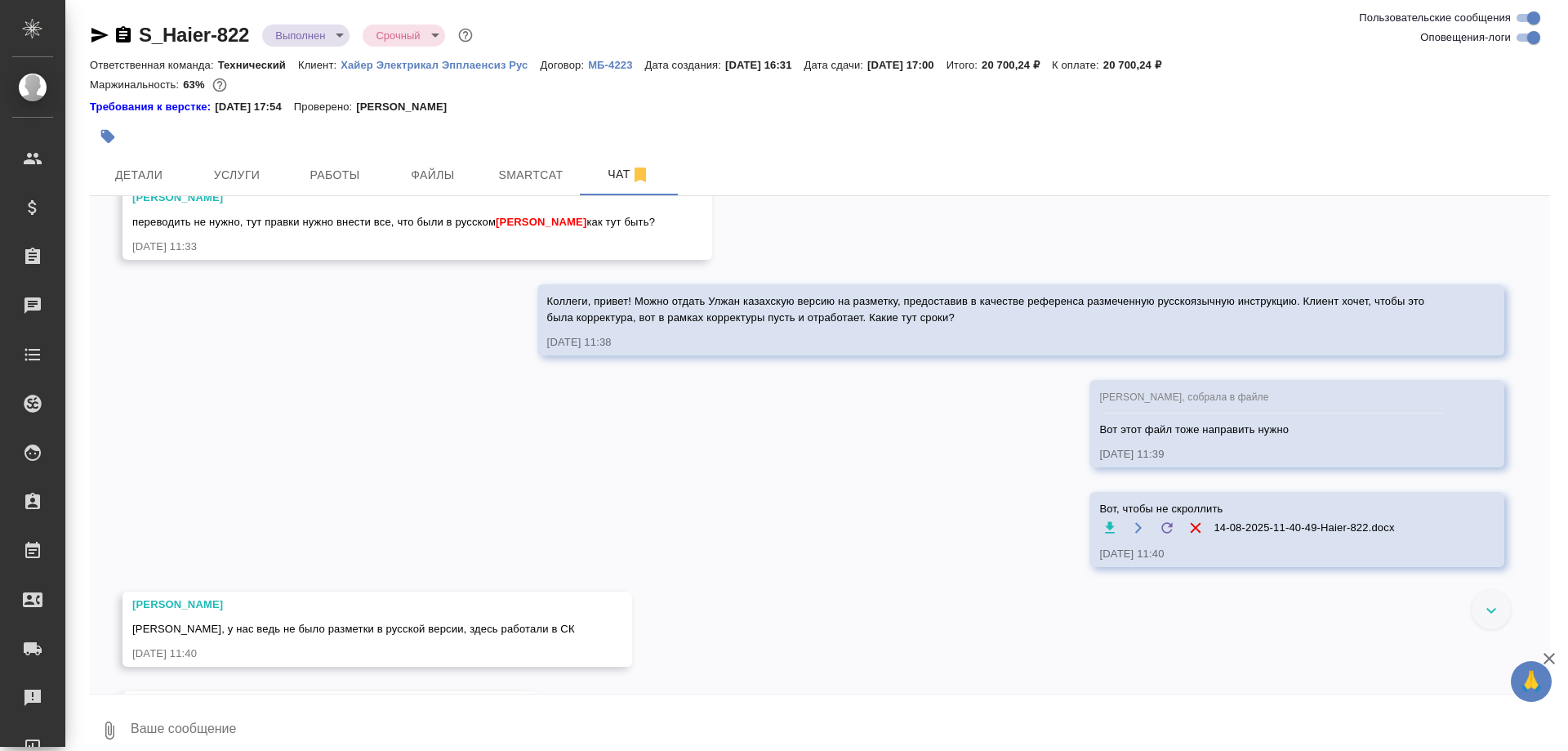
scroll to position [21696, 0]
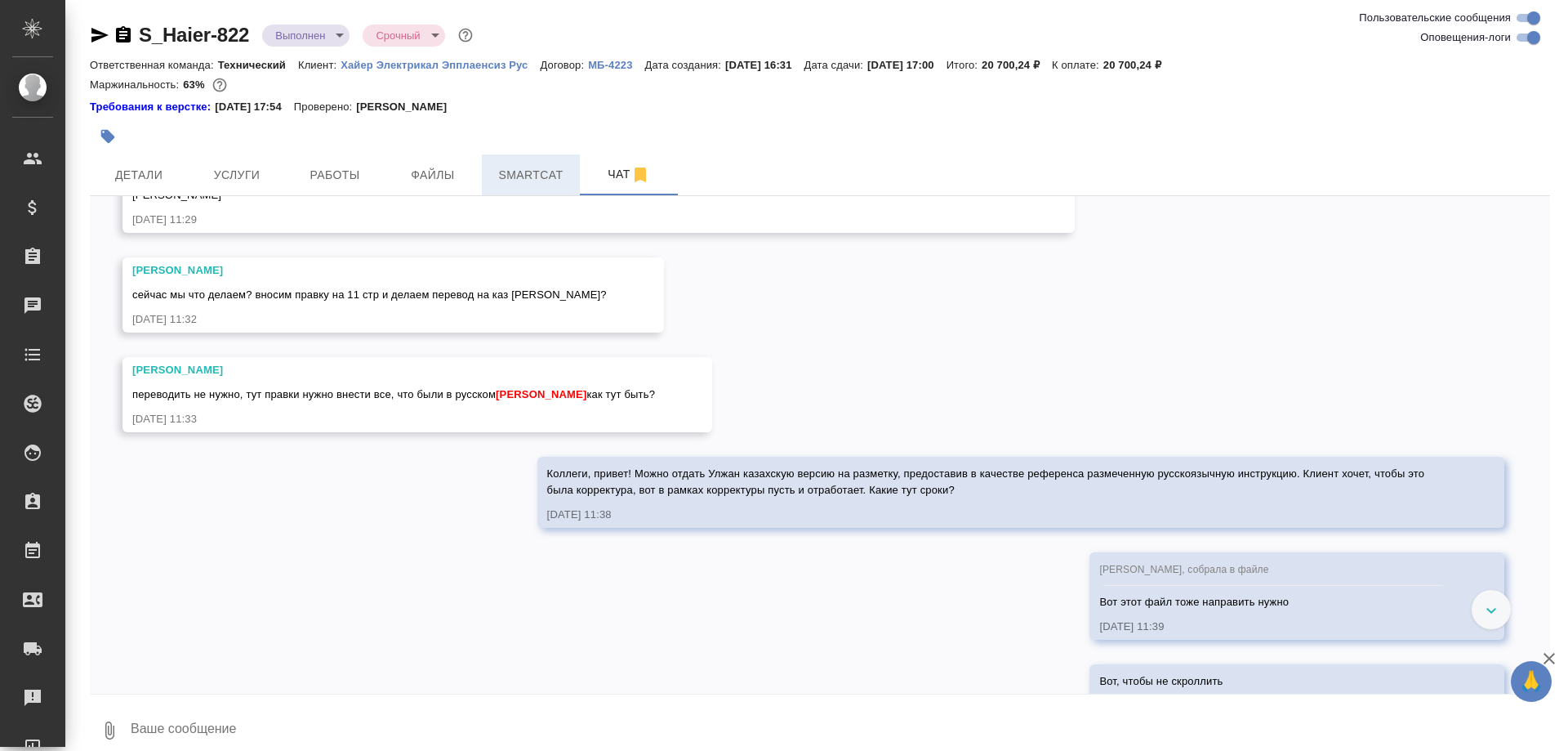
click at [525, 168] on span "Smartcat" at bounding box center [530, 175] width 78 height 20
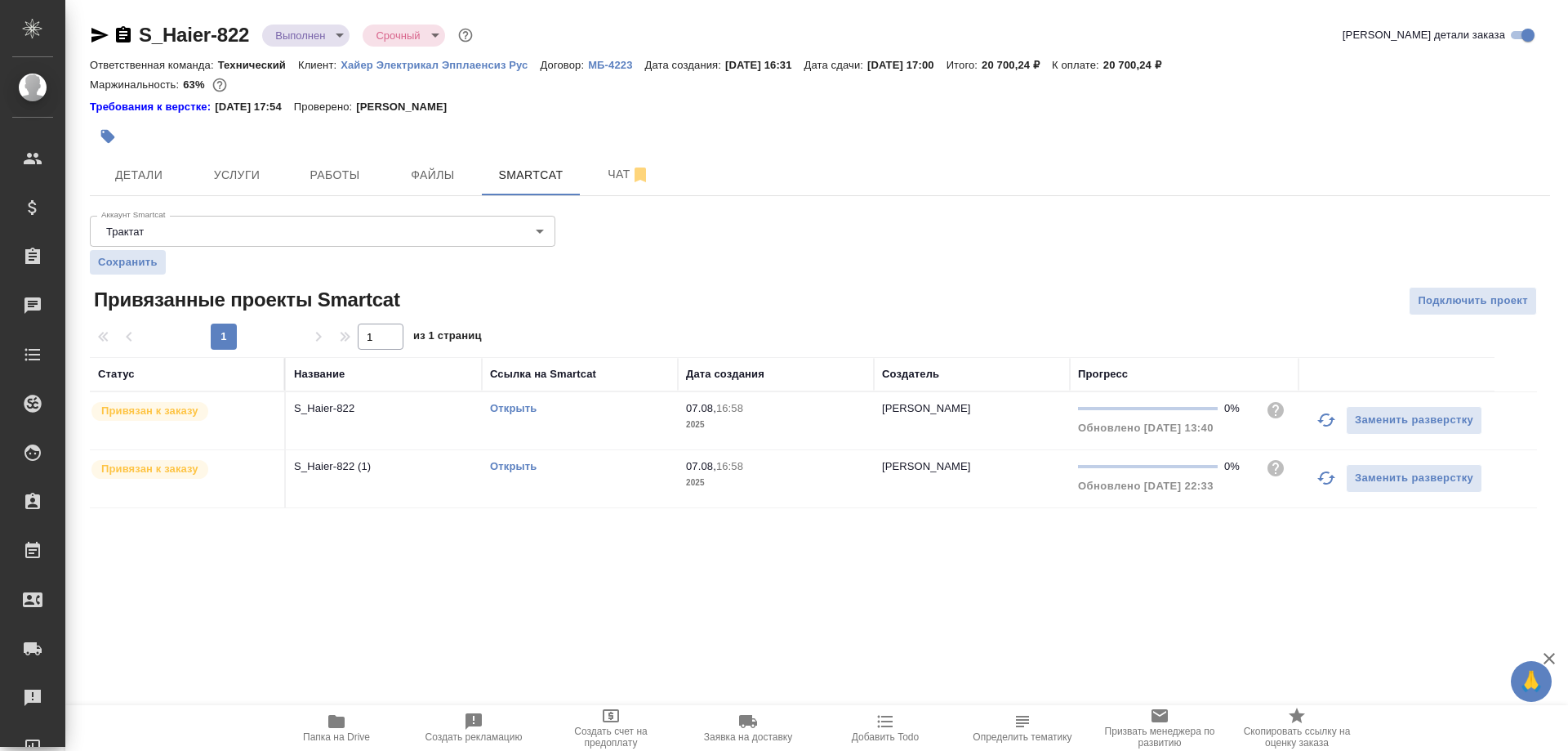
click at [503, 407] on link "Открыть" at bounding box center [513, 408] width 46 height 13
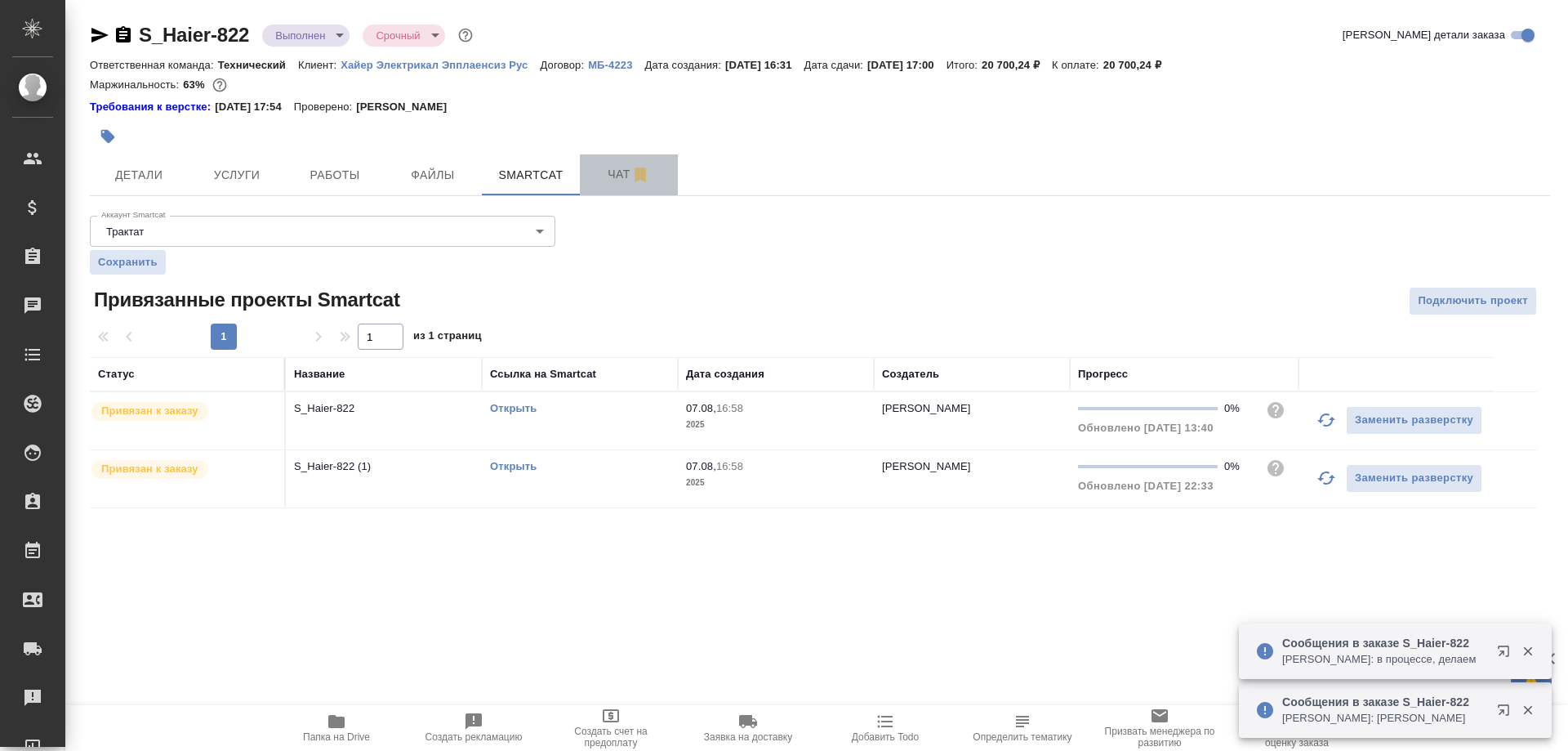
click at [593, 180] on span "Чат" at bounding box center [628, 174] width 78 height 20
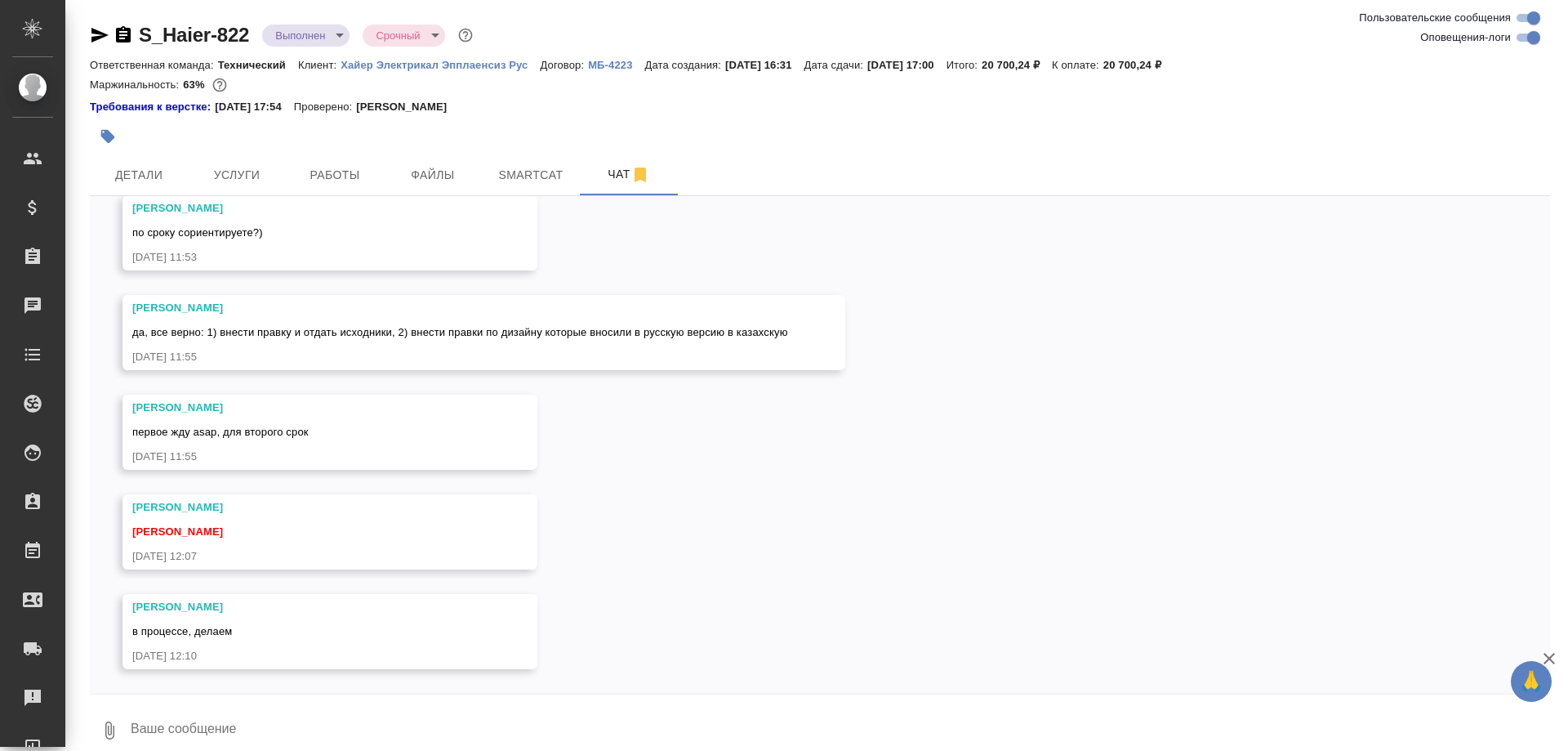
scroll to position [23729, 0]
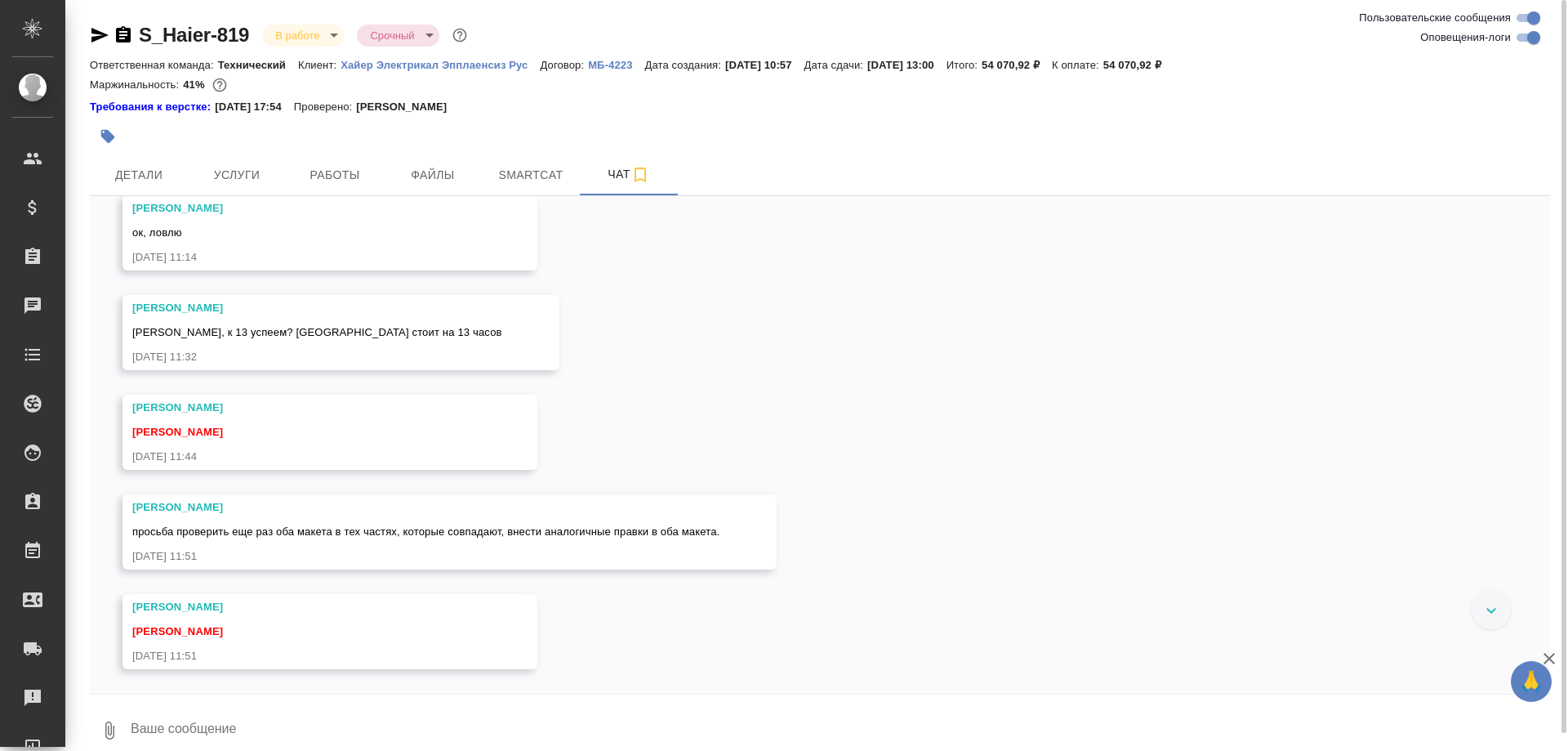
scroll to position [11740, 0]
click at [555, 721] on textarea at bounding box center [840, 730] width 1420 height 55
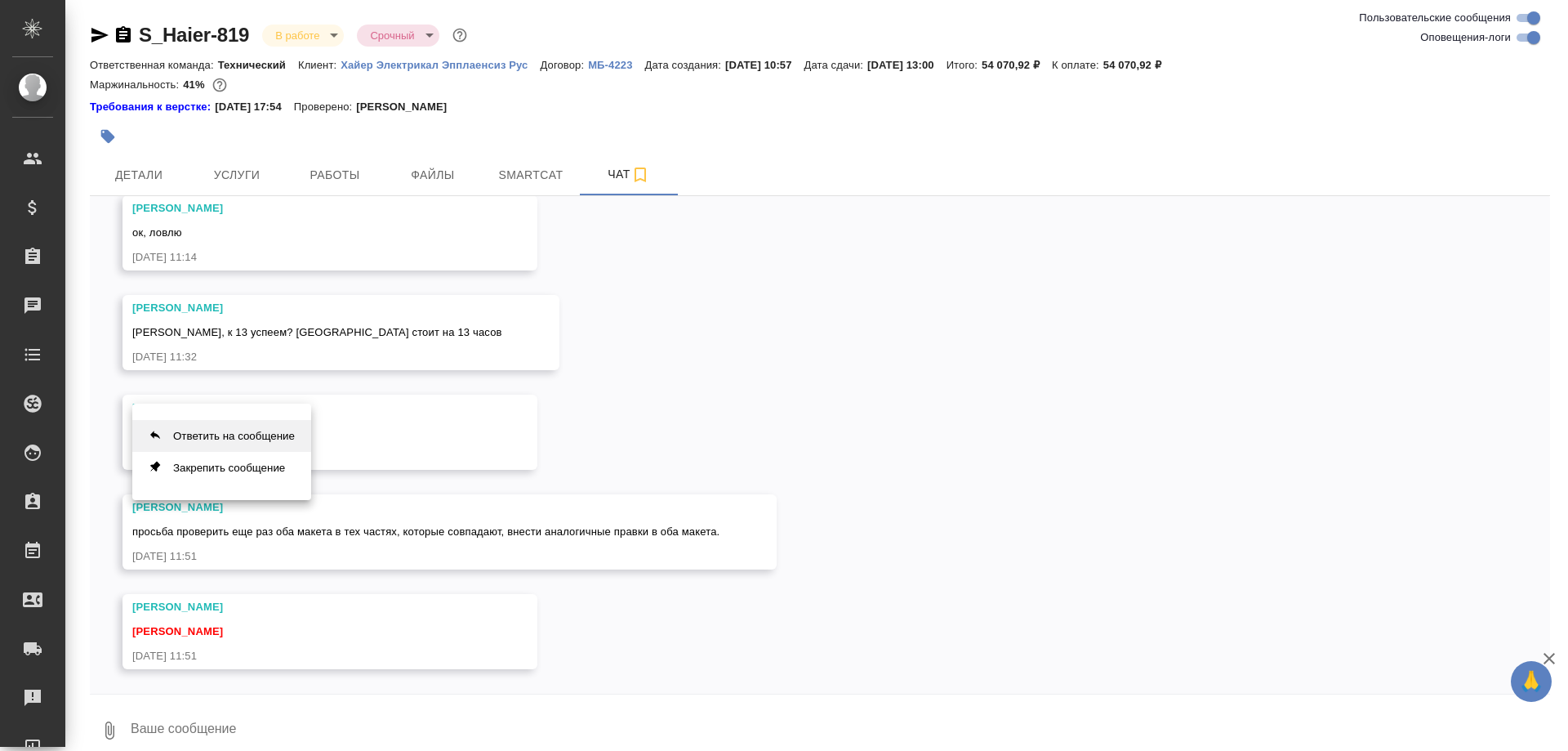
click at [245, 440] on button "Ответить на сообщение" at bounding box center [221, 435] width 179 height 32
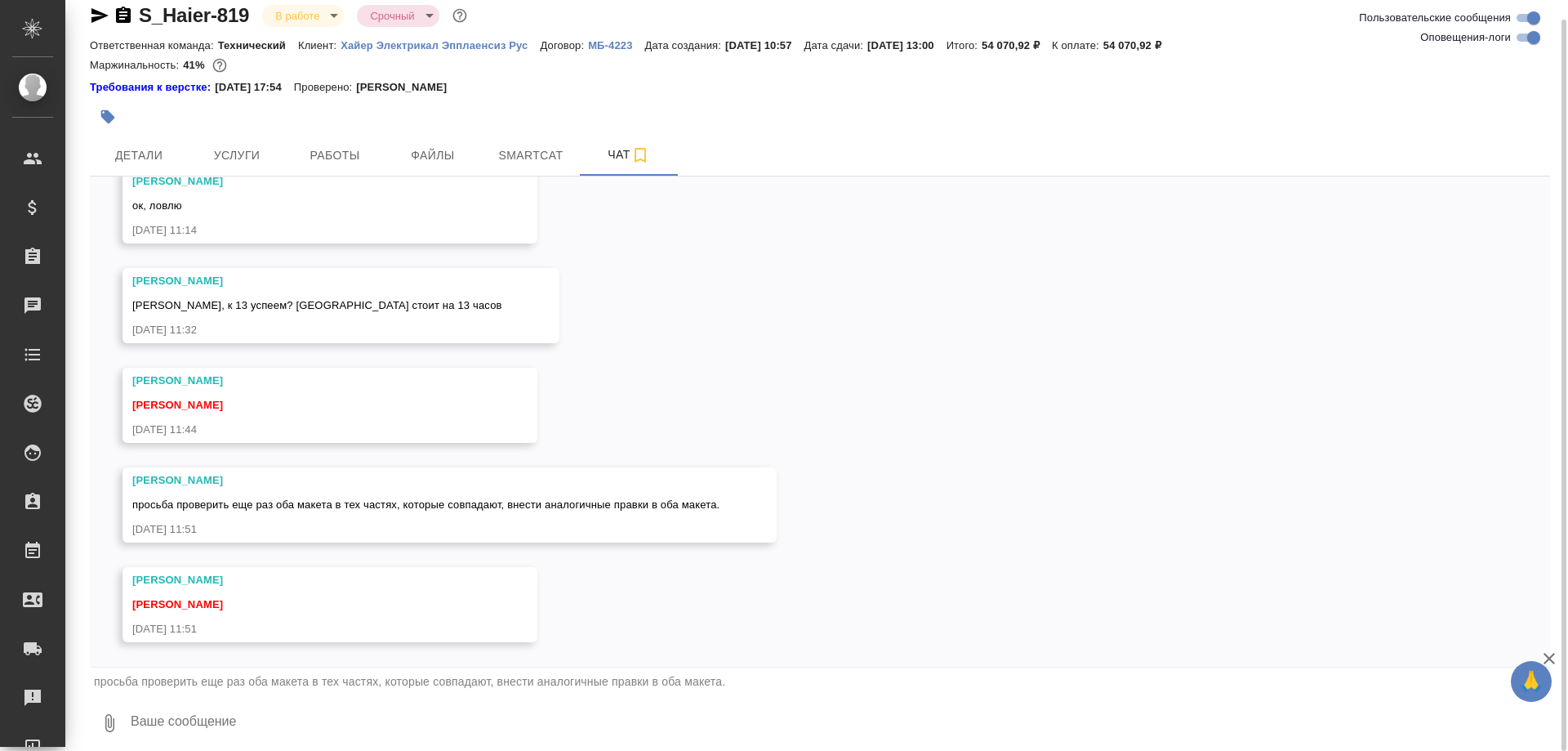
scroll to position [11749, 0]
click at [382, 720] on textarea at bounding box center [840, 722] width 1420 height 55
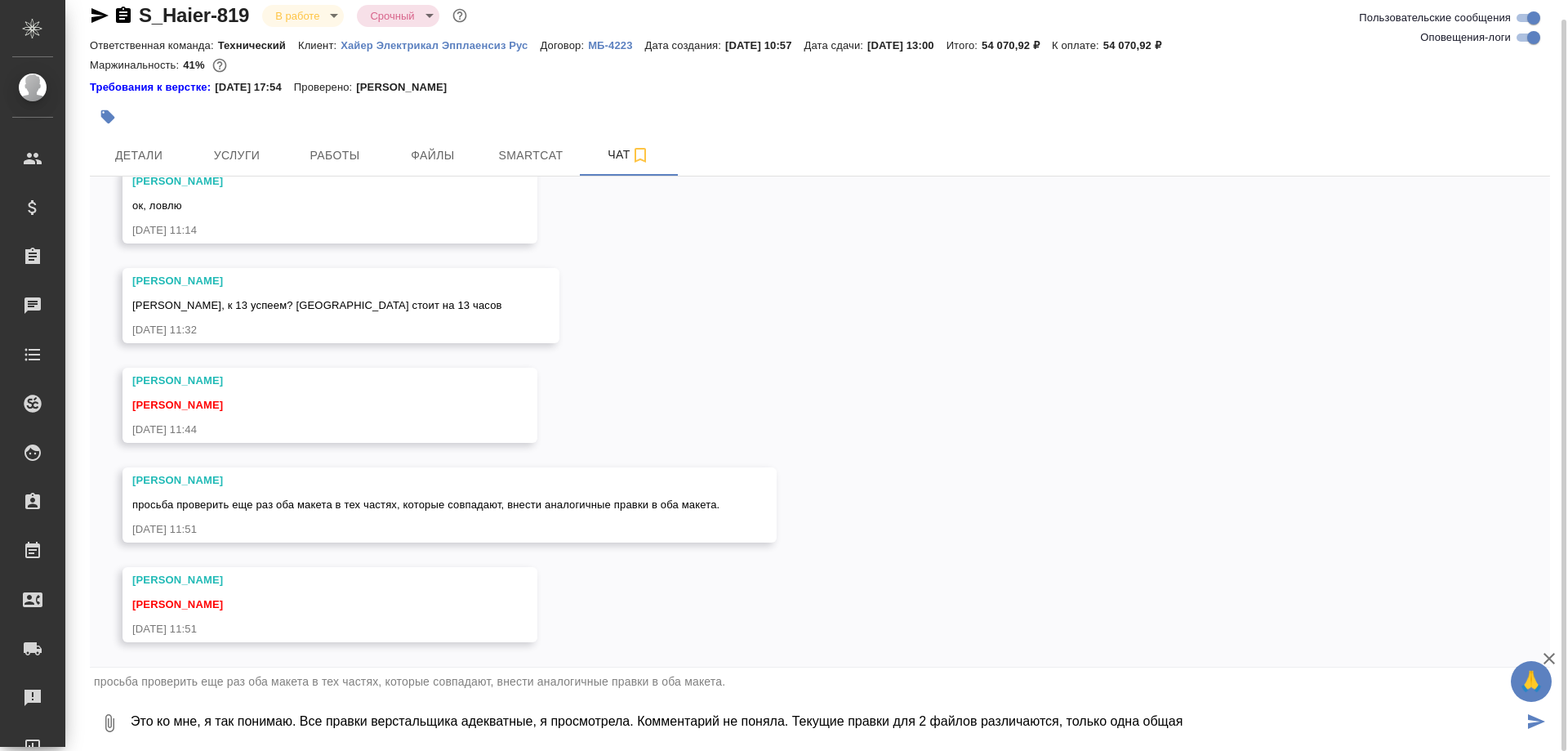
type textarea "Это ко мне, я так понимаю. Все правки верстальщика адекватные, я просмотрела. К…"
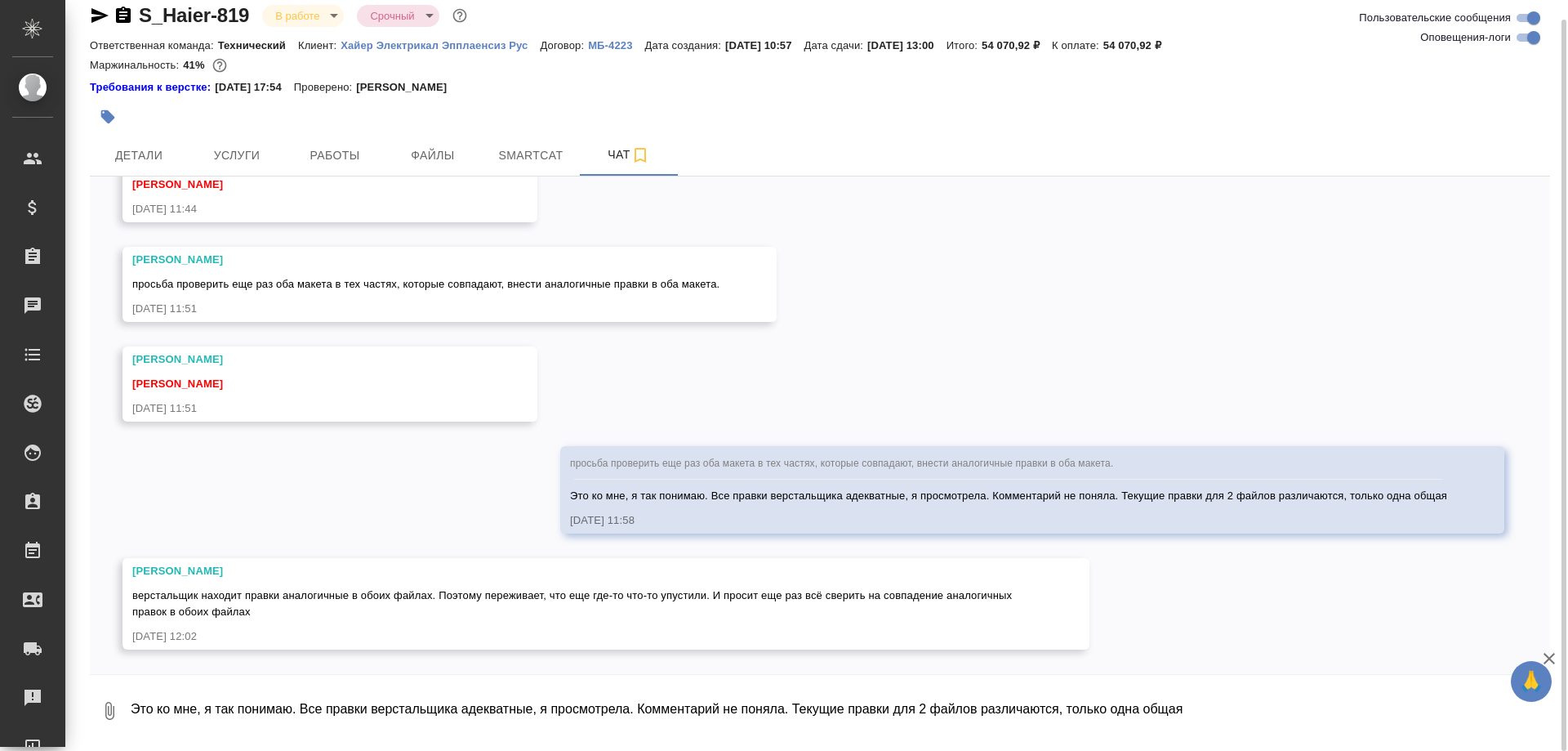
scroll to position [11967, 0]
type textarea "Пока пусть"
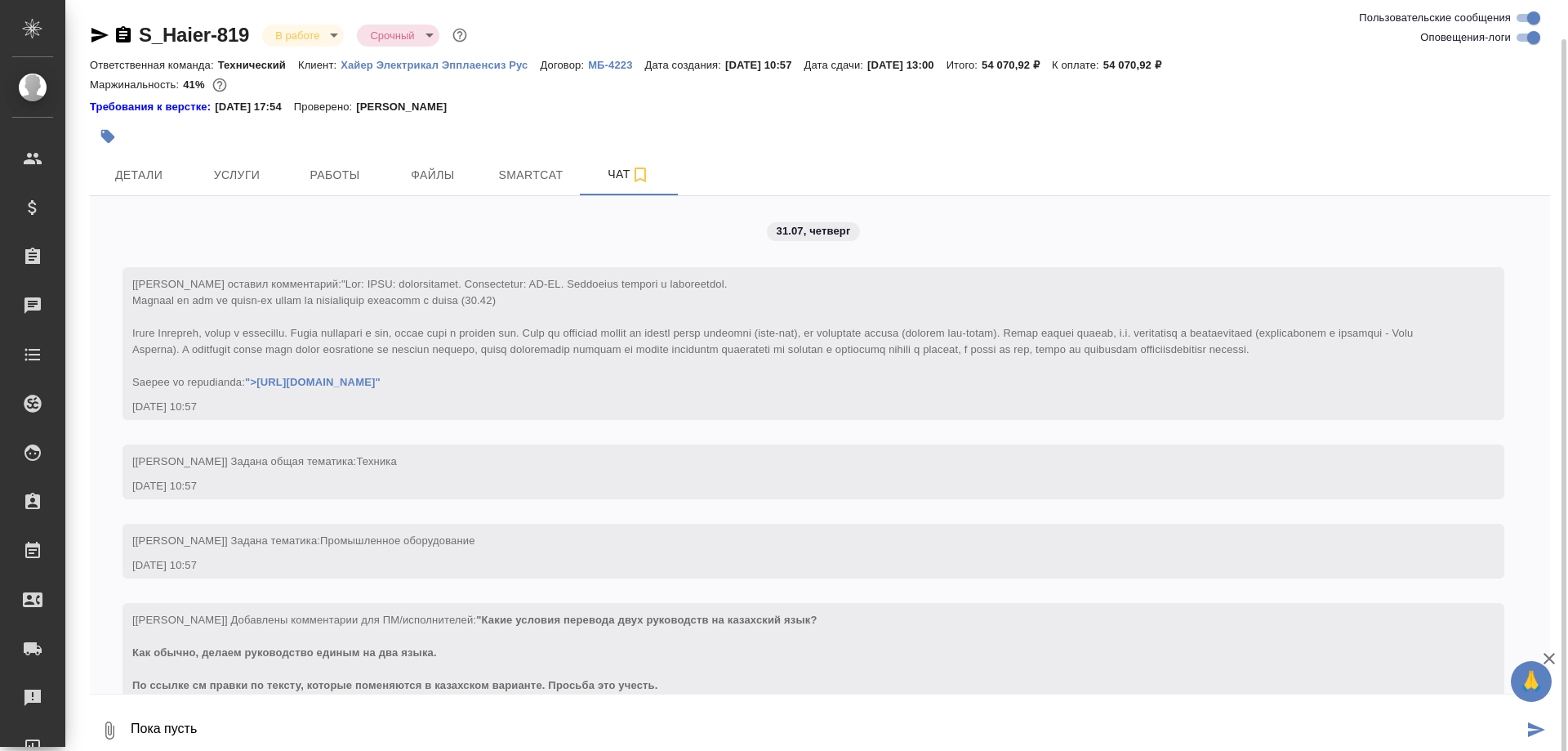
scroll to position [11967, 0]
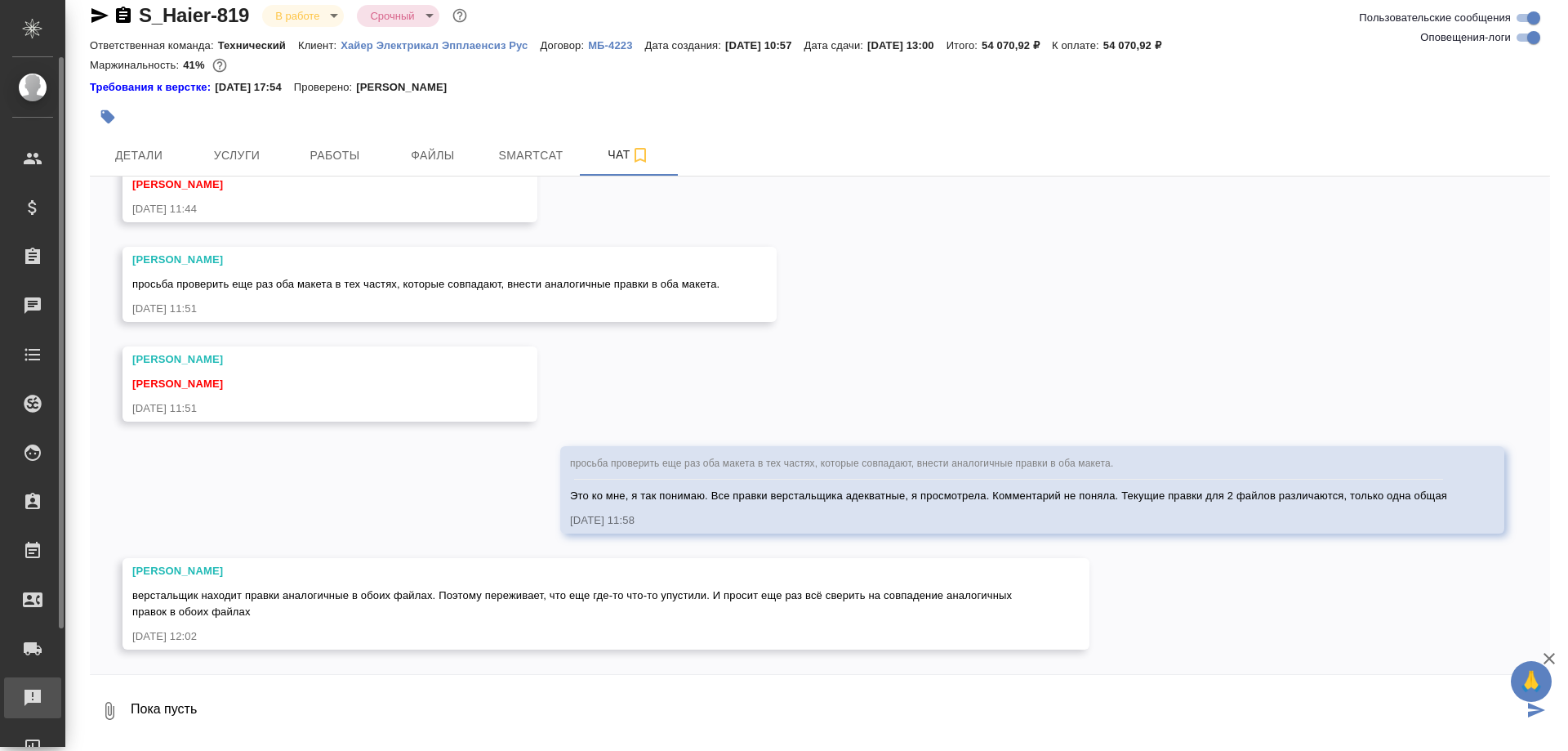
drag, startPoint x: 524, startPoint y: 692, endPoint x: 55, endPoint y: 699, distance: 469.1
click at [129, 699] on textarea "Пока пусть" at bounding box center [826, 709] width 1394 height 55
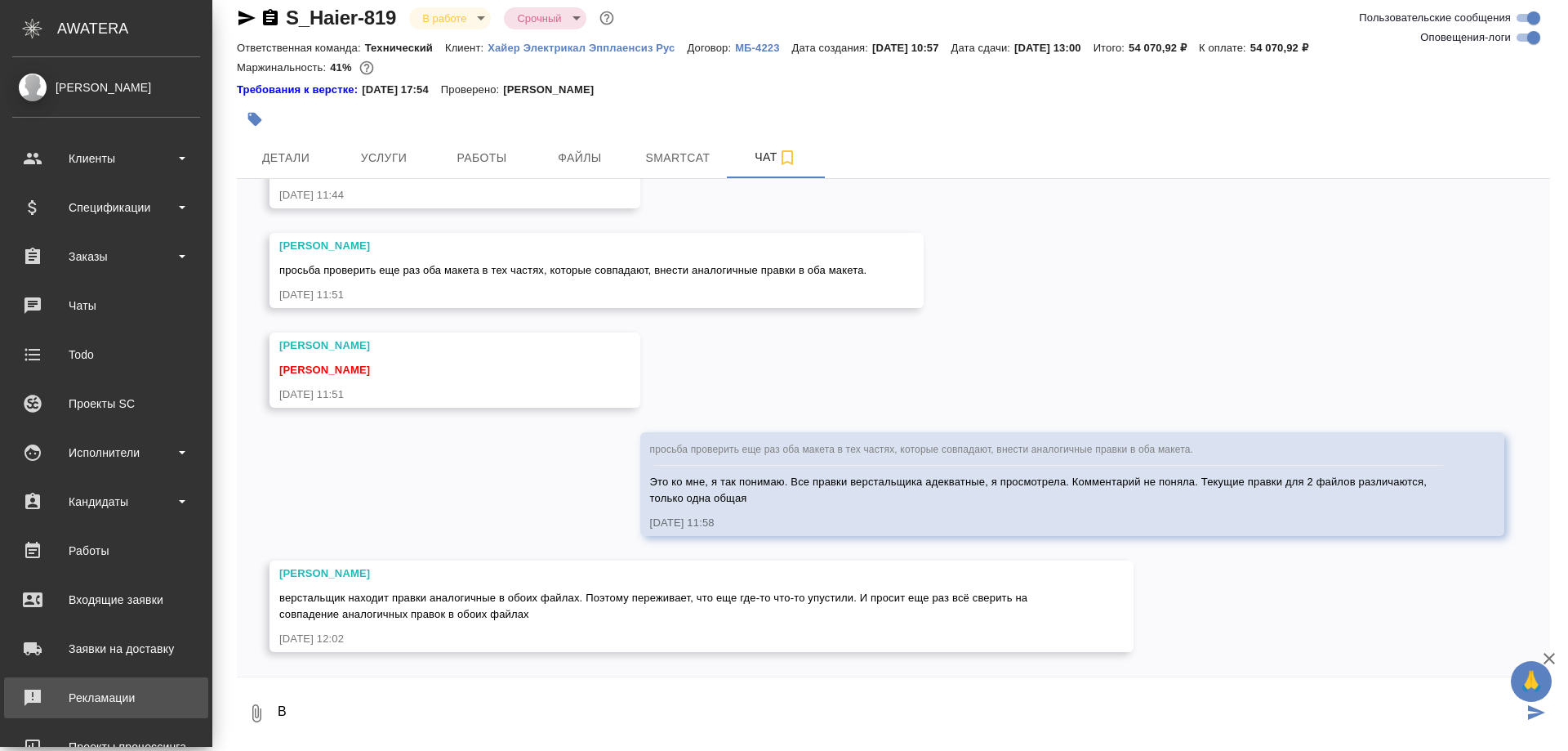
scroll to position [12000, 0]
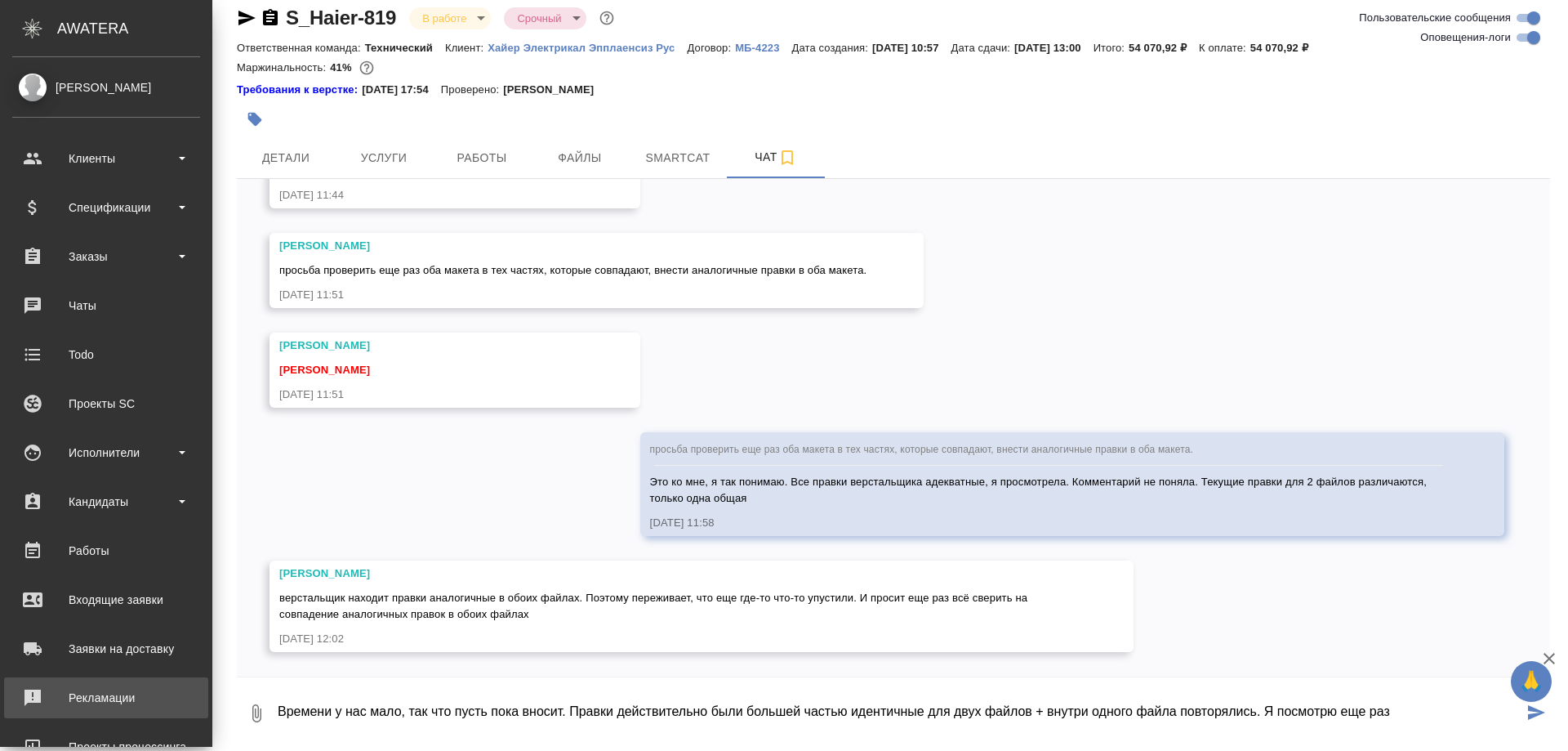
type textarea "Времени у нас мало, так что пусть пока вносит. Правки действительно были больше…"
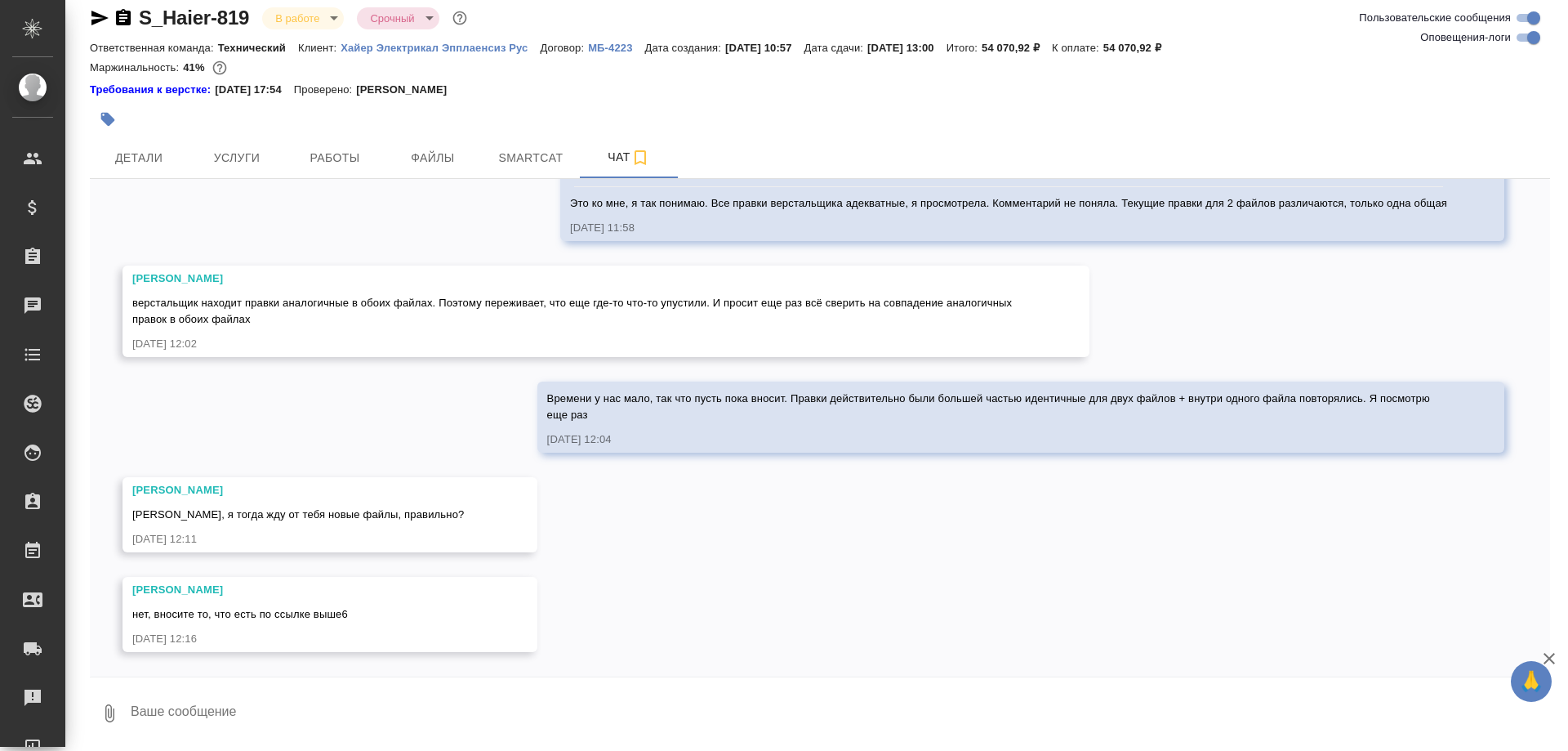
scroll to position [12262, 0]
click at [435, 708] on textarea "Вообще я разметила [DATE] оба файла, [DATE] за ним проверила, все хорошо, пусть…" at bounding box center [826, 712] width 1394 height 55
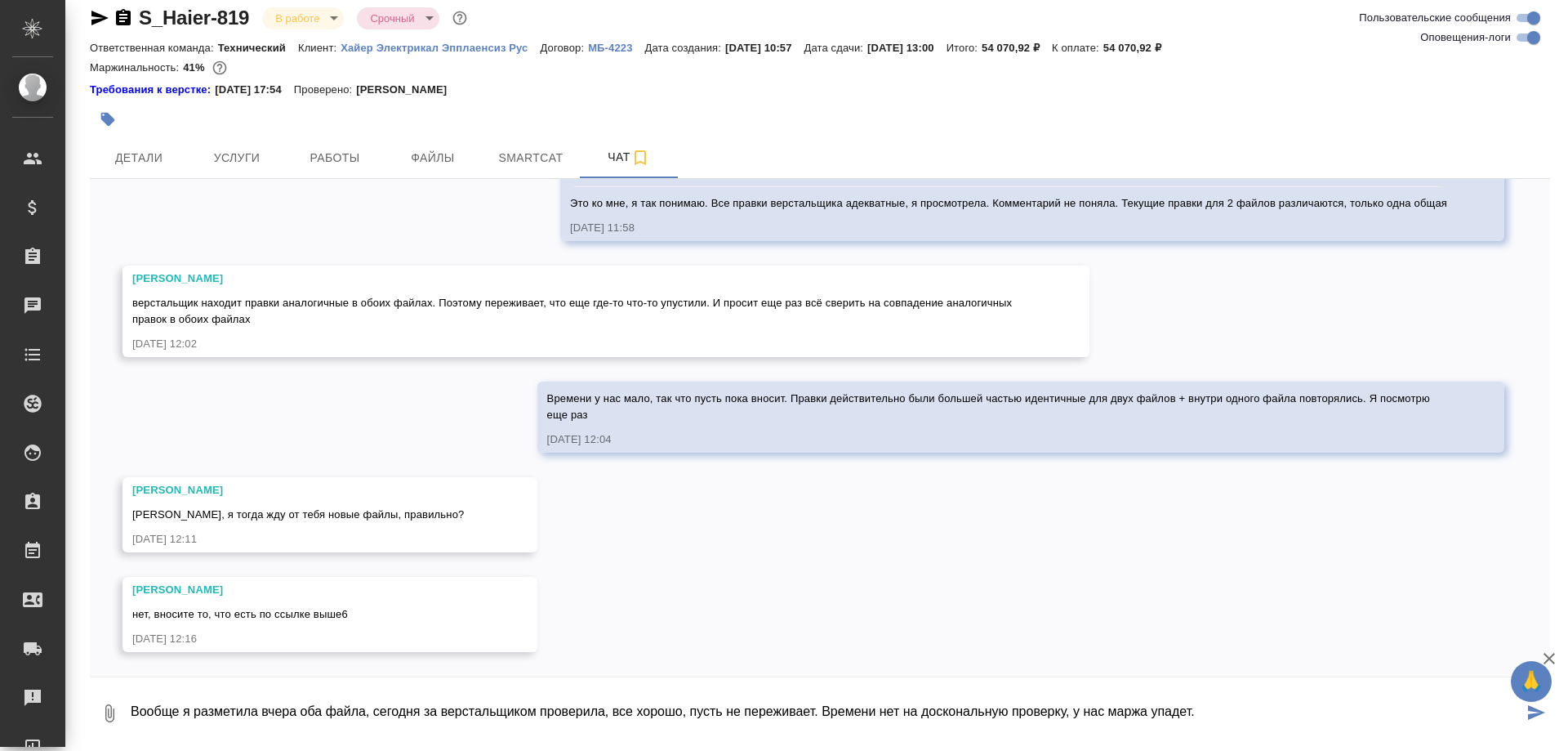
type textarea "Вообще я разметила вчера оба файла, сегодня за верстальщиком проверила, все хор…"
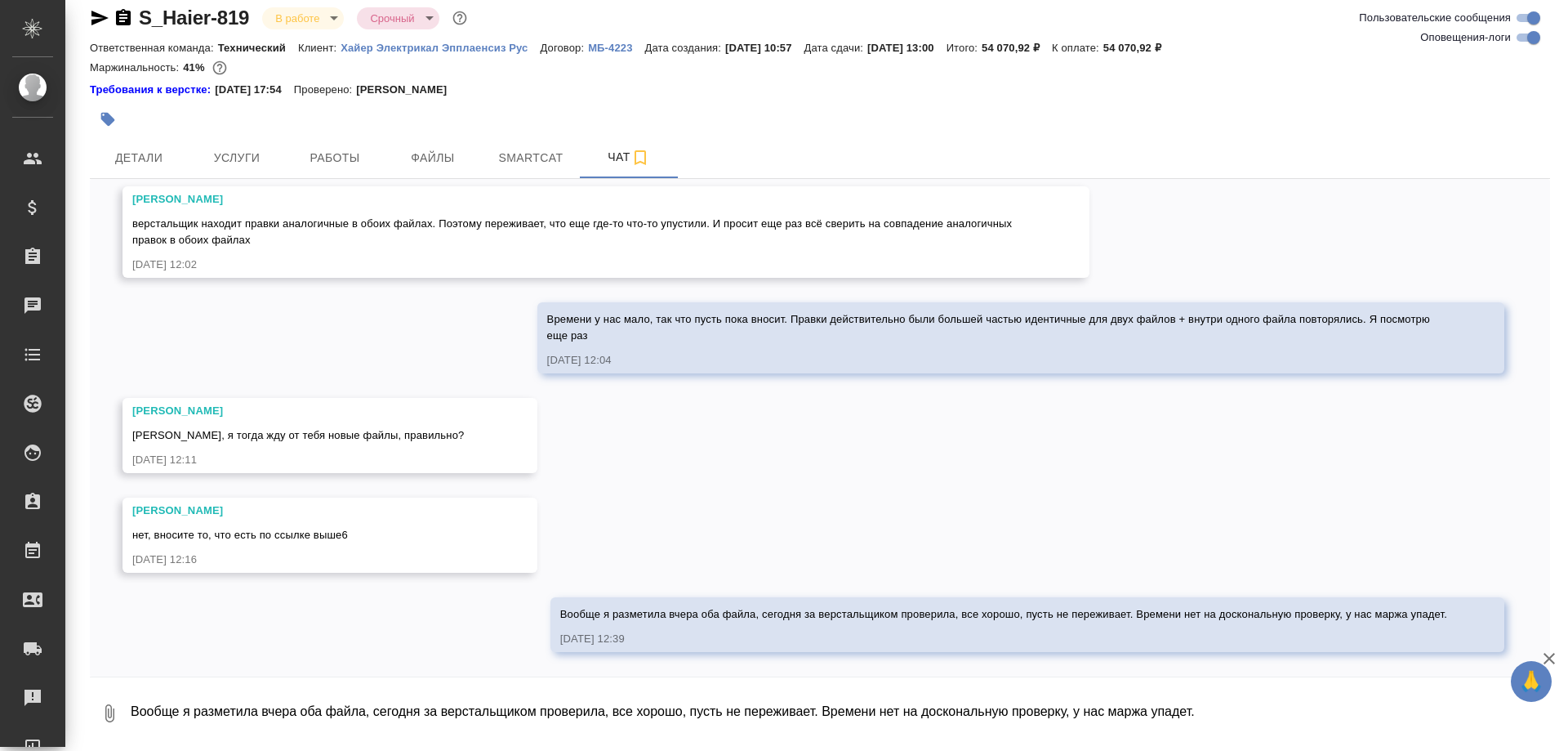
scroll to position [12341, 0]
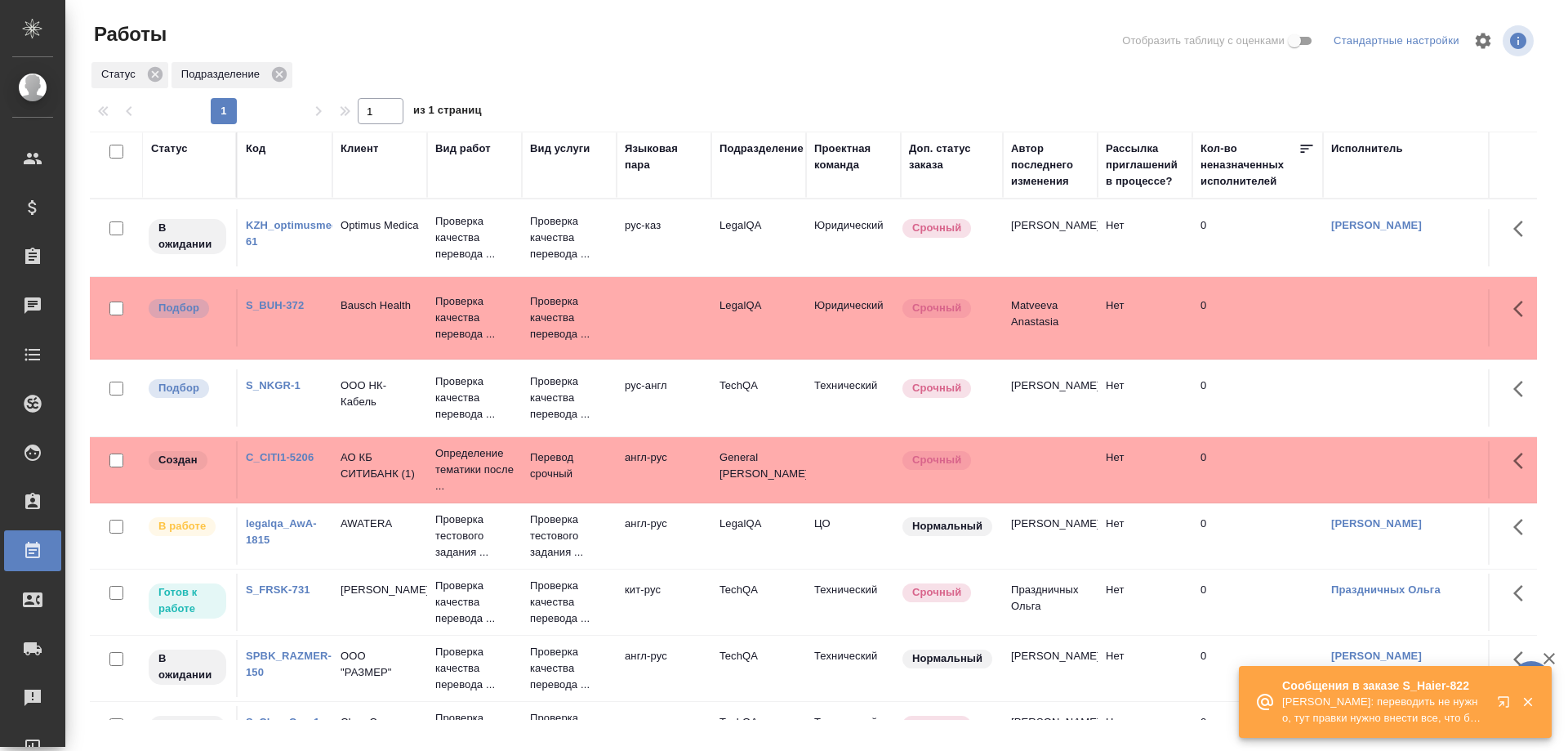
scroll to position [383, 0]
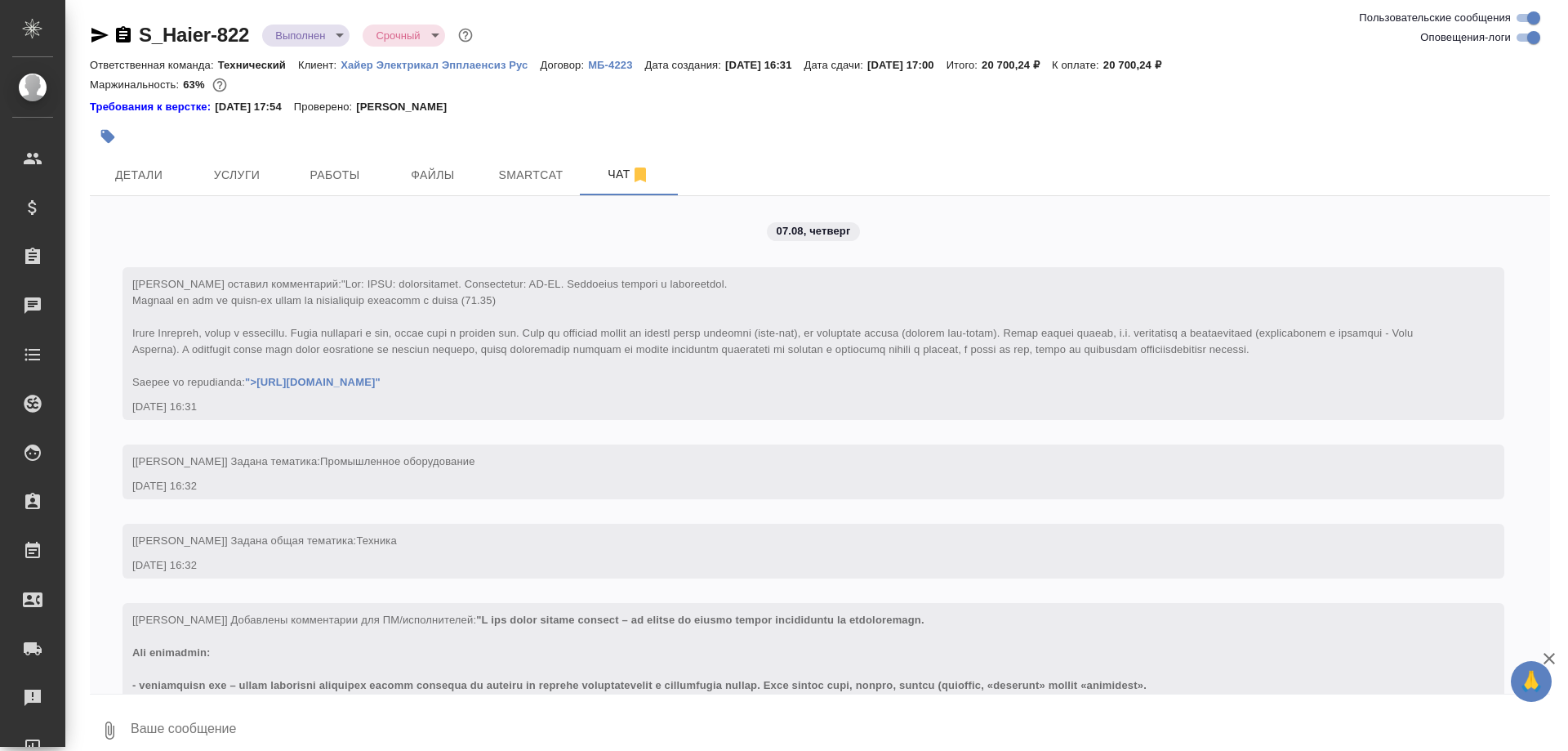
scroll to position [23729, 0]
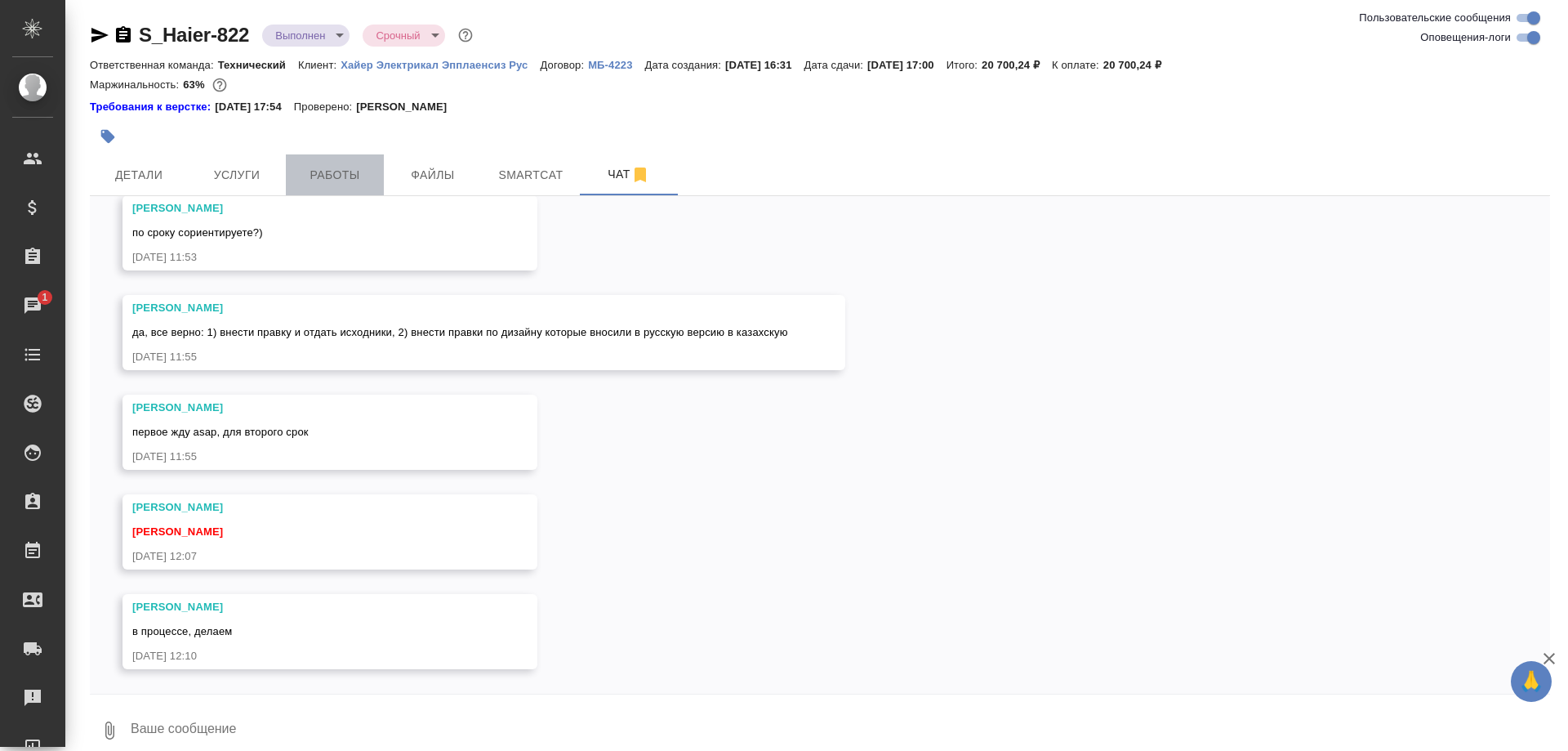
click at [318, 177] on span "Работы" at bounding box center [334, 175] width 78 height 20
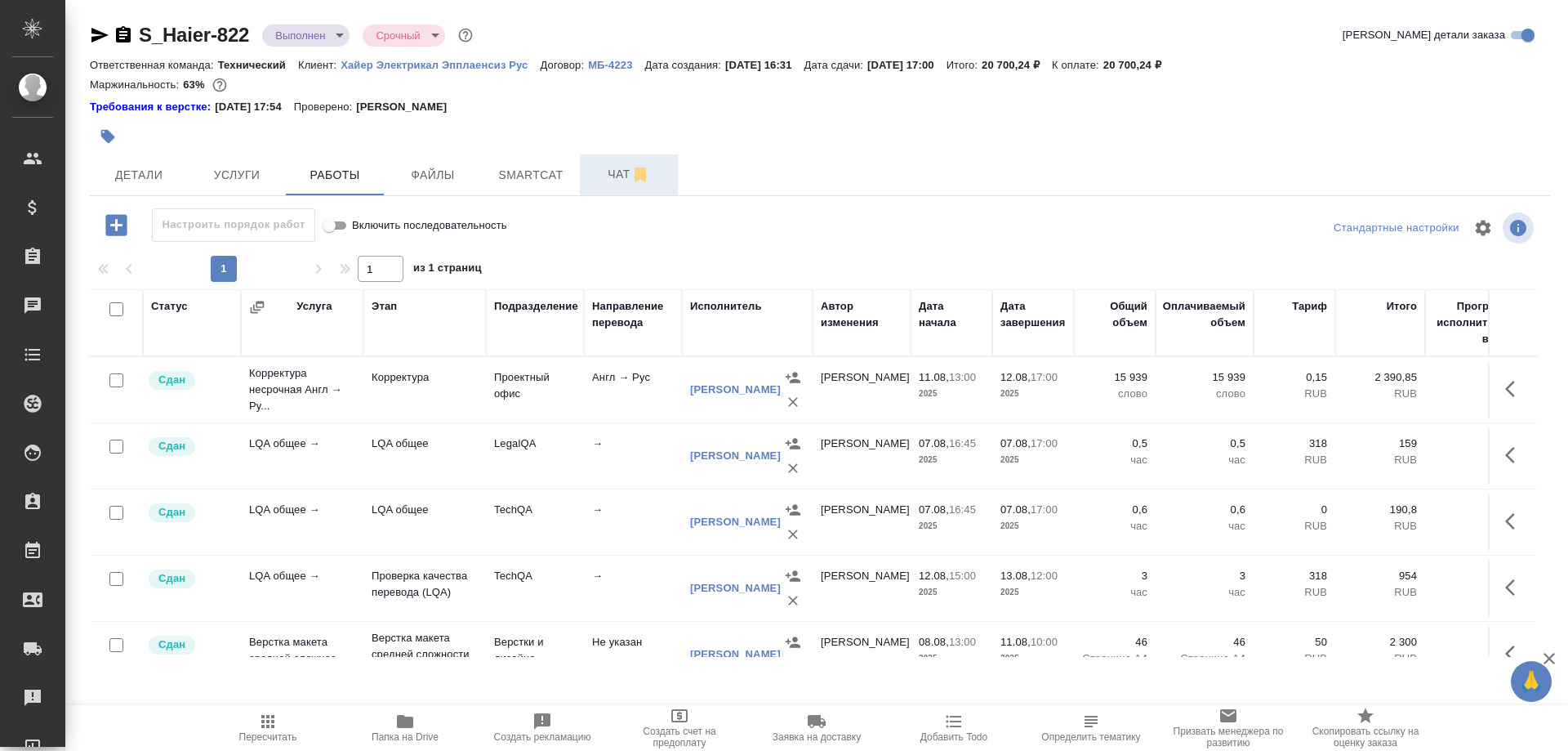
click at [604, 166] on span "Чат" at bounding box center [628, 174] width 78 height 20
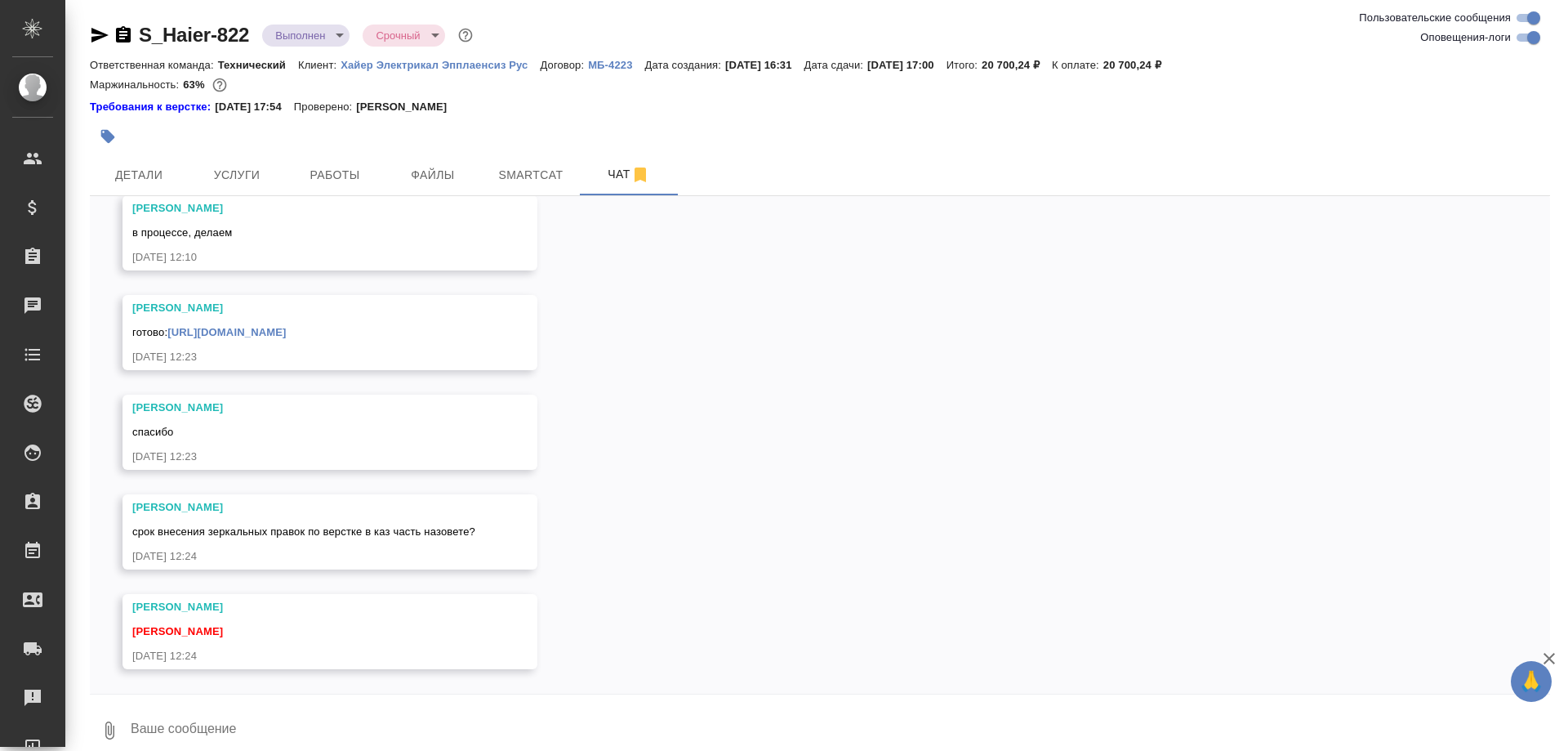
scroll to position [24176, 0]
click at [337, 179] on span "Работы" at bounding box center [334, 175] width 78 height 20
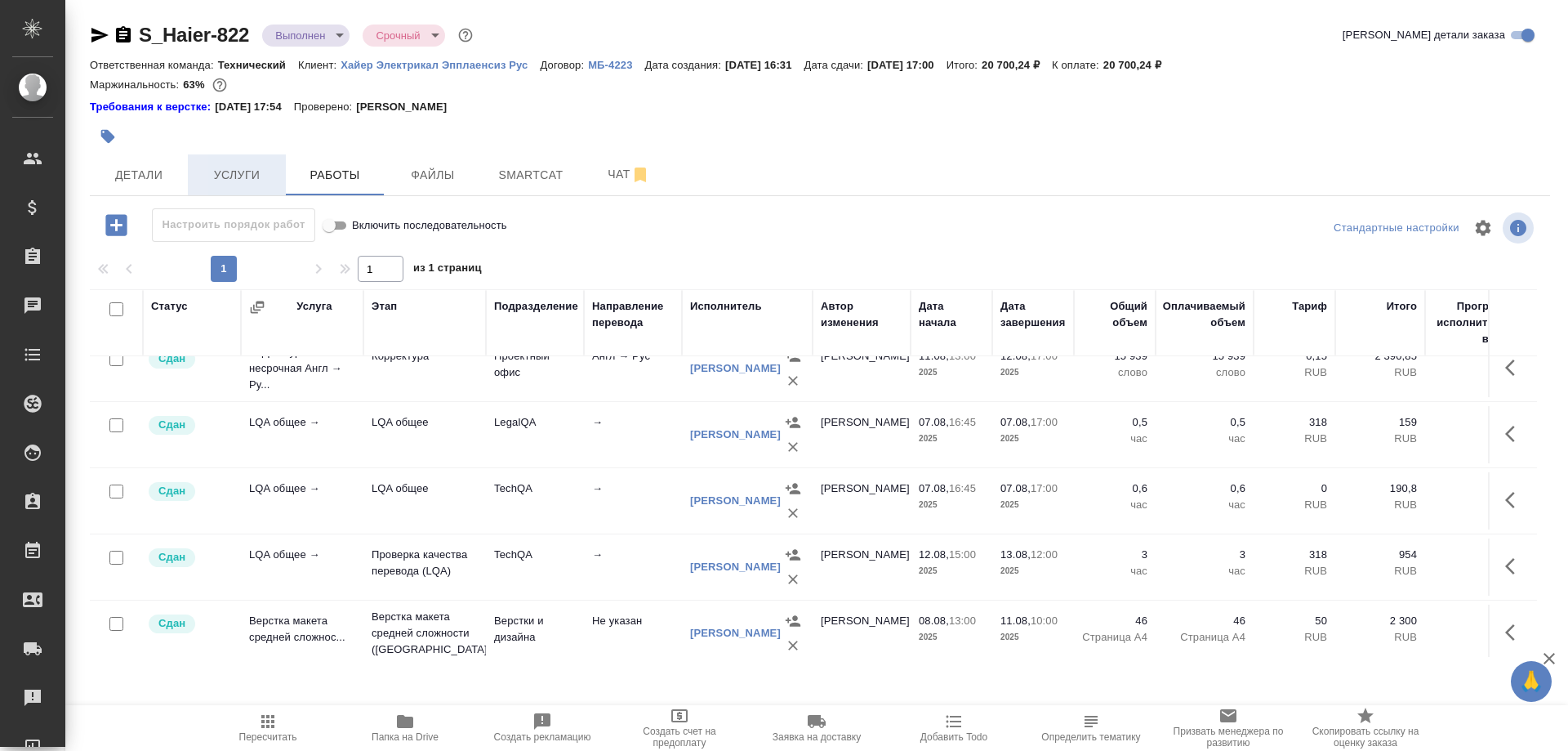
scroll to position [14, 0]
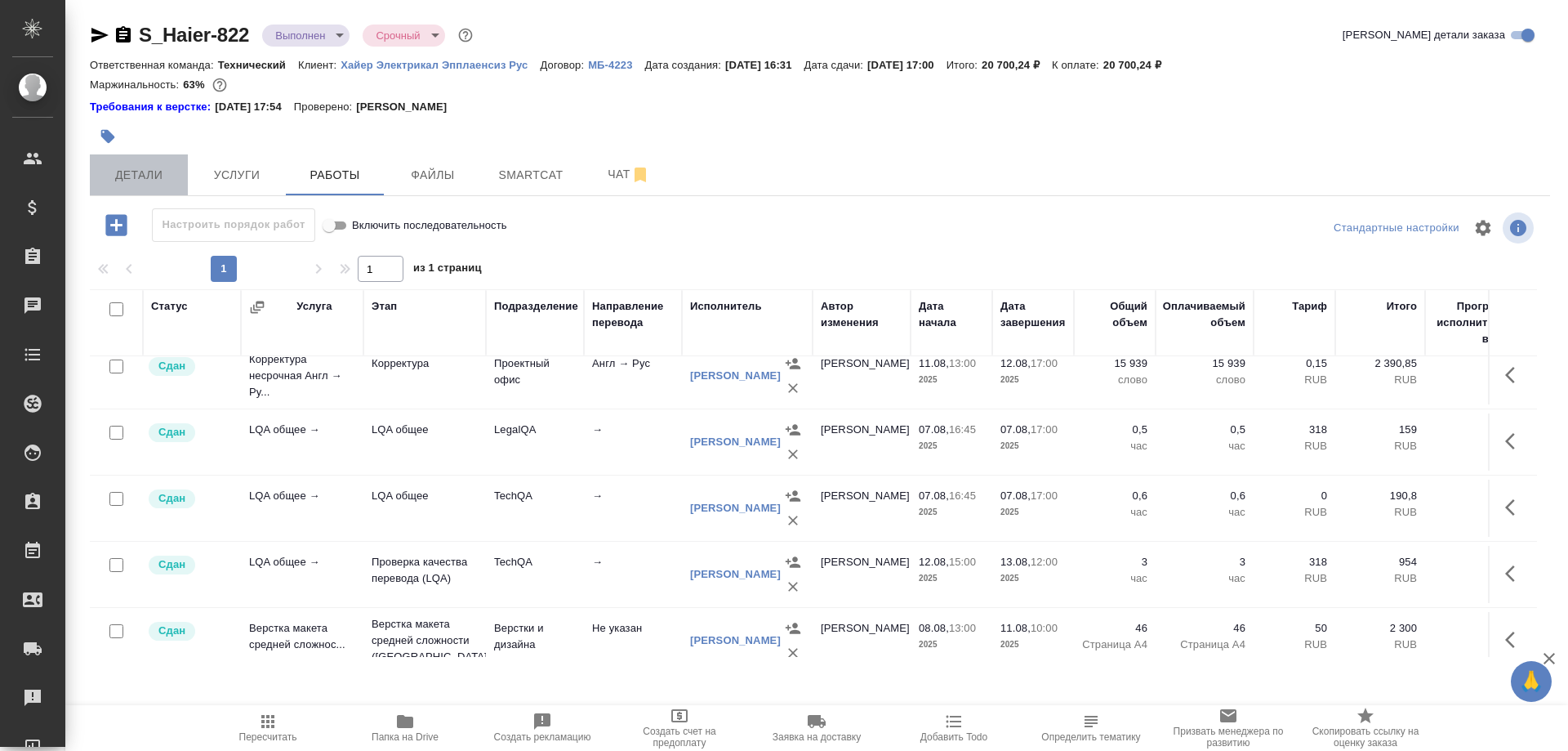
click at [162, 163] on button "Детали" at bounding box center [138, 175] width 98 height 41
click at [212, 168] on span "Услуги" at bounding box center [237, 175] width 78 height 20
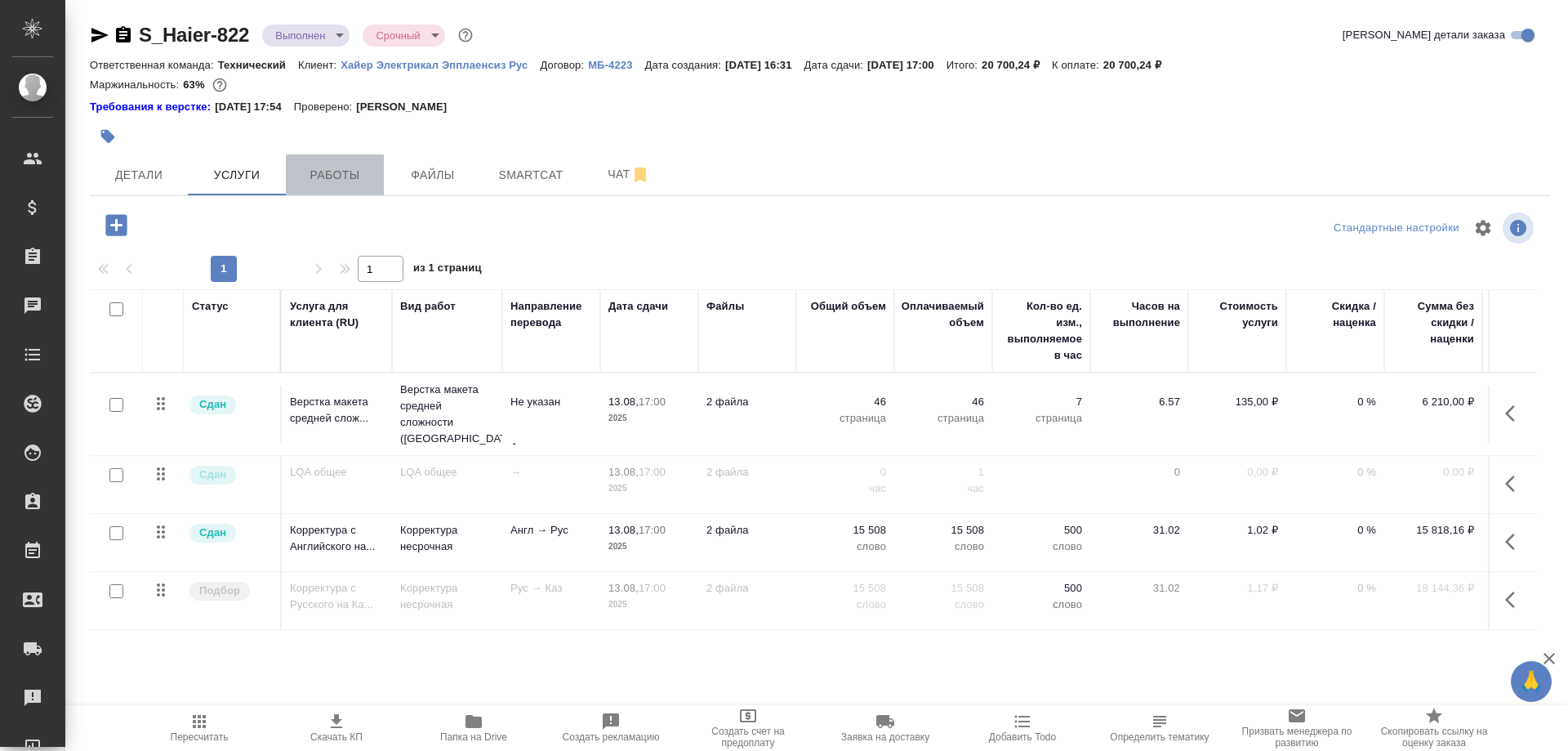
click at [350, 188] on button "Работы" at bounding box center [334, 175] width 98 height 41
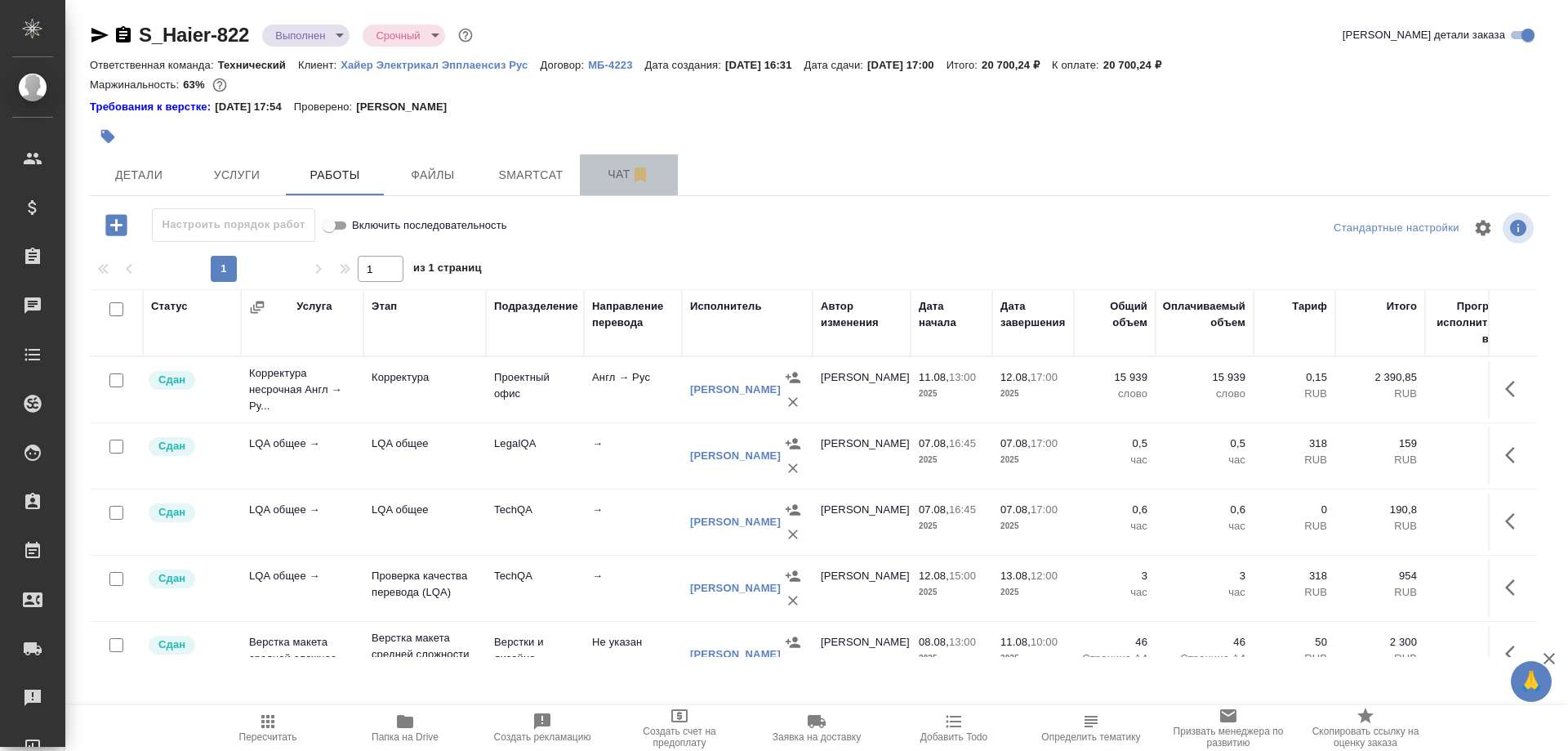
click at [594, 175] on span "Чат" at bounding box center [628, 174] width 78 height 20
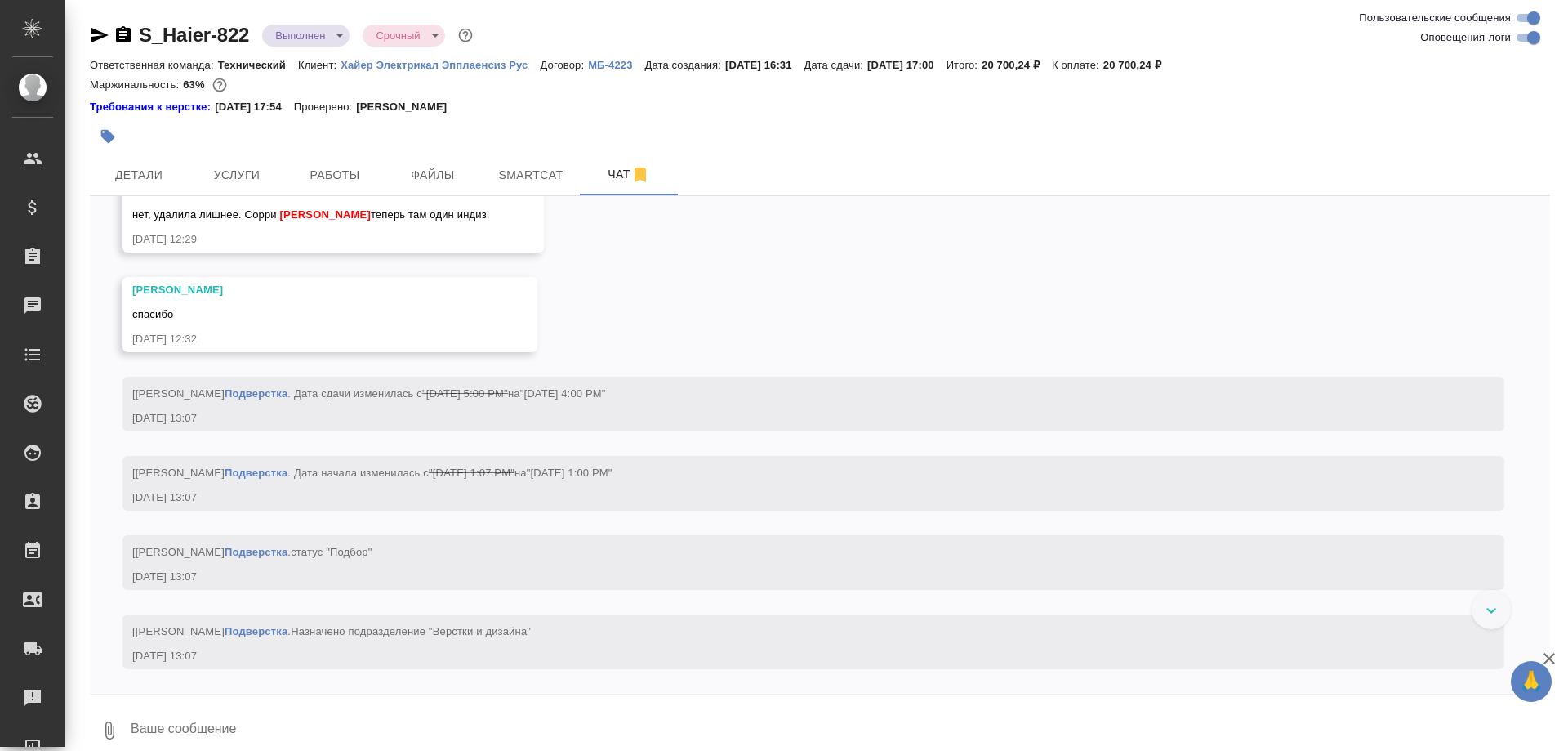
scroll to position [13528, 0]
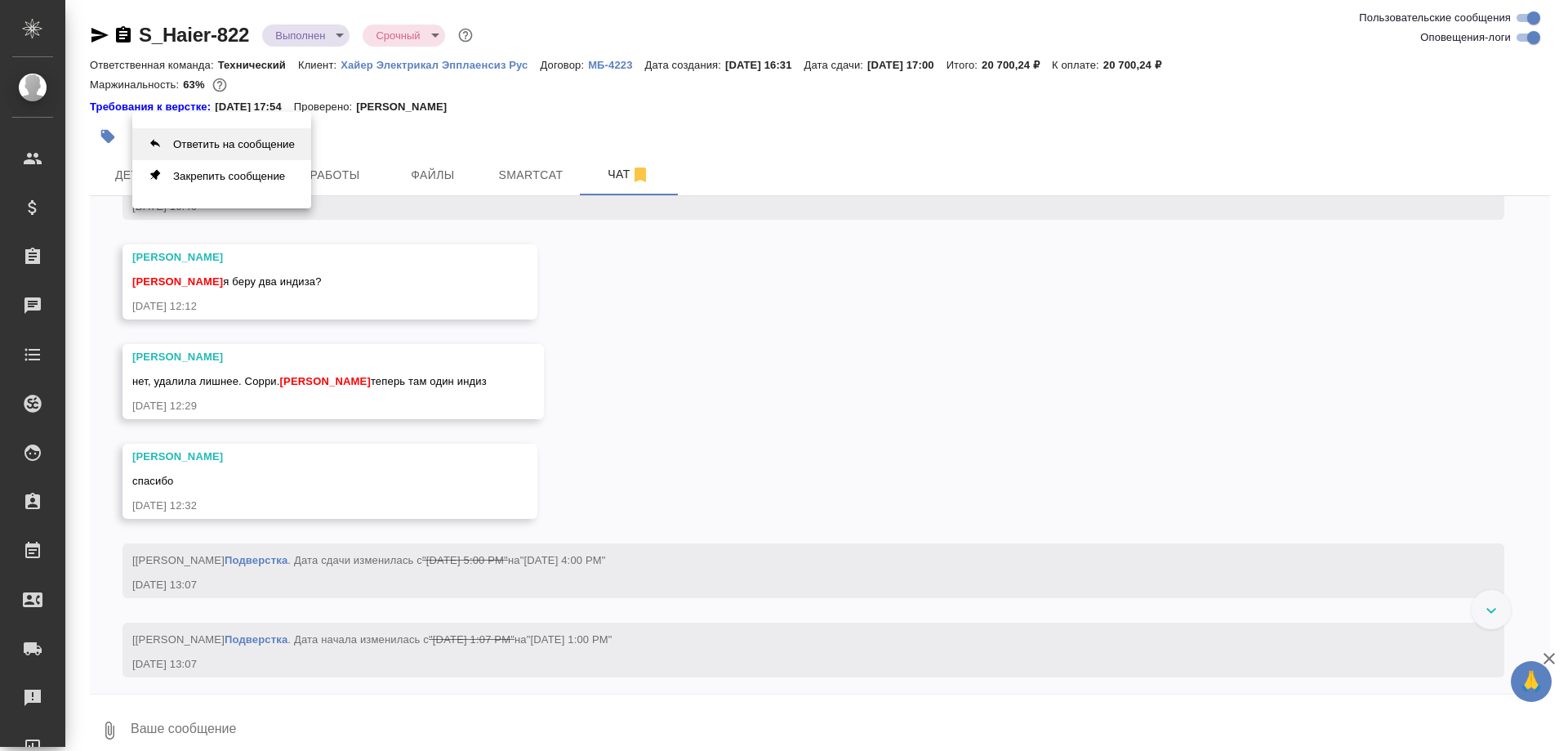
click at [271, 141] on button "Ответить на сообщение" at bounding box center [221, 144] width 179 height 32
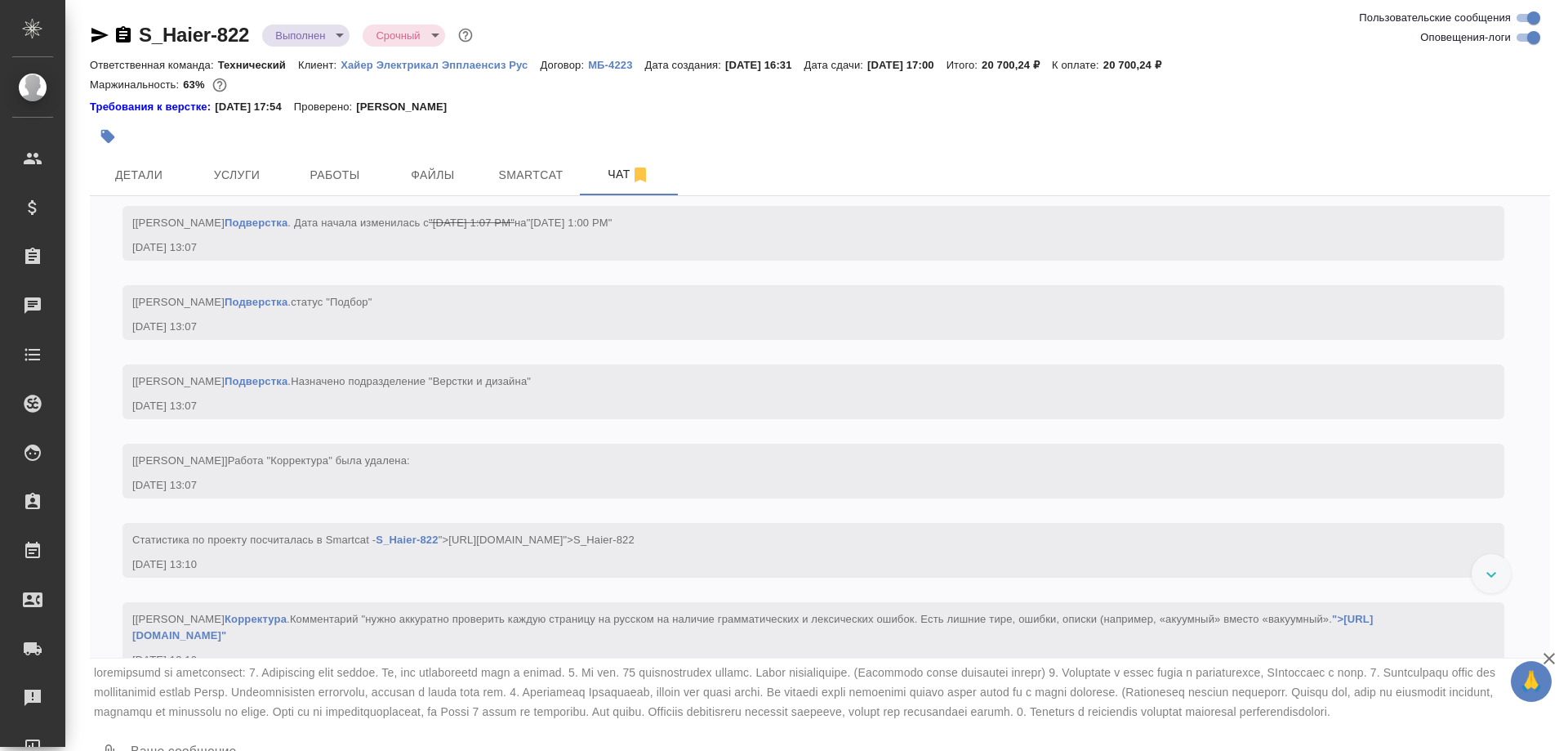
scroll to position [39, 0]
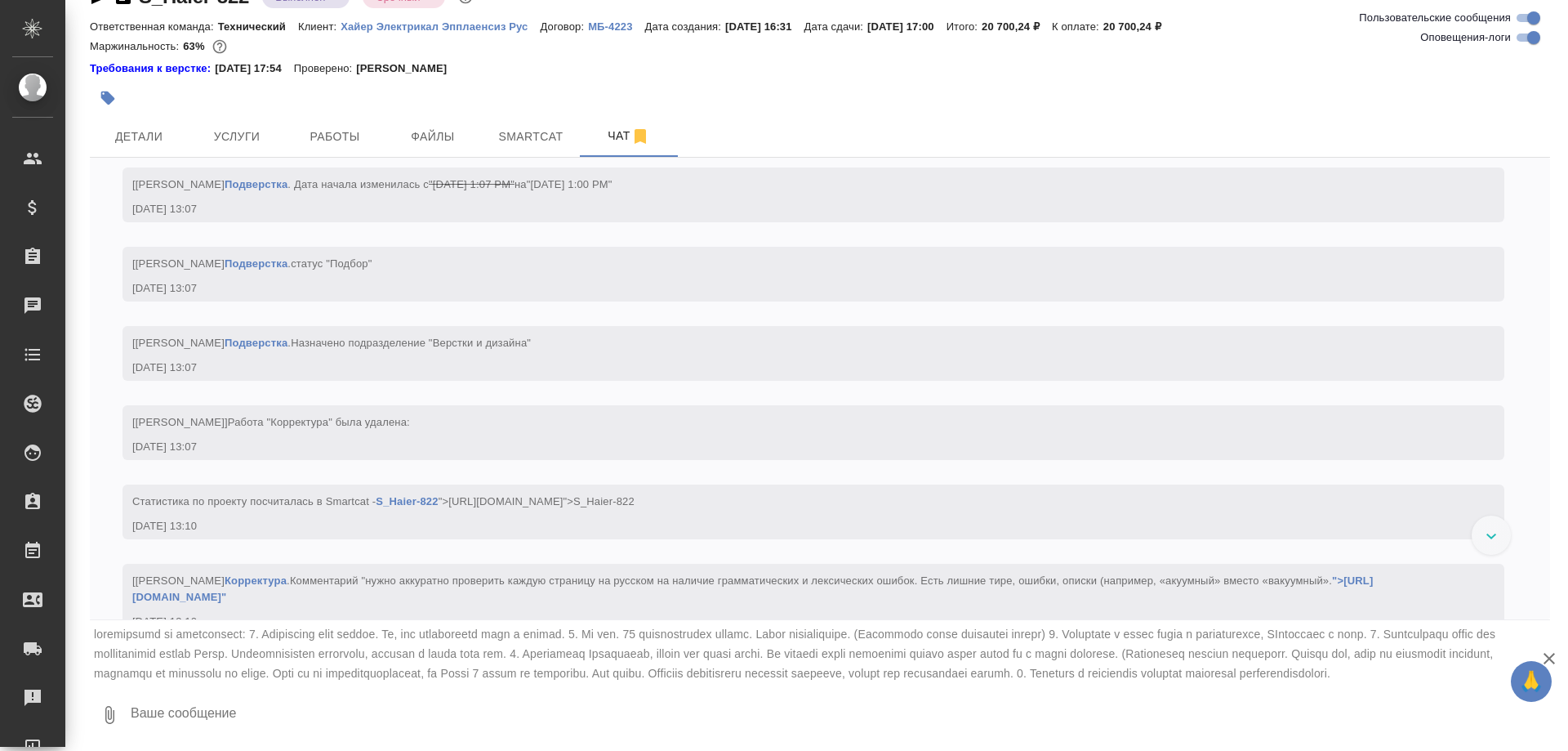
click at [304, 724] on textarea at bounding box center [840, 714] width 1420 height 55
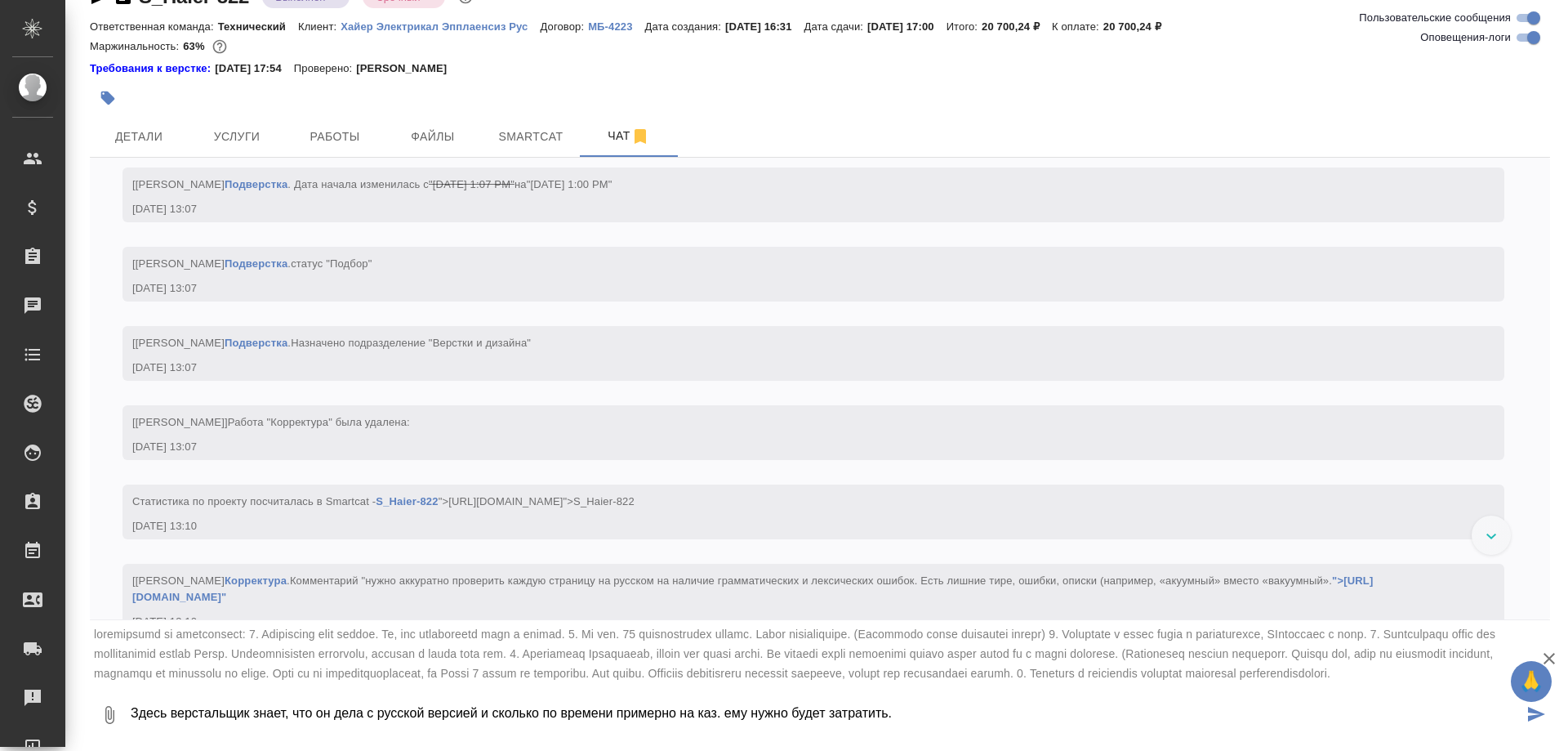
type textarea "Здесь верстальщик знает, что он дела с русской версией и сколько по времени при…"
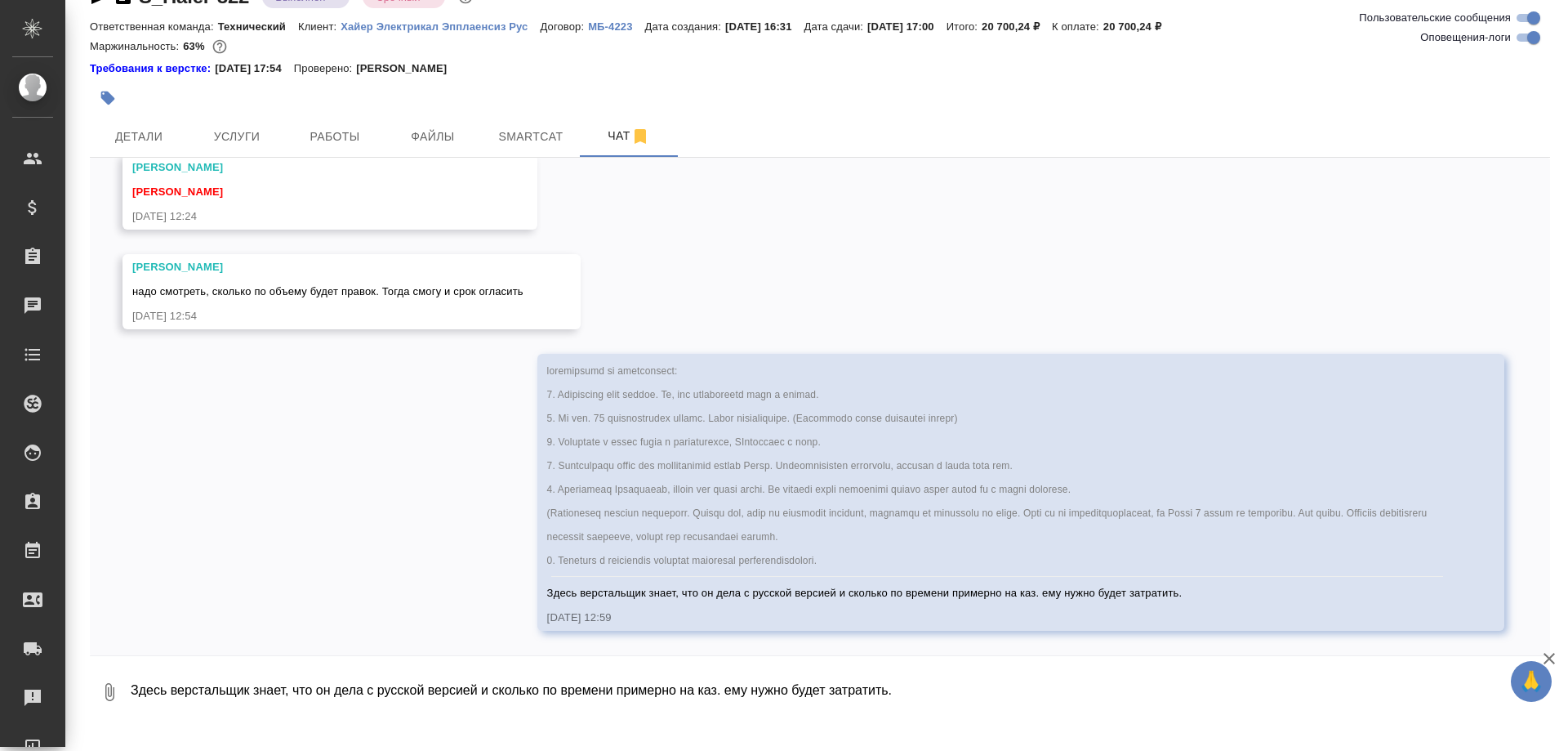
scroll to position [24581, 0]
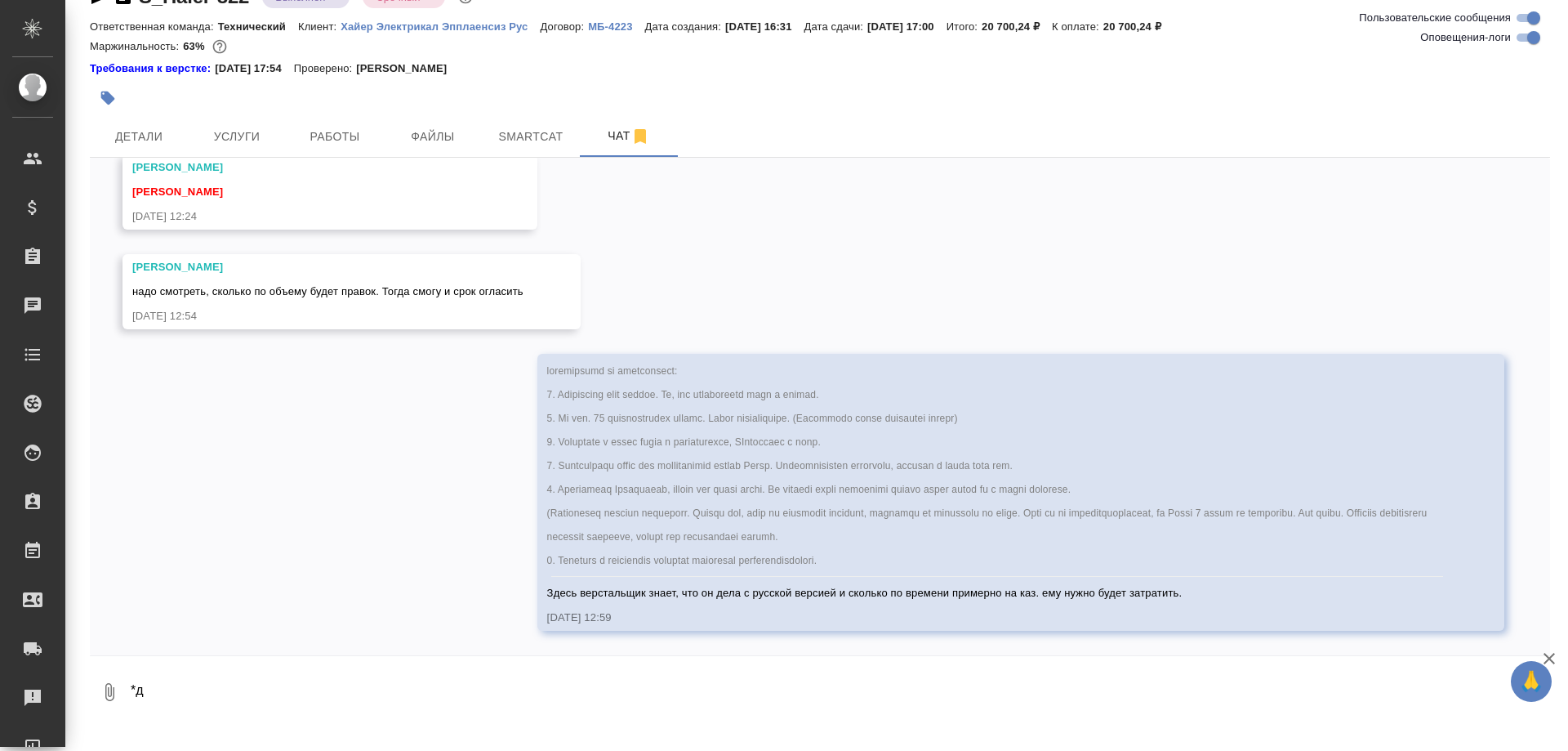
type textarea "*"
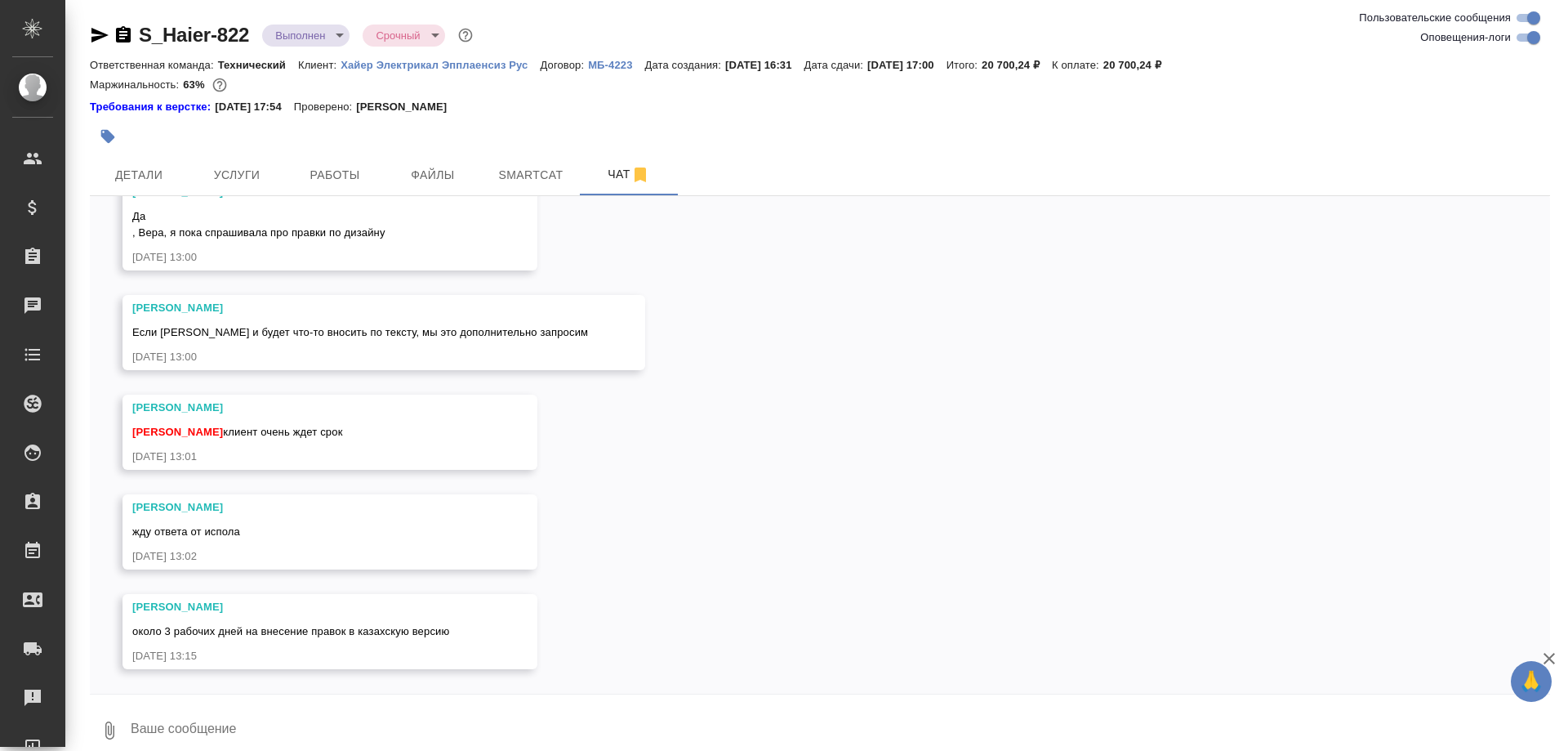
scroll to position [25095, 0]
click at [781, 422] on div "07.08, четверг [Усманова Ольга] Клиент оставил комментарий: ">https://drive.awa…" at bounding box center [819, 445] width 1460 height 498
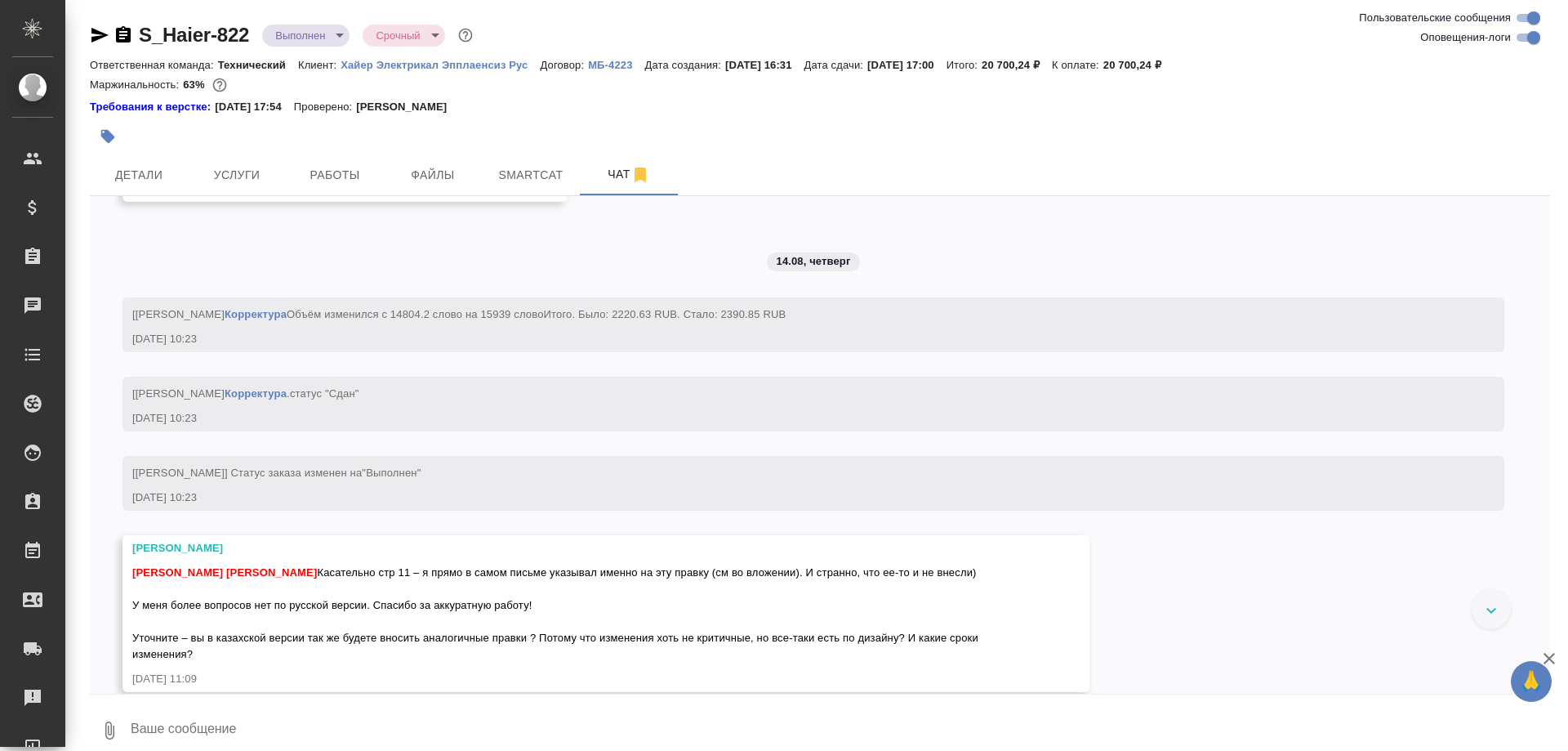
scroll to position [20680, 0]
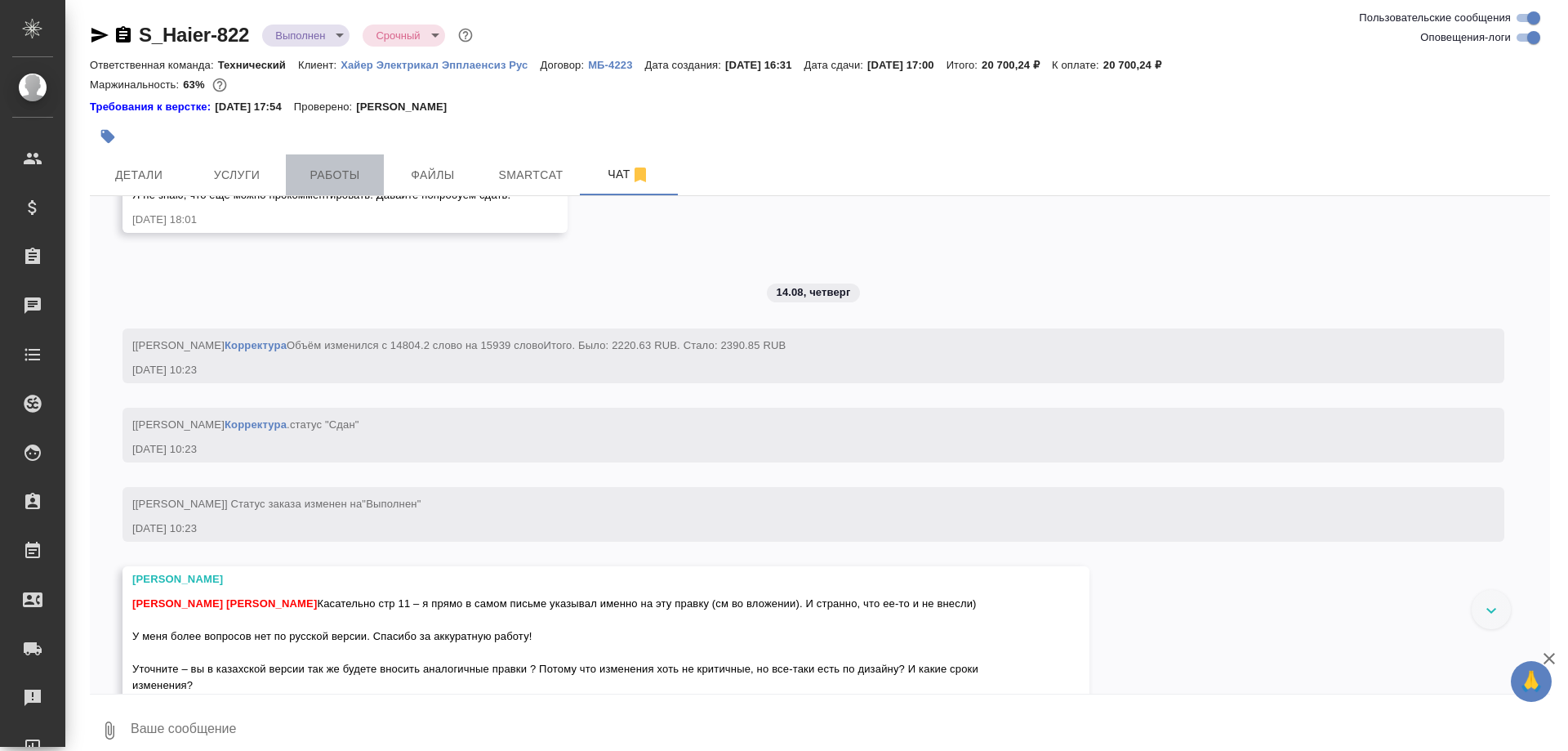
click at [333, 183] on span "Работы" at bounding box center [334, 175] width 78 height 20
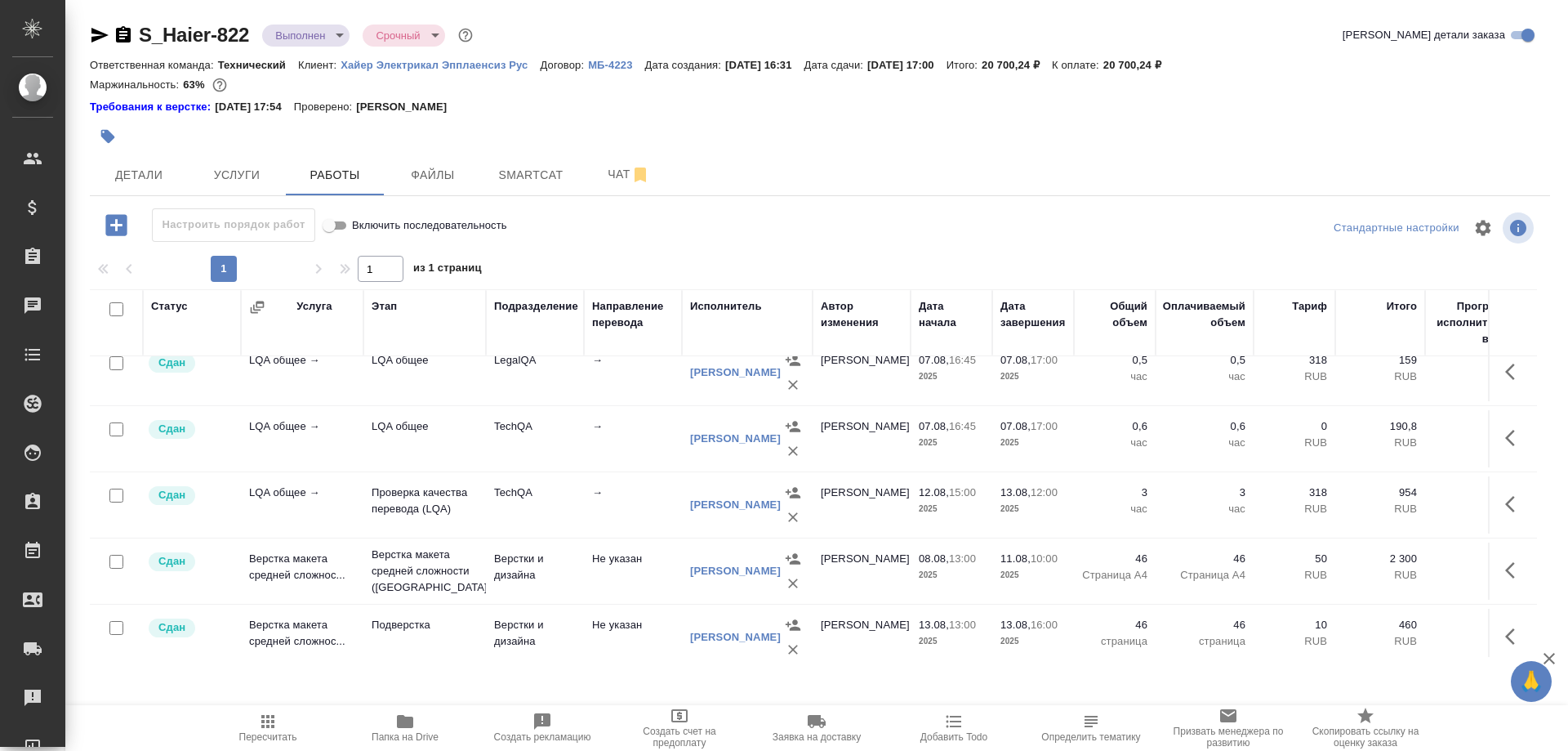
scroll to position [98, 0]
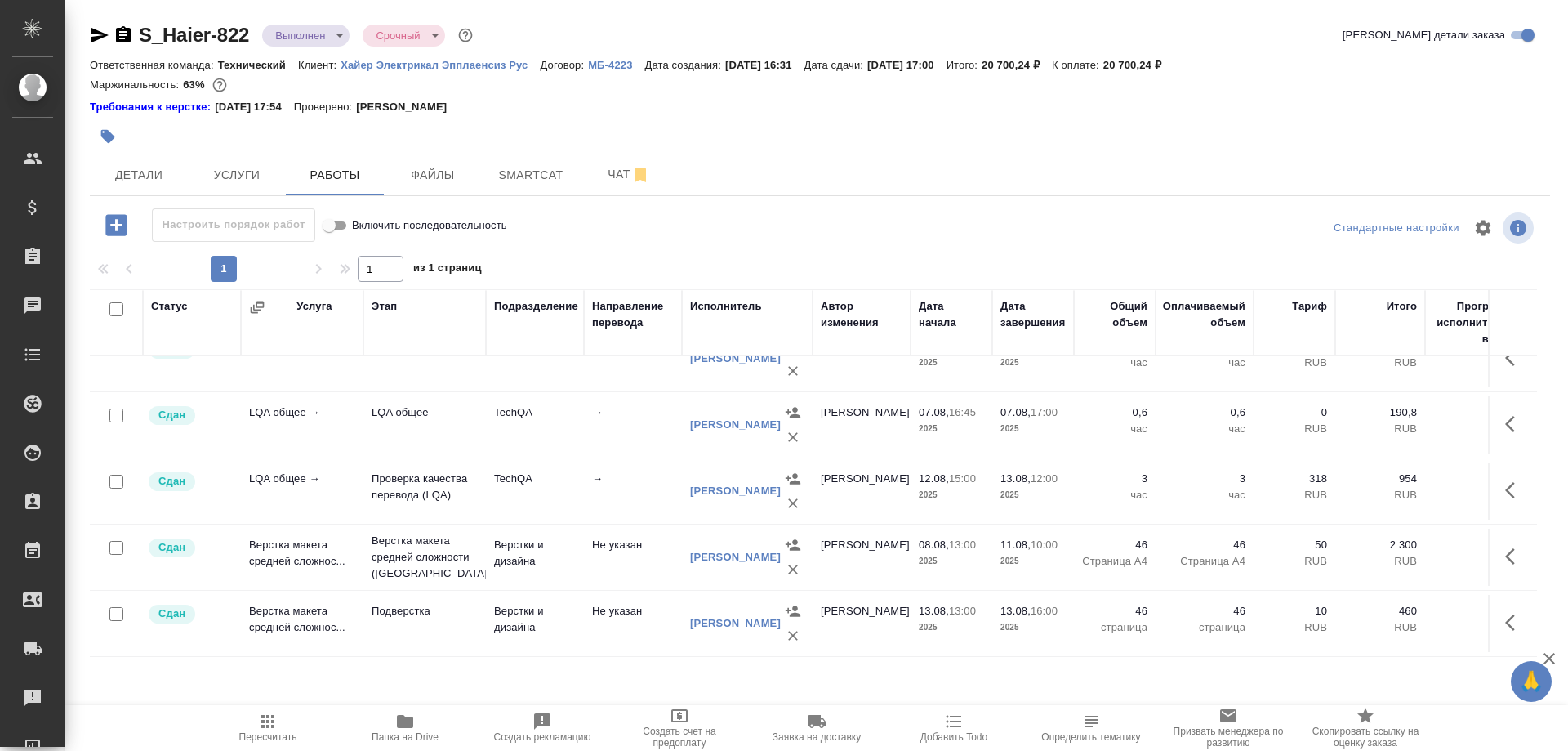
click at [683, 325] on td "[PERSON_NAME]" at bounding box center [747, 293] width 130 height 66
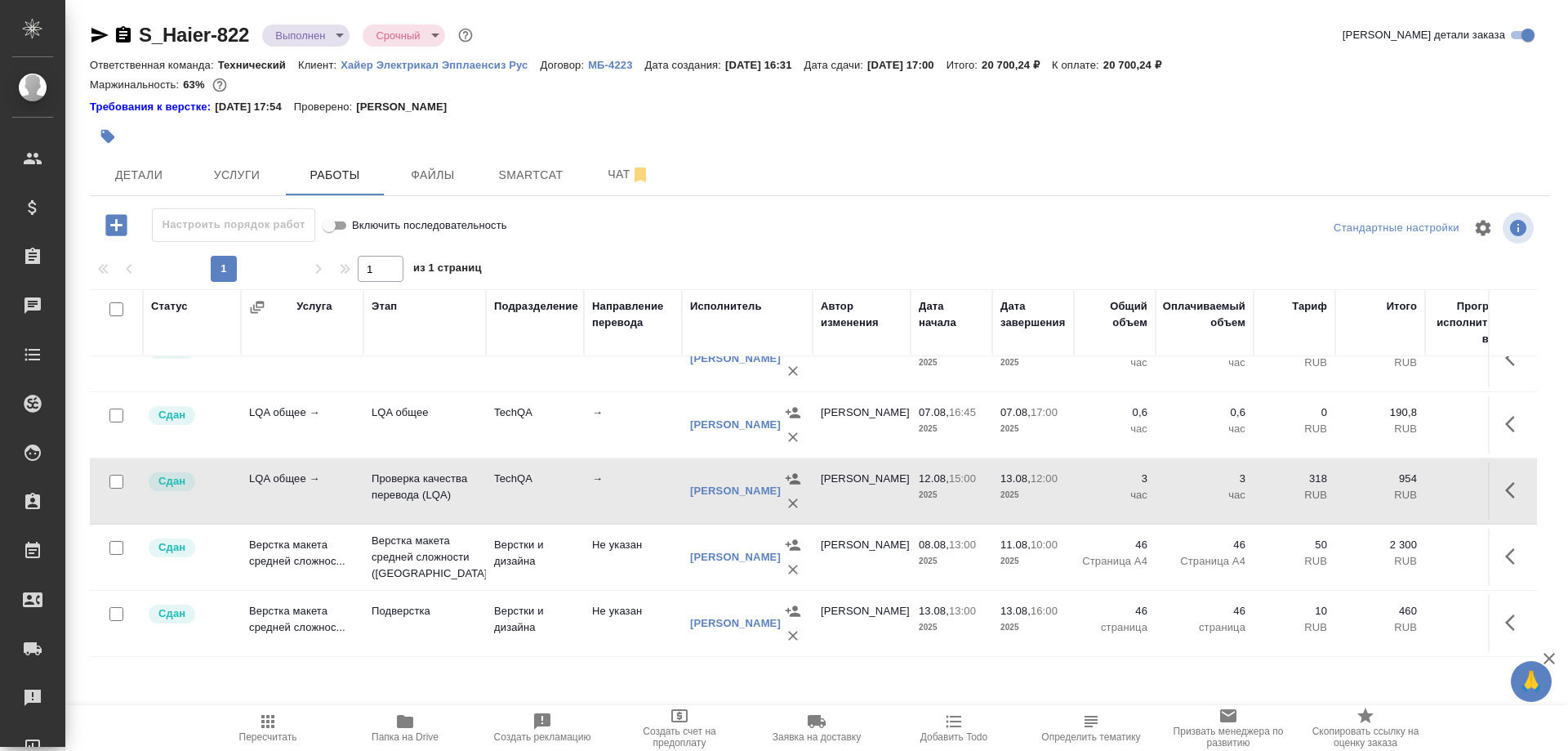
click at [706, 489] on div "[PERSON_NAME]" at bounding box center [735, 490] width 91 height 16
click at [709, 484] on link "[PERSON_NAME]" at bounding box center [735, 490] width 91 height 13
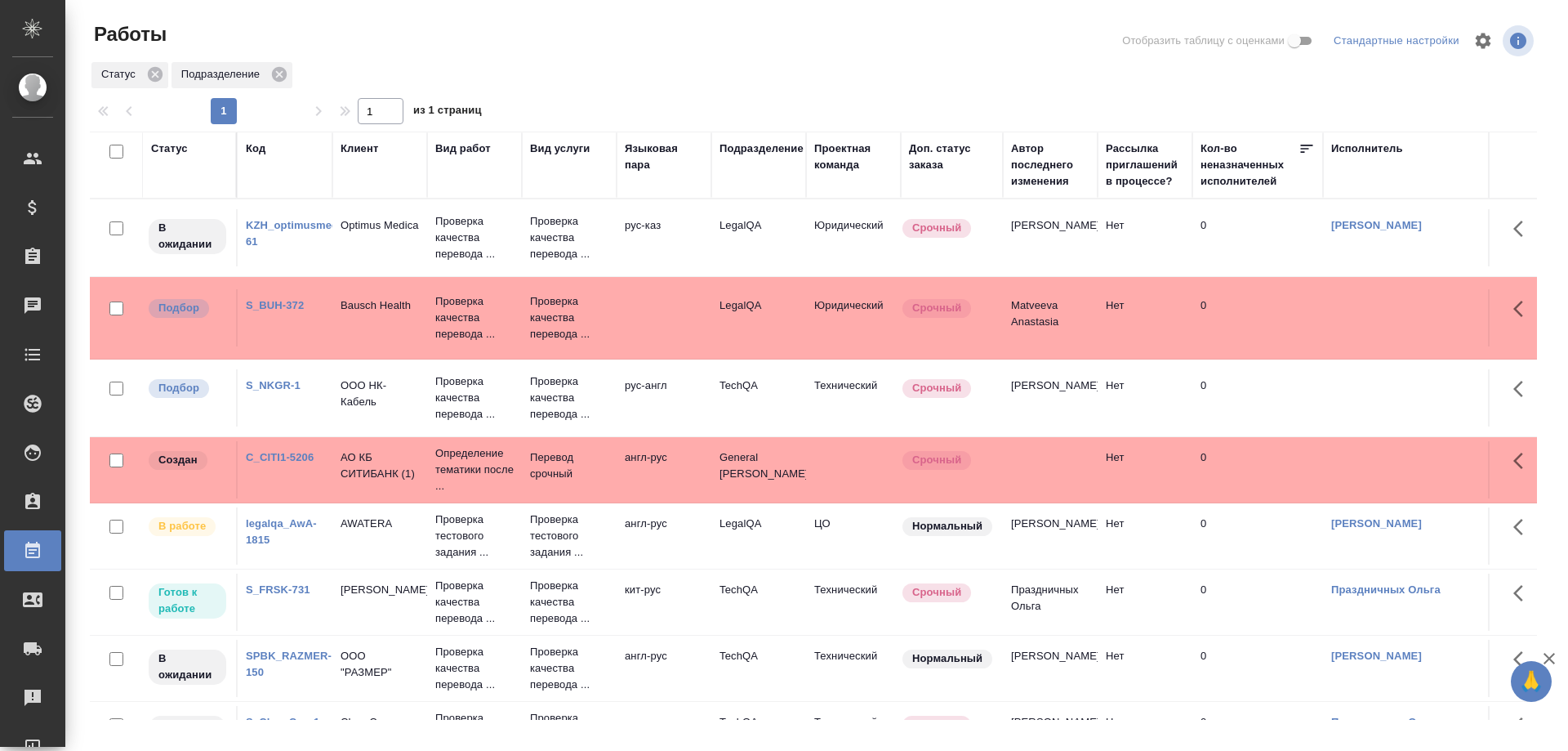
click at [277, 229] on link "KZH_optimusmedica-61" at bounding box center [300, 233] width 111 height 29
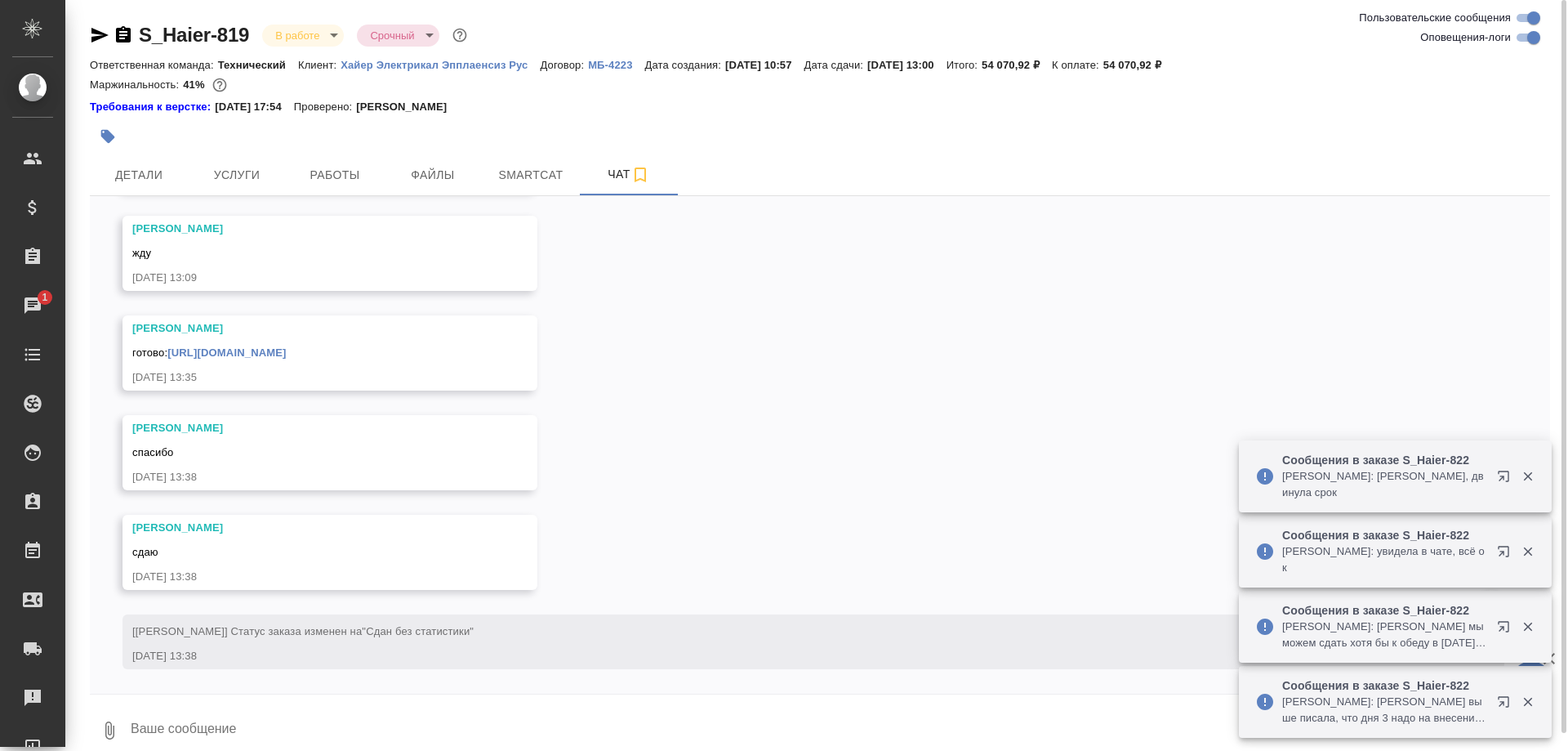
scroll to position [13132, 0]
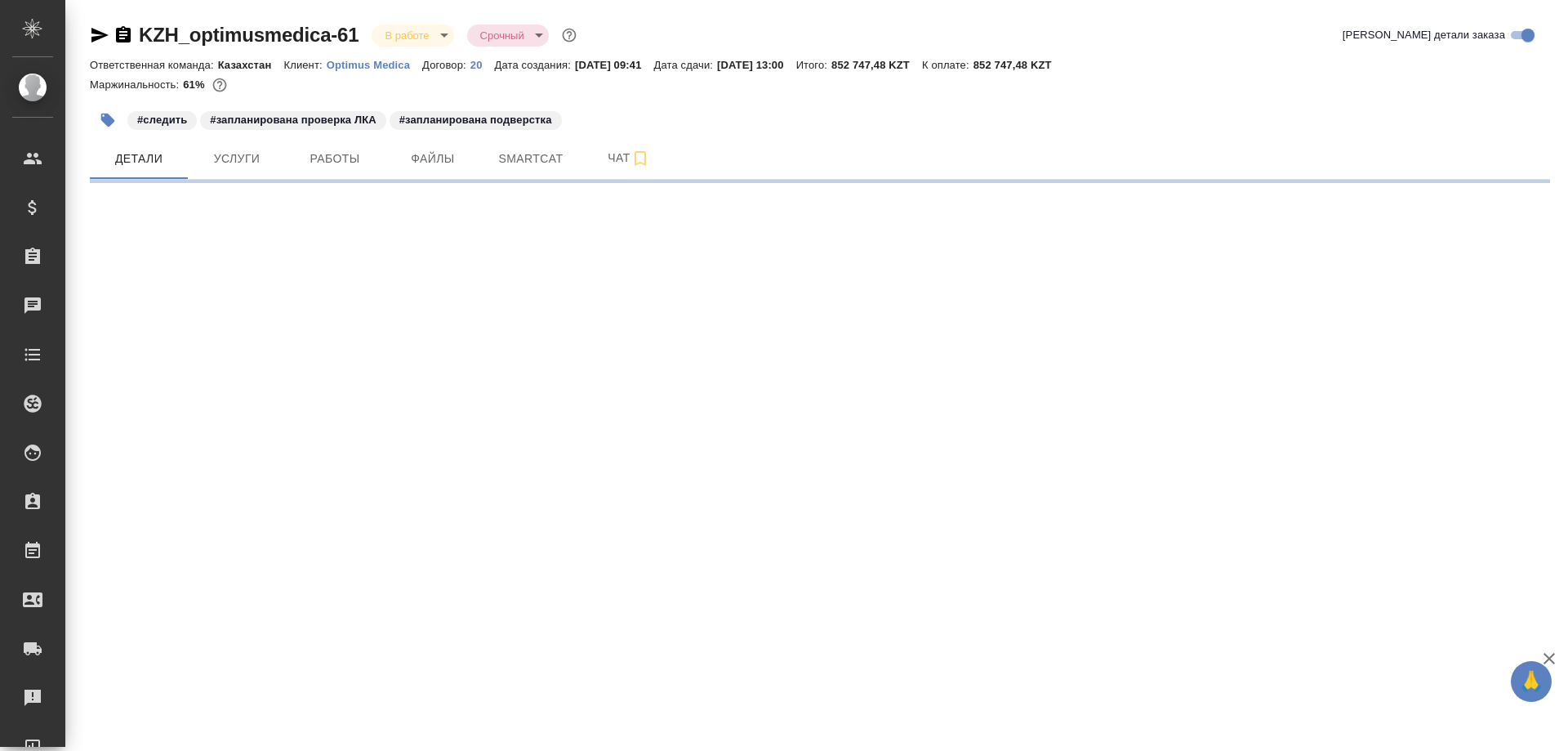
select select "RU"
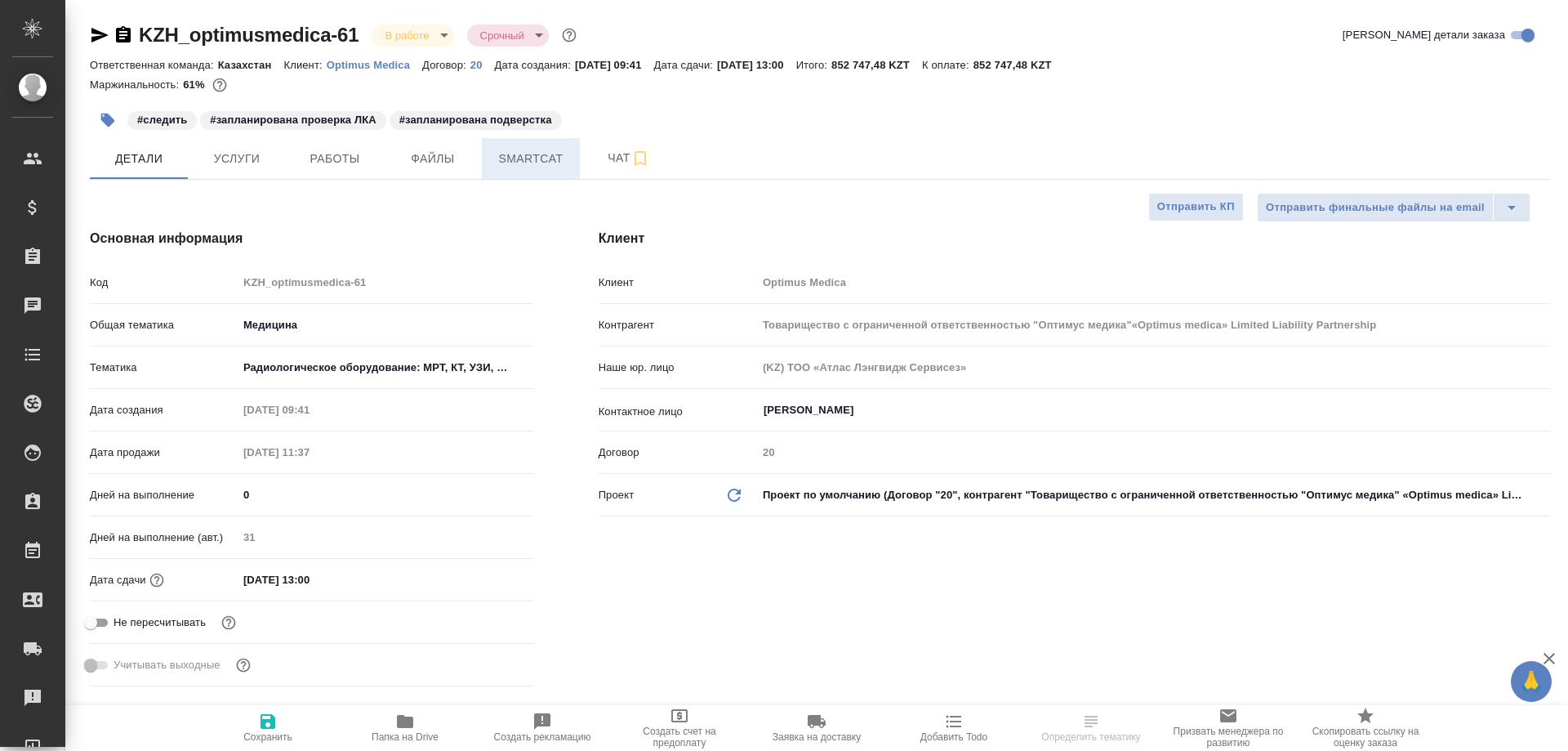
click at [507, 159] on span "Smartcat" at bounding box center [530, 159] width 78 height 20
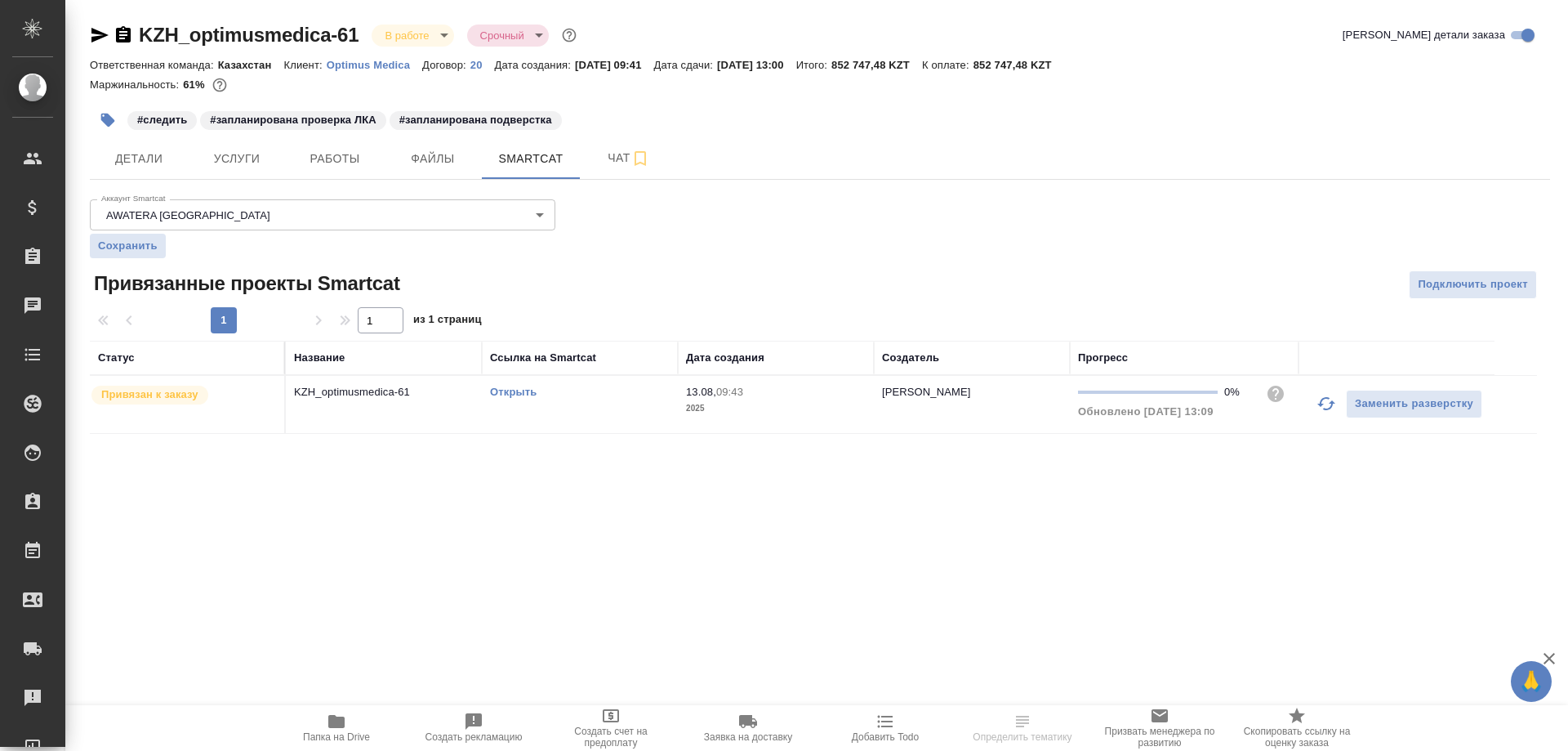
click at [499, 389] on link "Открыть" at bounding box center [513, 391] width 46 height 13
click at [341, 155] on span "Работы" at bounding box center [334, 159] width 78 height 20
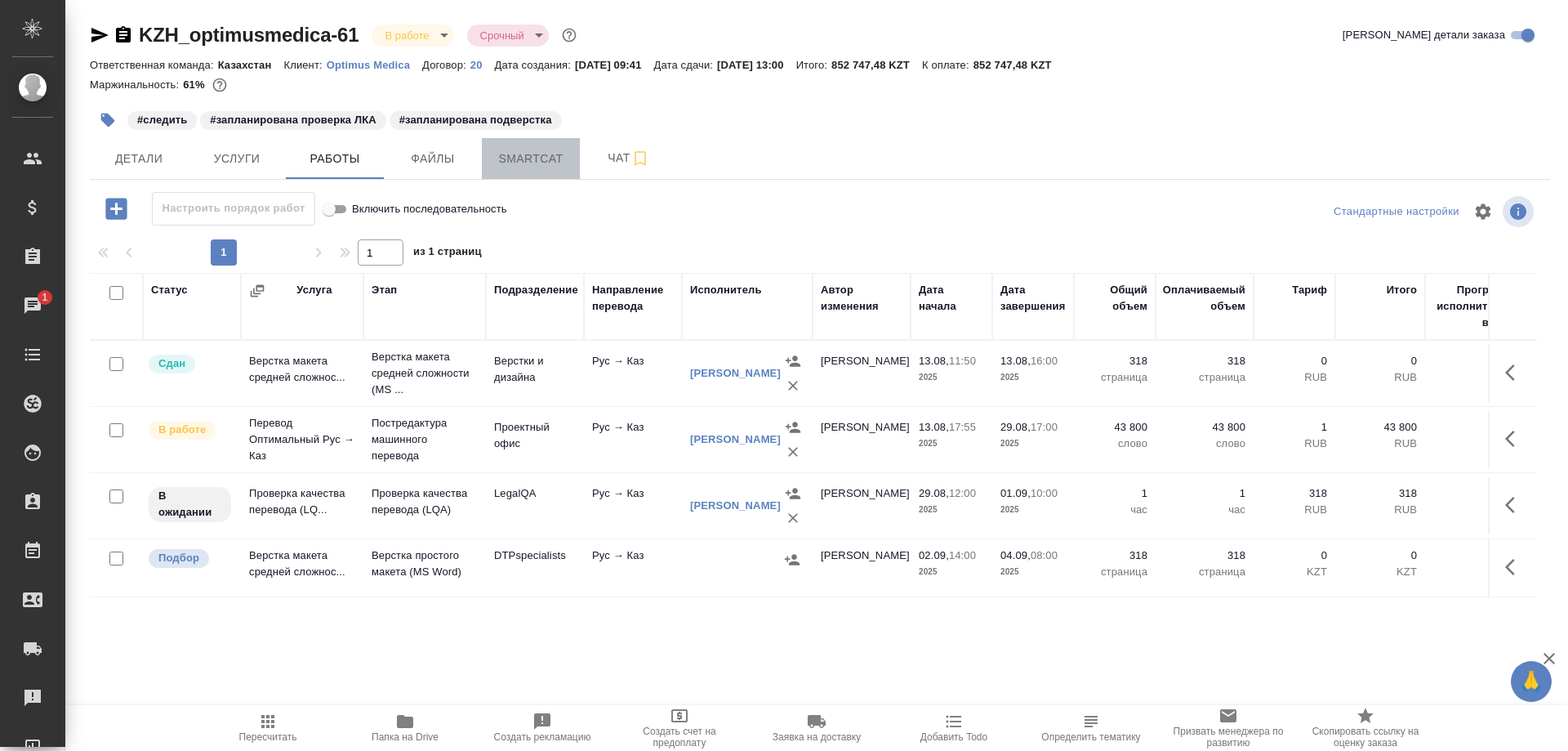
click at [528, 156] on span "Smartcat" at bounding box center [530, 159] width 78 height 20
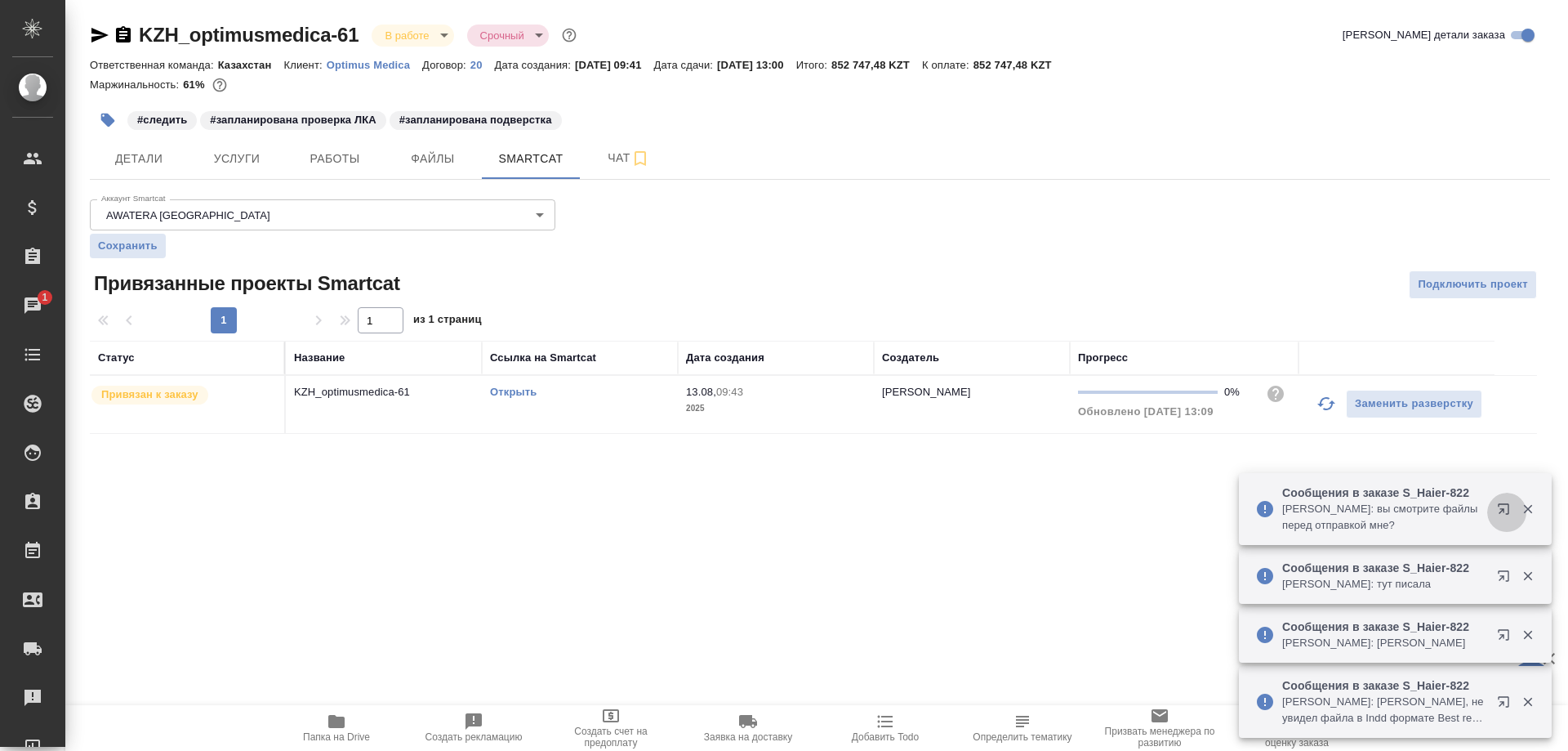
click at [1491, 508] on button "button" at bounding box center [1506, 512] width 40 height 40
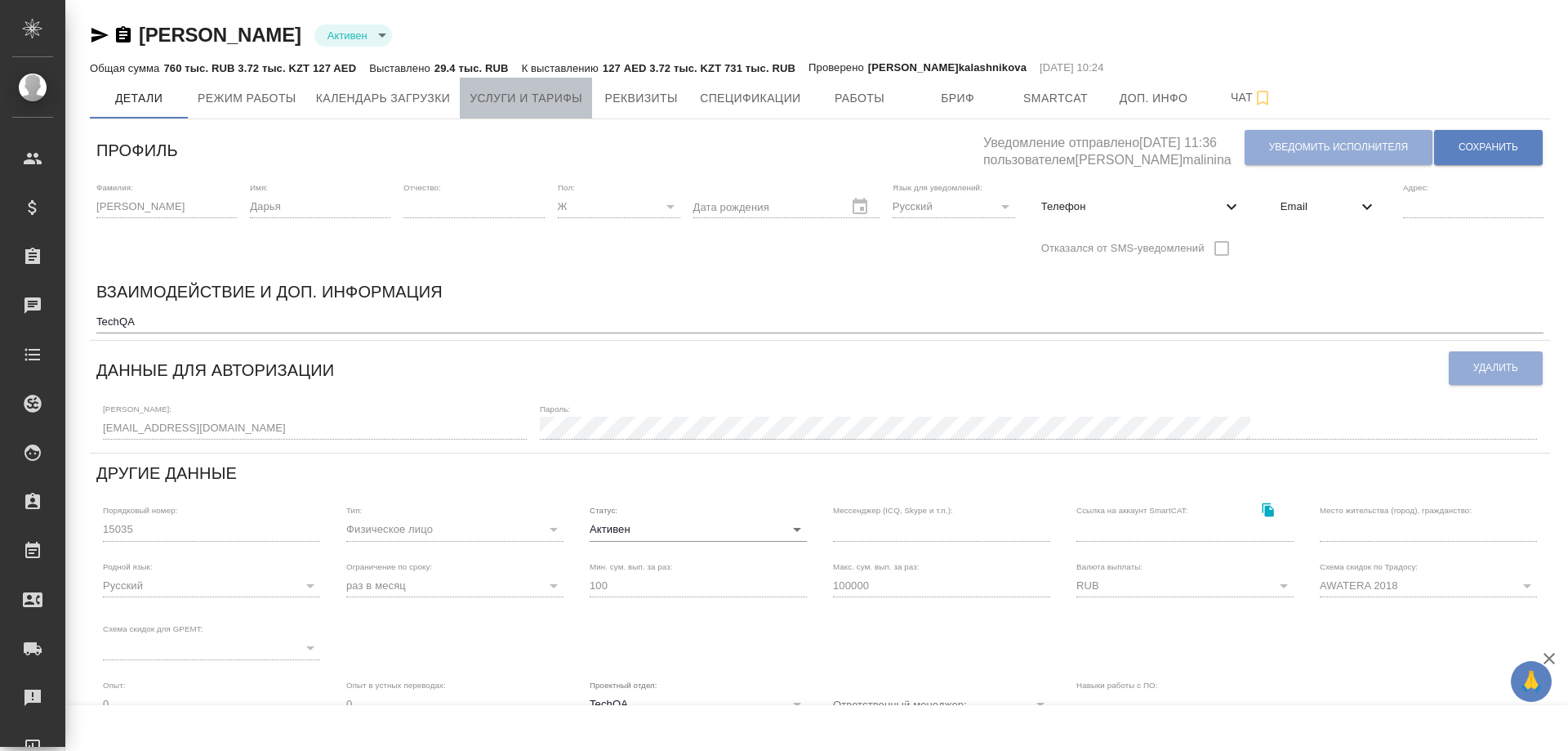
click at [486, 102] on span "Услуги и тарифы" at bounding box center [526, 98] width 113 height 20
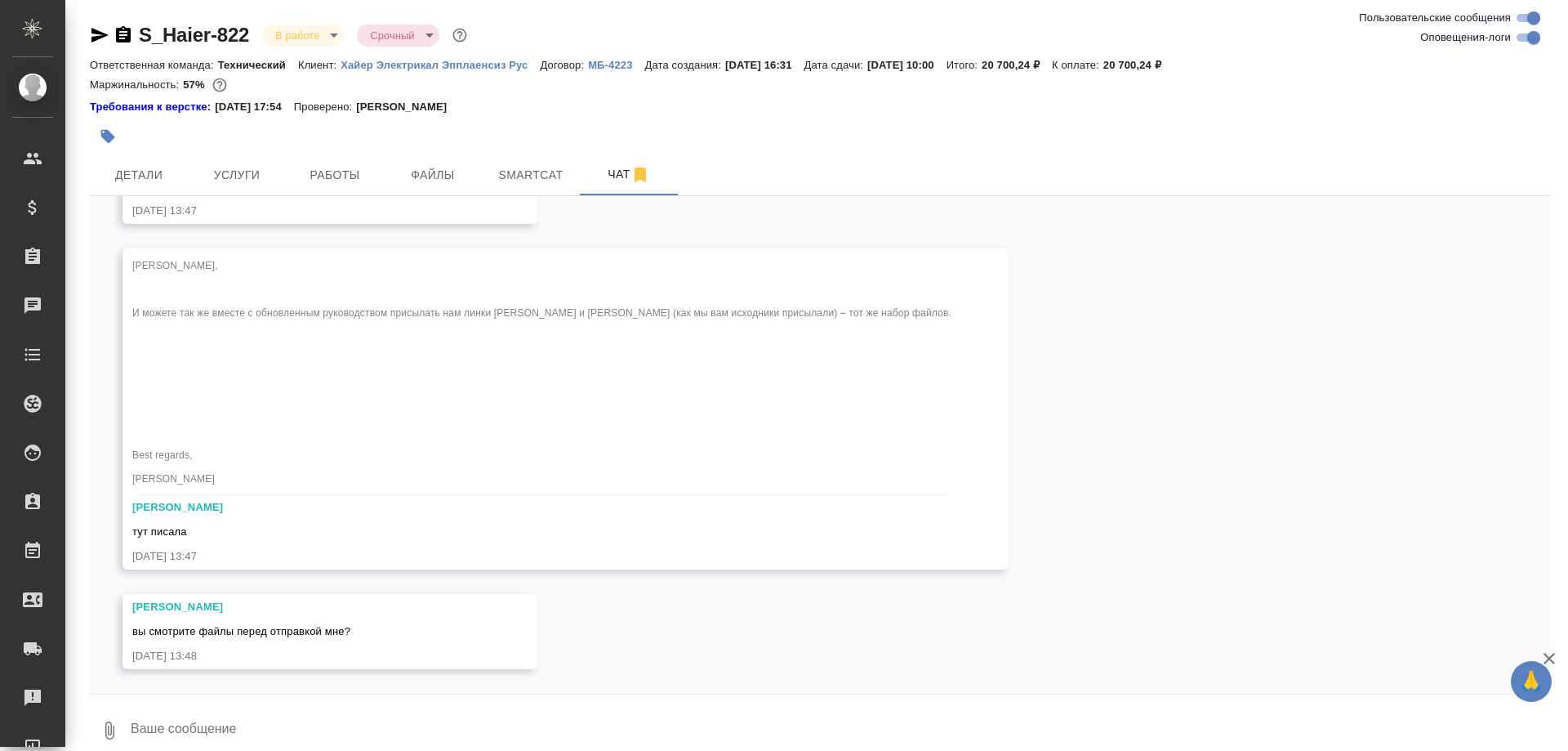
scroll to position [27747, 0]
